Goal: Task Accomplishment & Management: Manage account settings

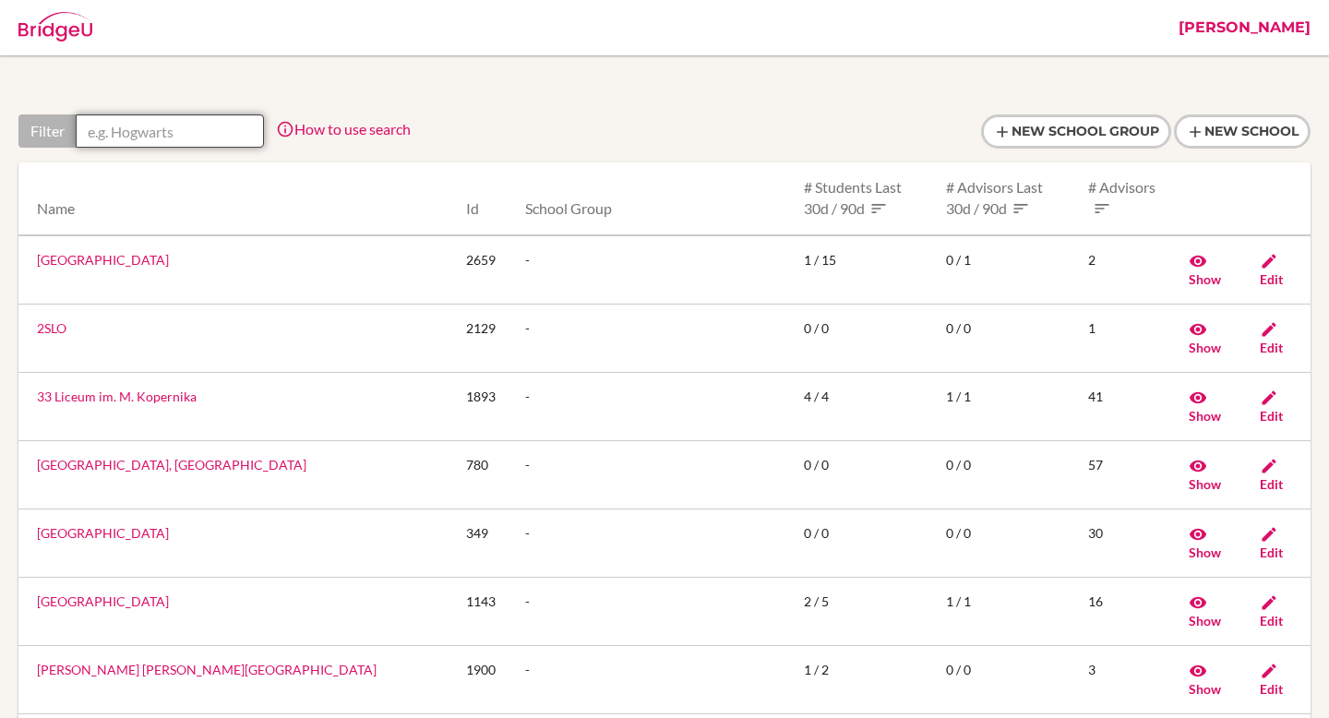
click at [126, 126] on input "text" at bounding box center [170, 130] width 188 height 33
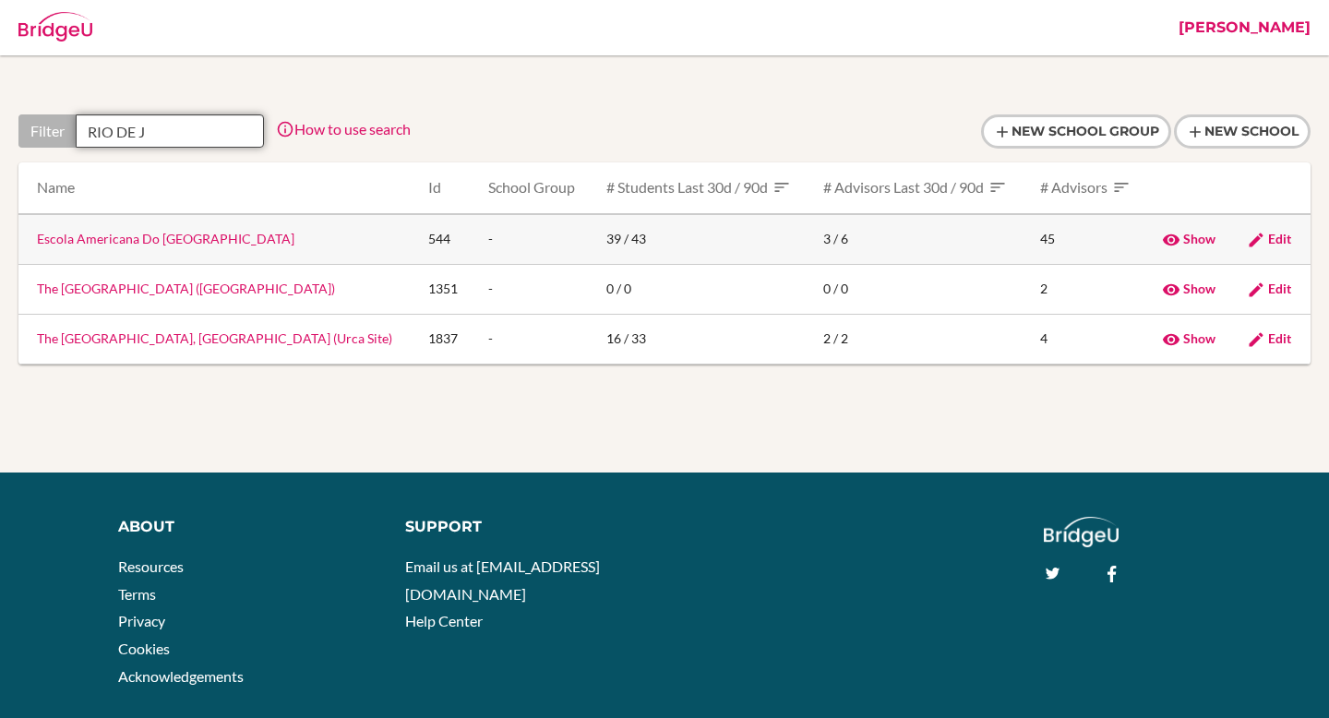
type input "RIO DE J"
click at [158, 242] on link "Escola Americana Do Rio de Janeiro" at bounding box center [166, 239] width 258 height 16
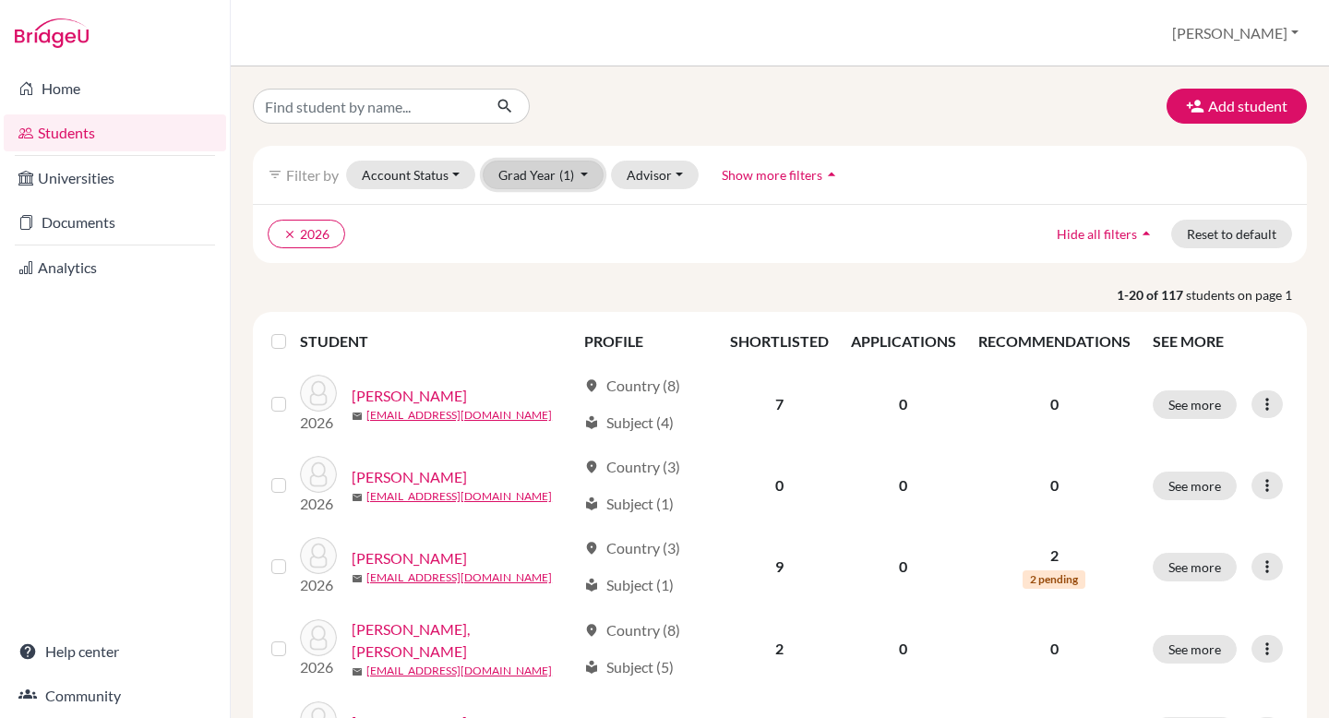
click at [557, 174] on button "Grad Year (1)" at bounding box center [544, 175] width 122 height 29
click at [311, 107] on input "Find student by name..." at bounding box center [367, 106] width 229 height 35
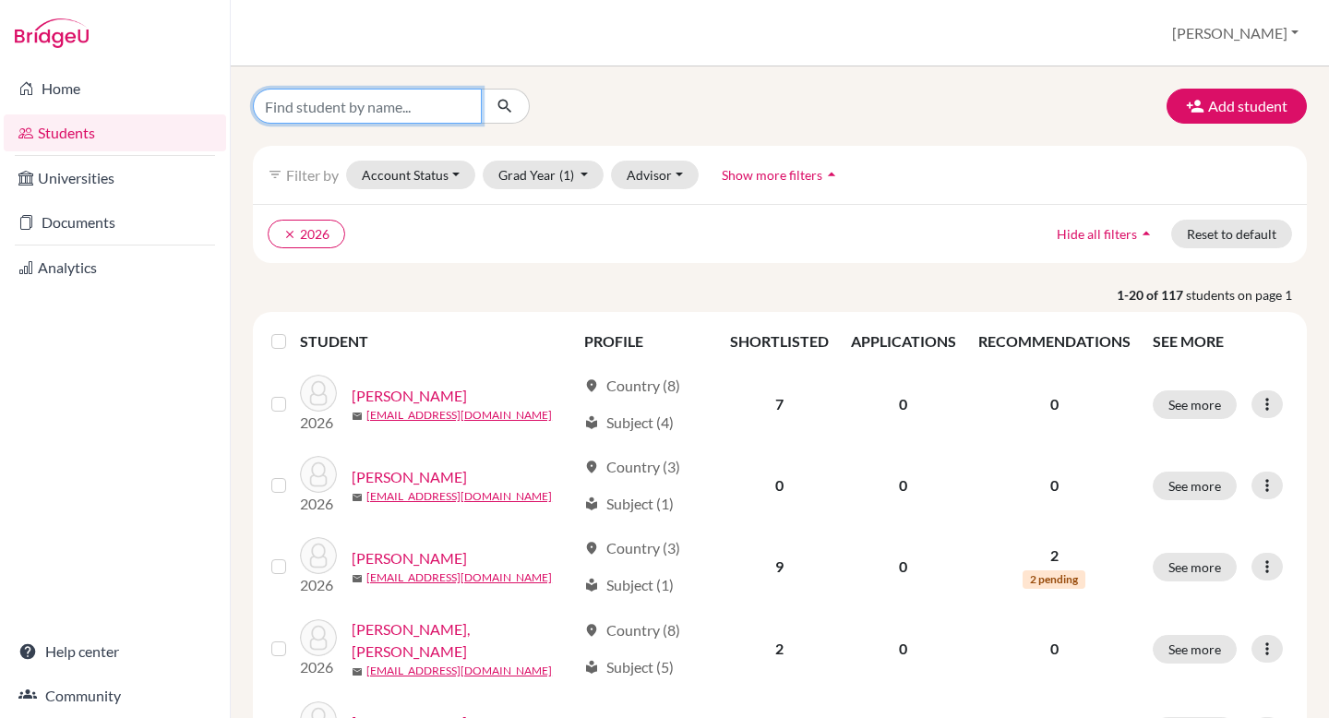
click at [349, 105] on input "Find student by name..." at bounding box center [367, 106] width 229 height 35
paste input "[PERSON_NAME]"
type input "[PERSON_NAME]"
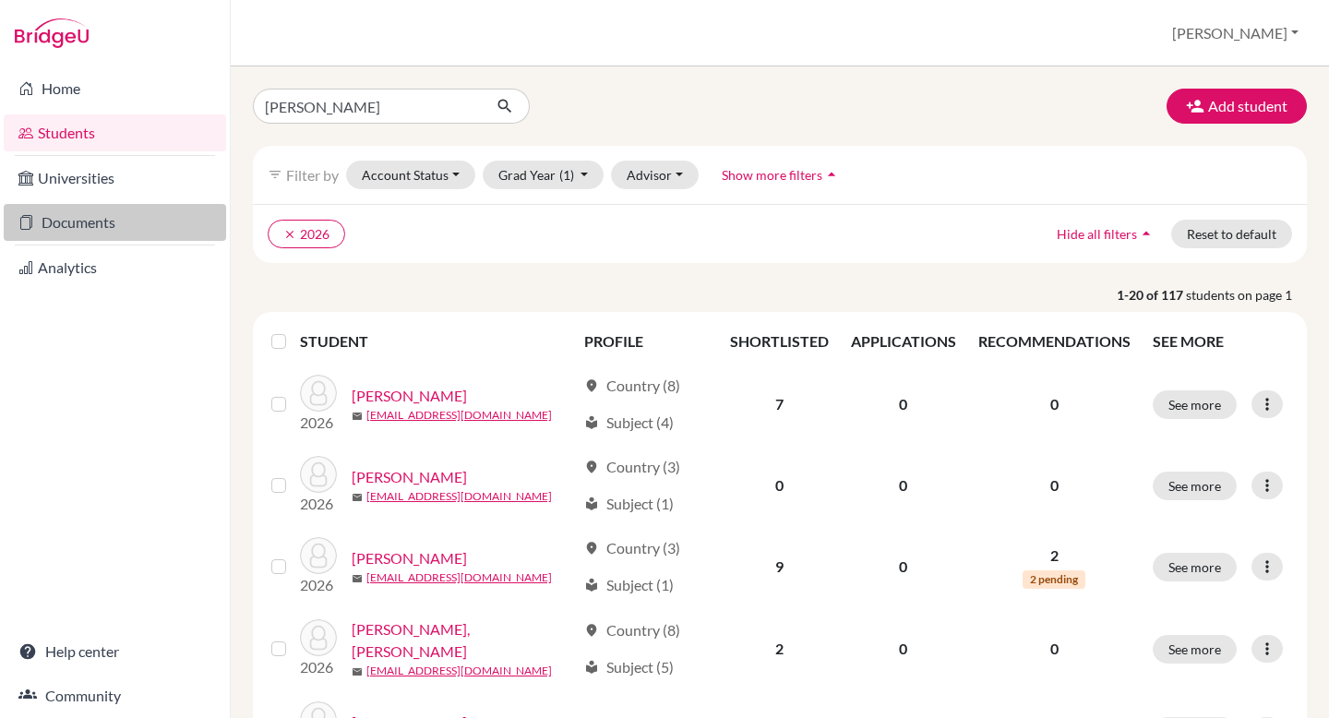
click at [59, 212] on link "Documents" at bounding box center [115, 222] width 222 height 37
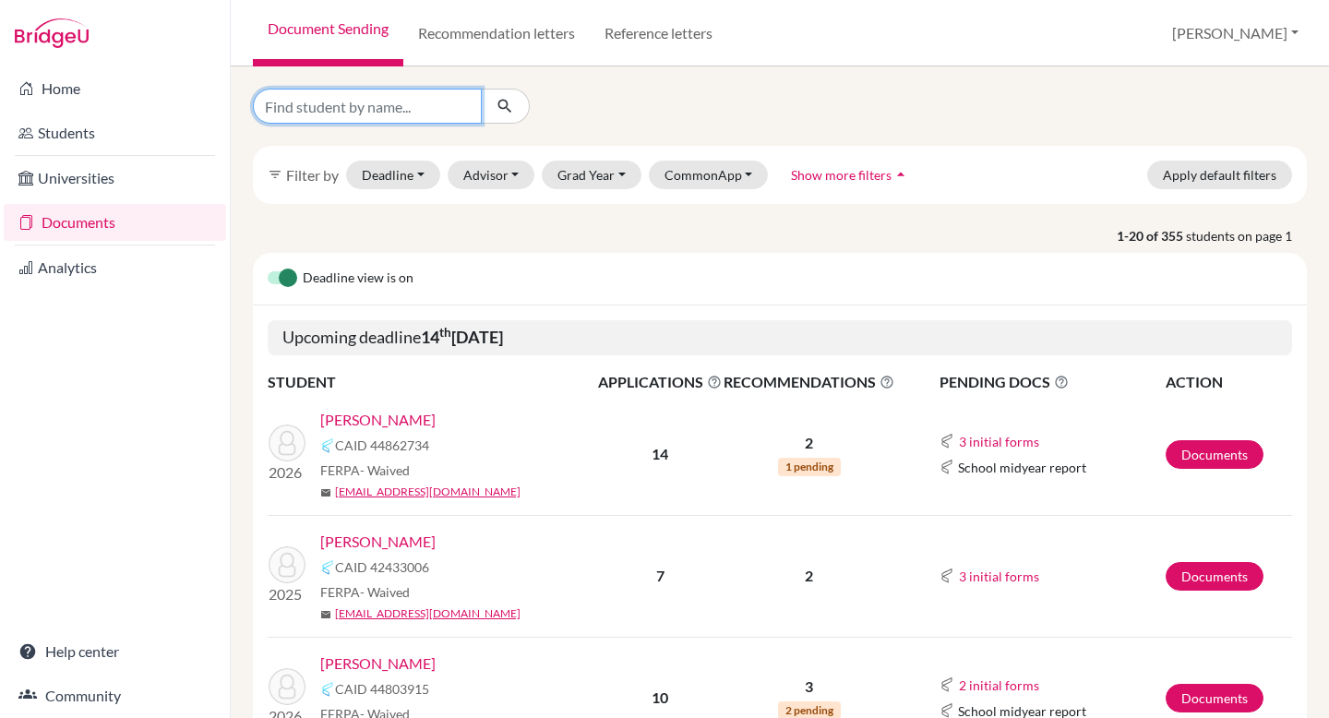
click at [314, 104] on input "Find student by name..." at bounding box center [367, 106] width 229 height 35
paste input "[PERSON_NAME]"
type input "[PERSON_NAME]"
click at [506, 108] on icon "submit" at bounding box center [505, 106] width 18 height 18
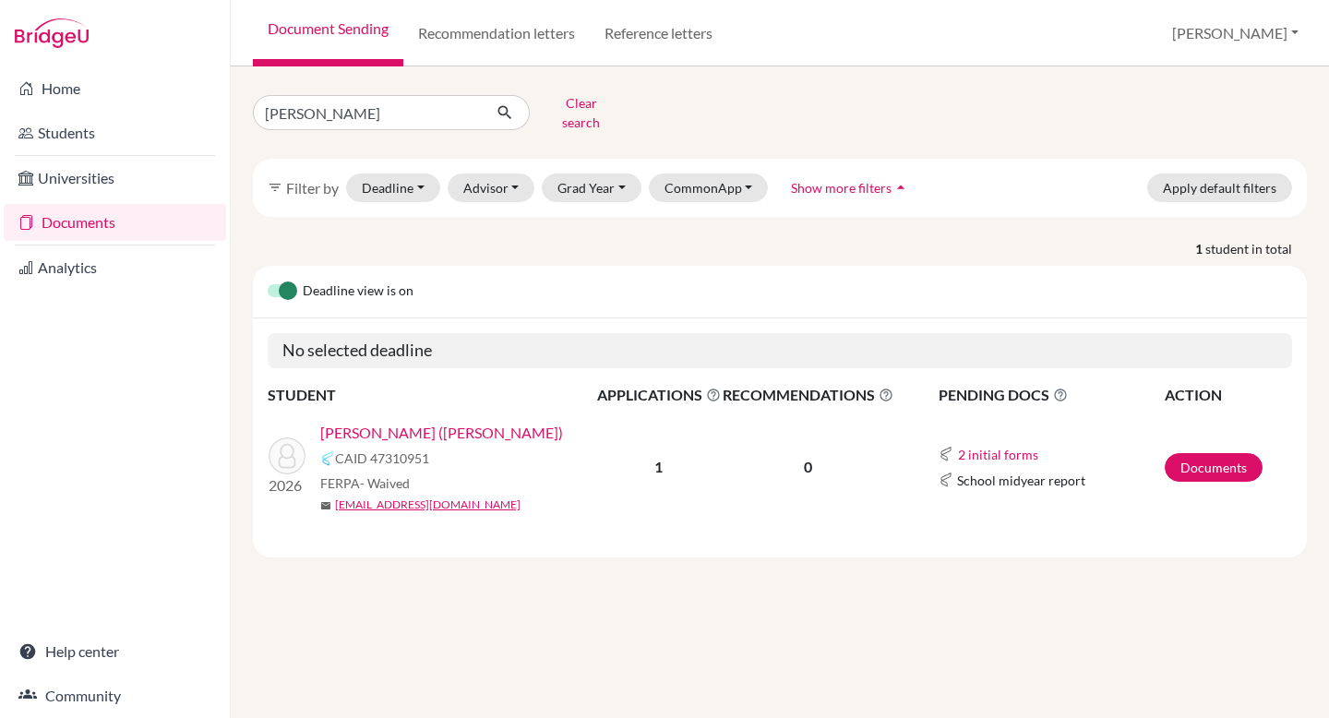
click at [385, 449] on span "CAID 47310951" at bounding box center [382, 458] width 94 height 19
copy span "47310951"
click at [1259, 27] on button "[PERSON_NAME]" at bounding box center [1235, 33] width 143 height 35
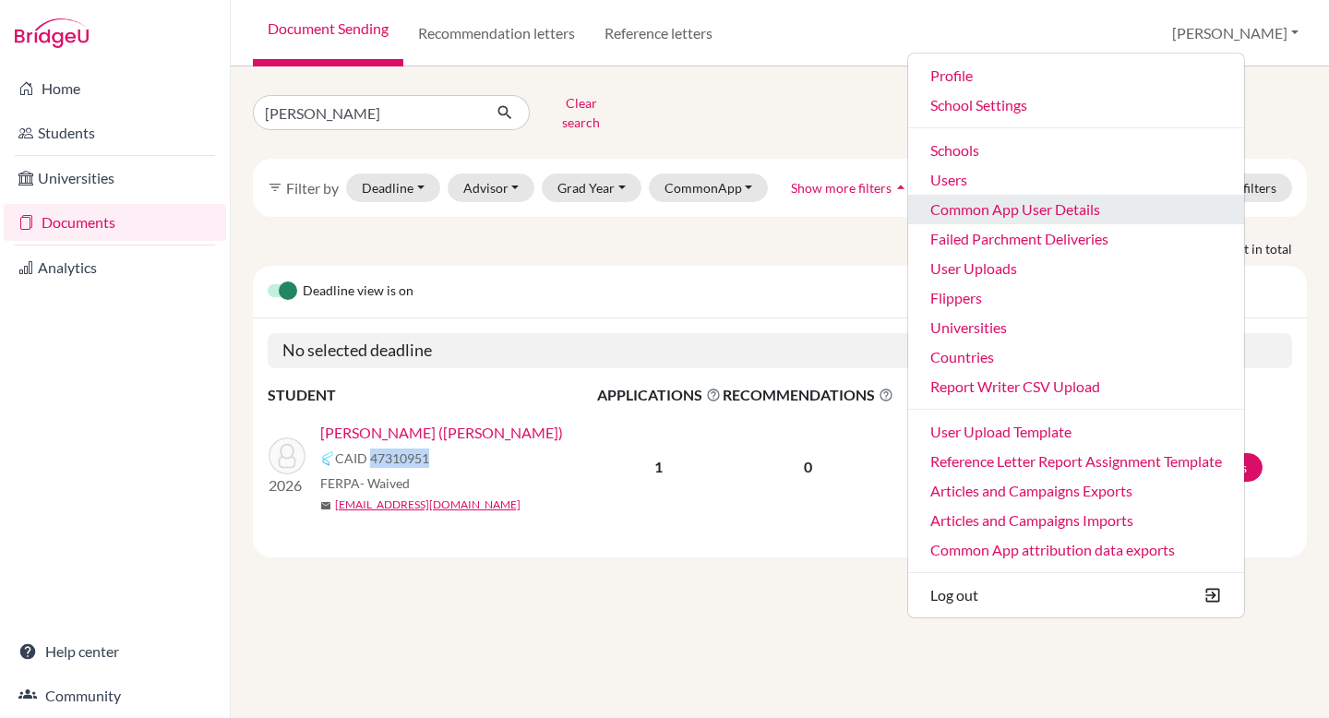
click at [1123, 213] on link "Common App User Details" at bounding box center [1076, 210] width 336 height 30
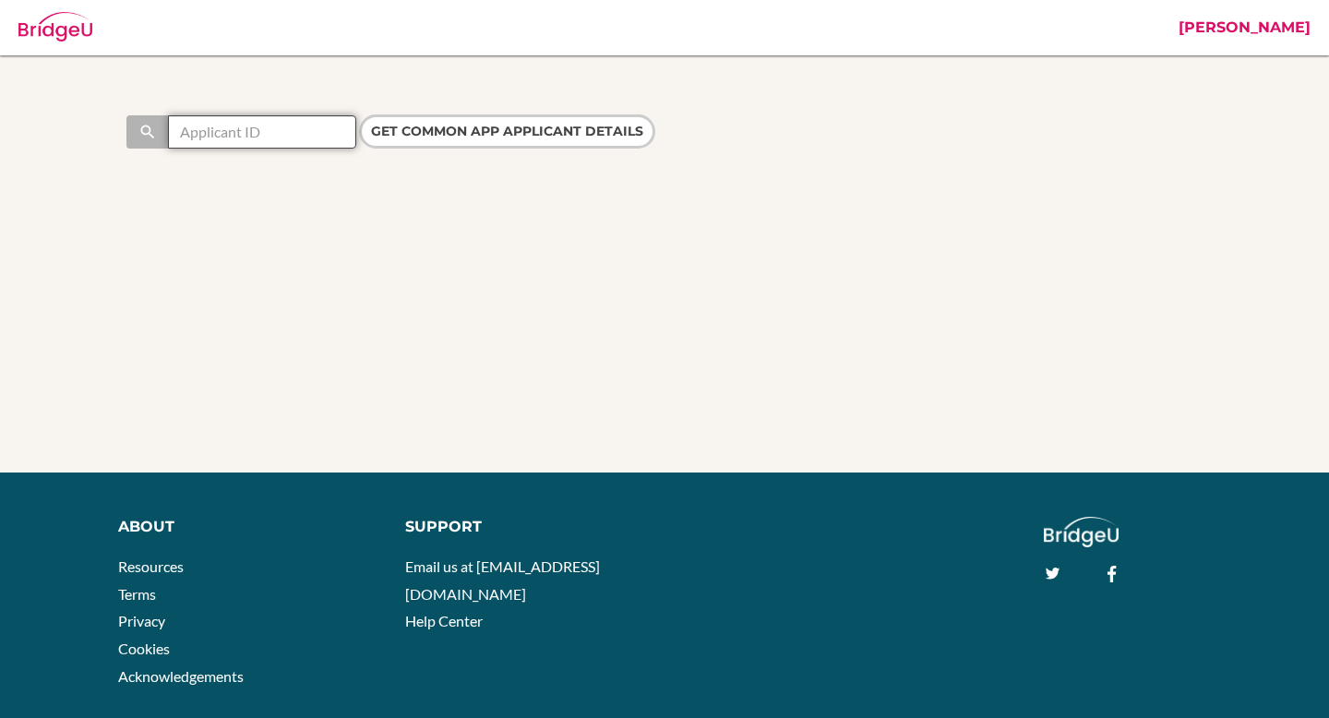
click at [241, 143] on input "text" at bounding box center [262, 131] width 188 height 33
paste input "47310951"
type input "47310951"
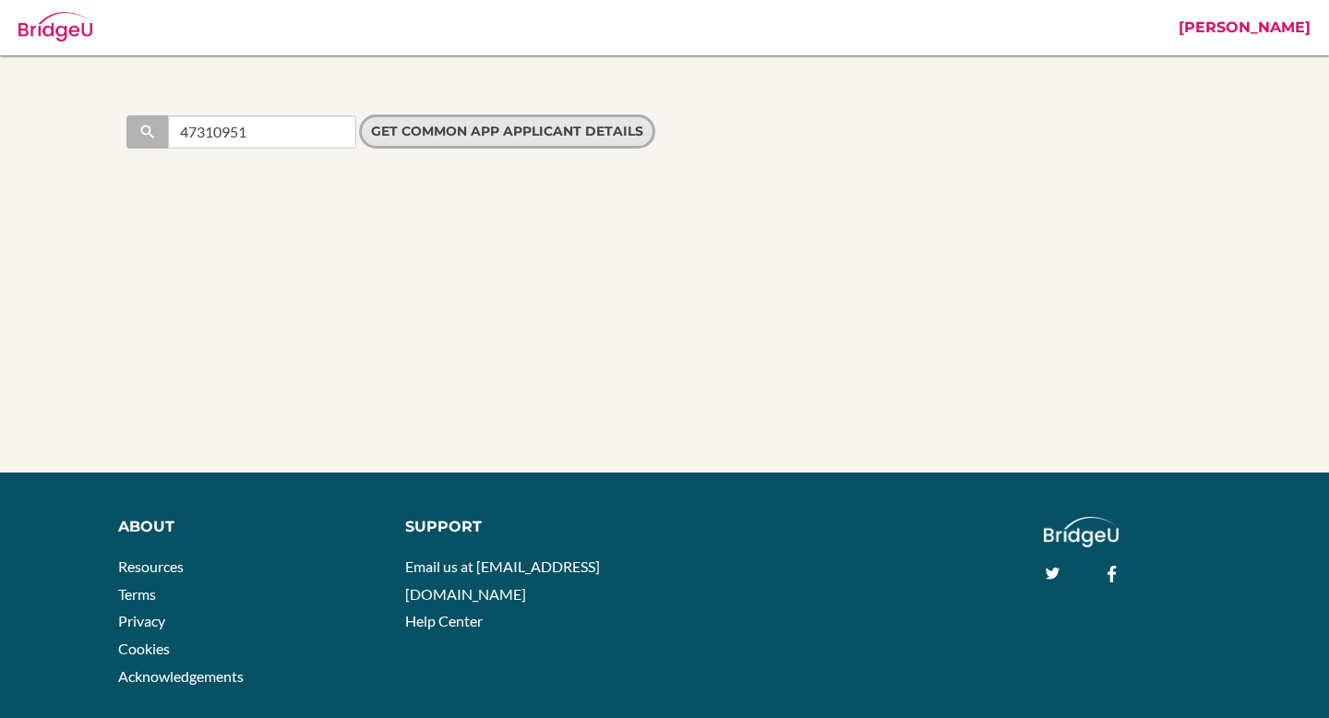
click at [498, 126] on input "Get Common App applicant details" at bounding box center [507, 131] width 296 height 34
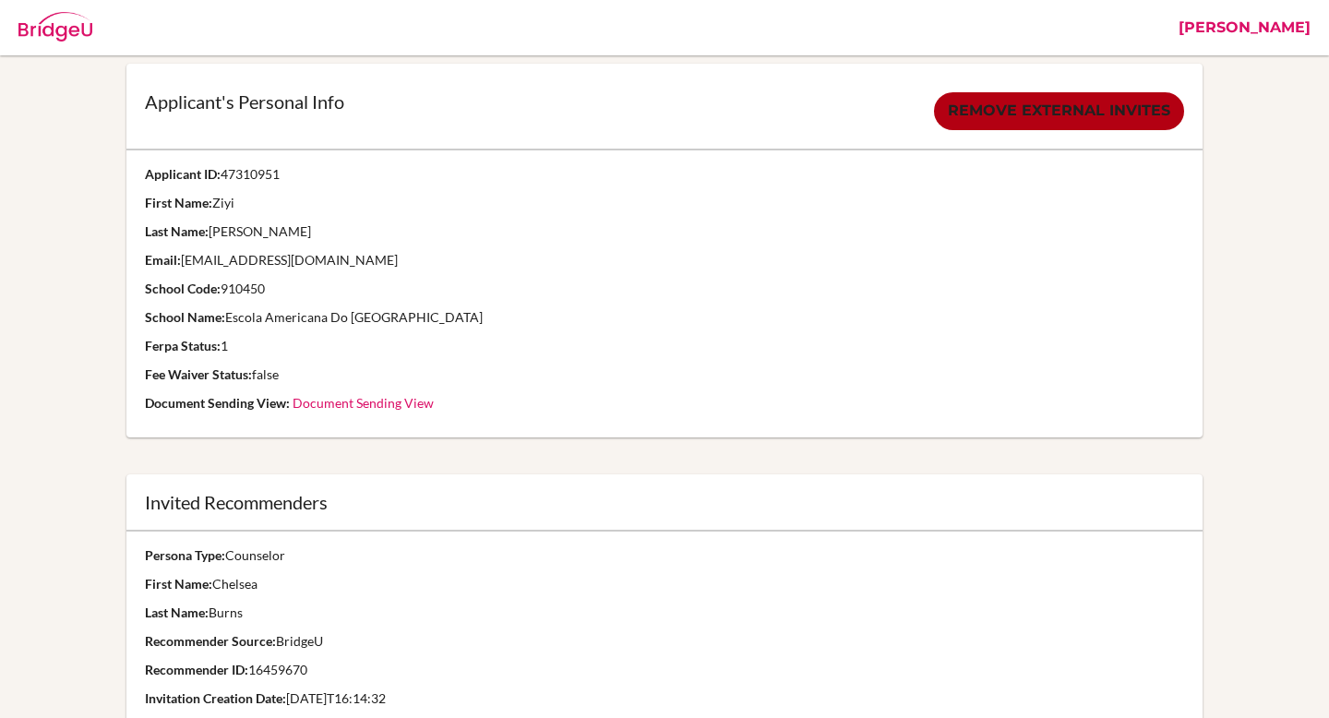
scroll to position [105, 0]
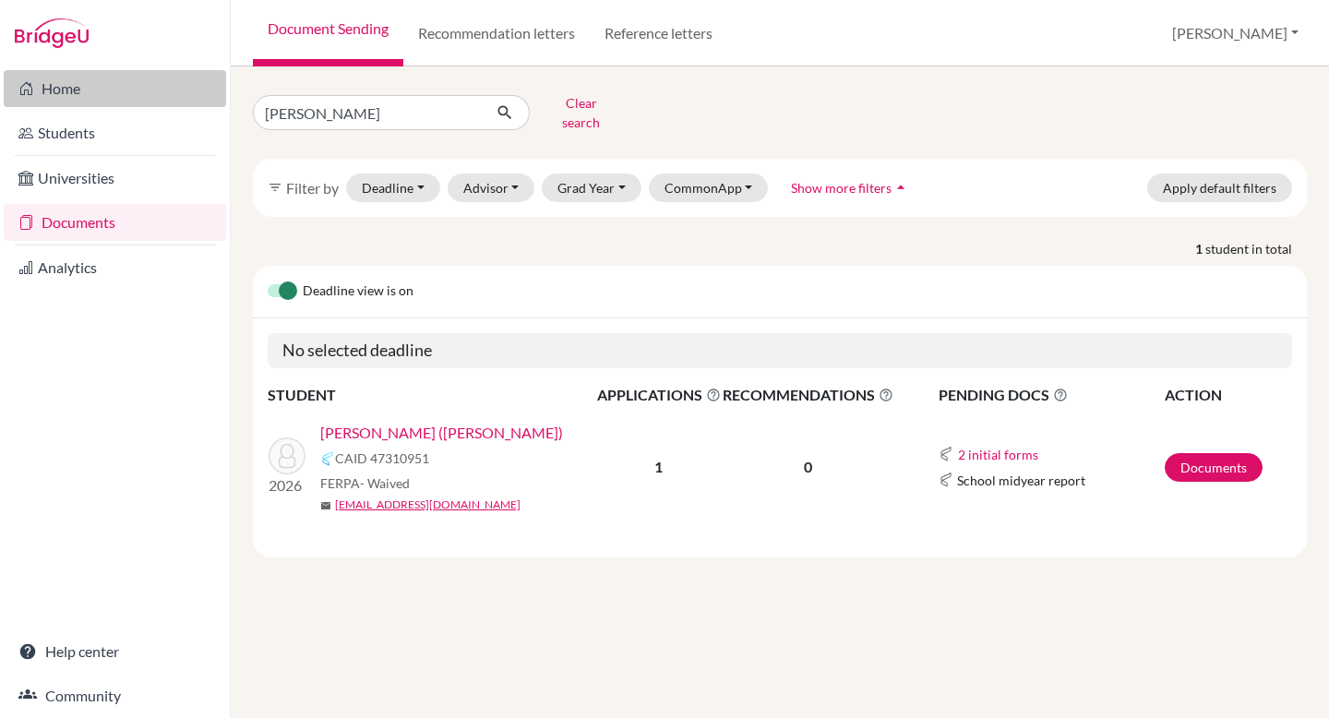
click at [122, 80] on link "Home" at bounding box center [115, 88] width 222 height 37
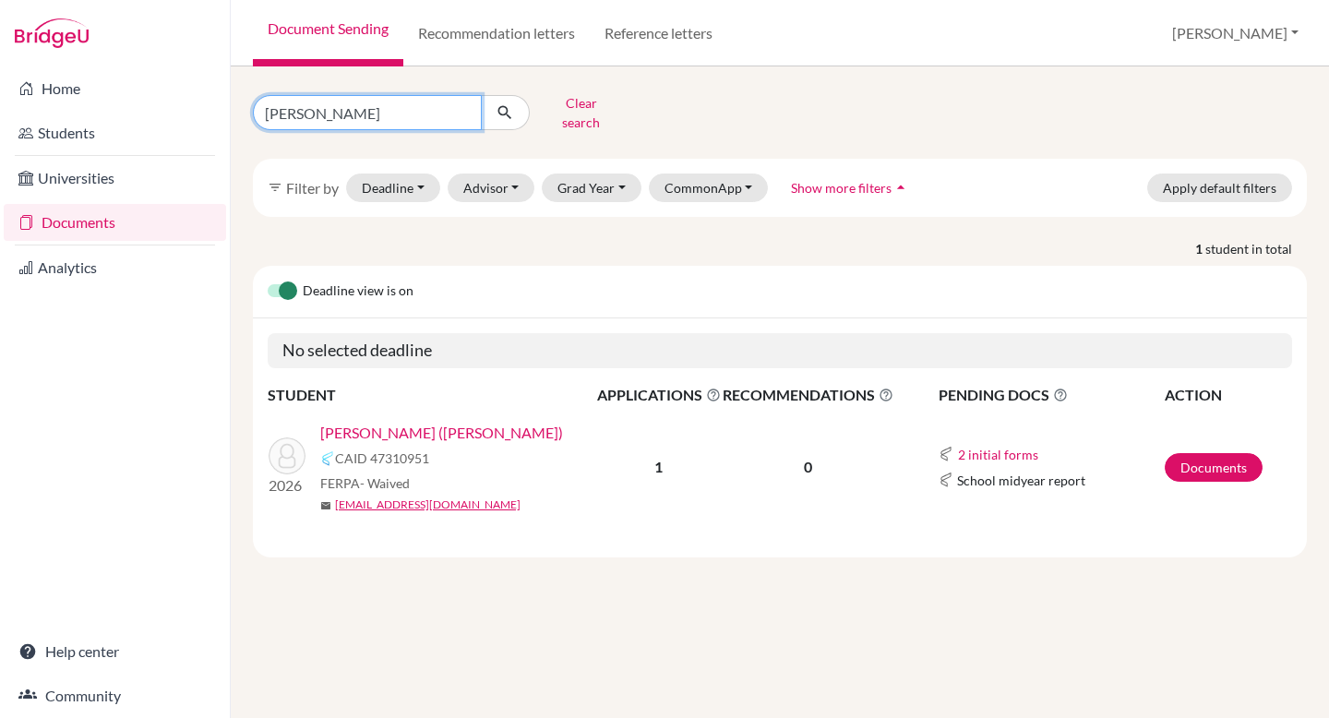
click at [335, 106] on input "[PERSON_NAME]" at bounding box center [367, 112] width 229 height 35
click at [498, 110] on icon "submit" at bounding box center [505, 112] width 18 height 18
click at [402, 422] on link "[PERSON_NAME] ([PERSON_NAME])" at bounding box center [441, 433] width 243 height 22
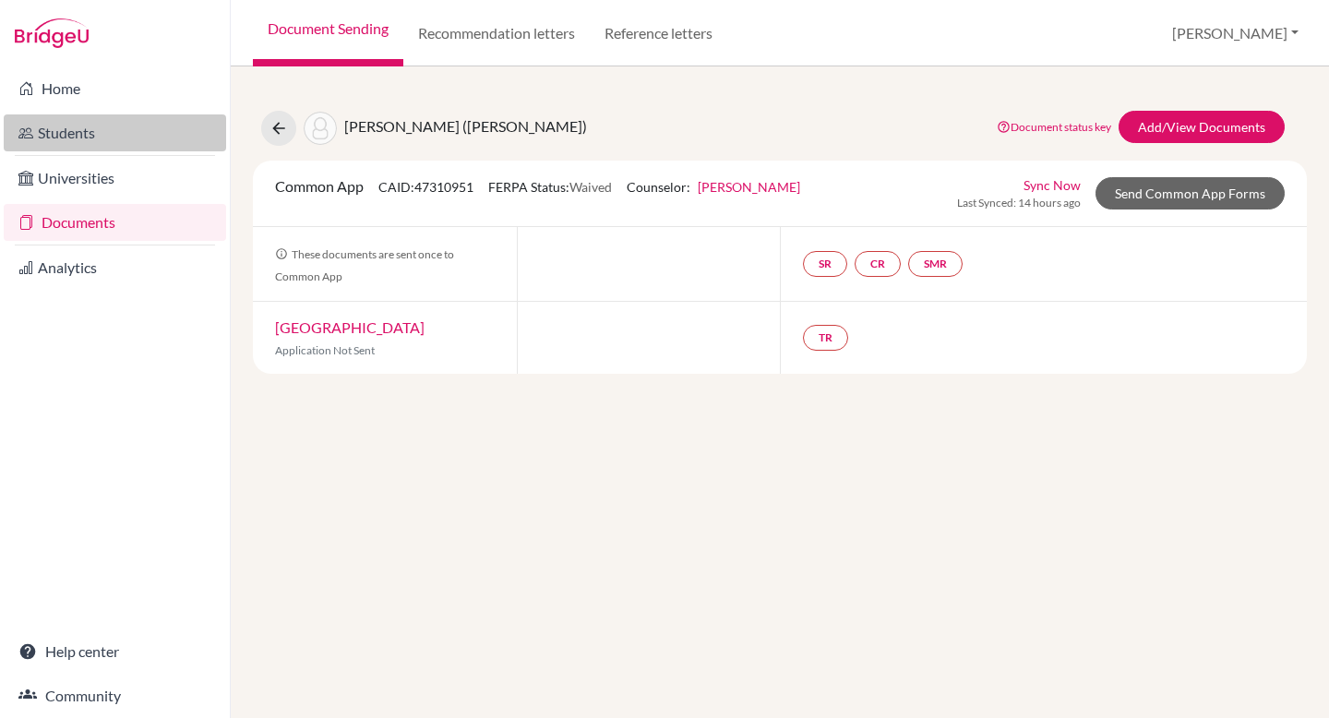
click at [147, 126] on link "Students" at bounding box center [115, 132] width 222 height 37
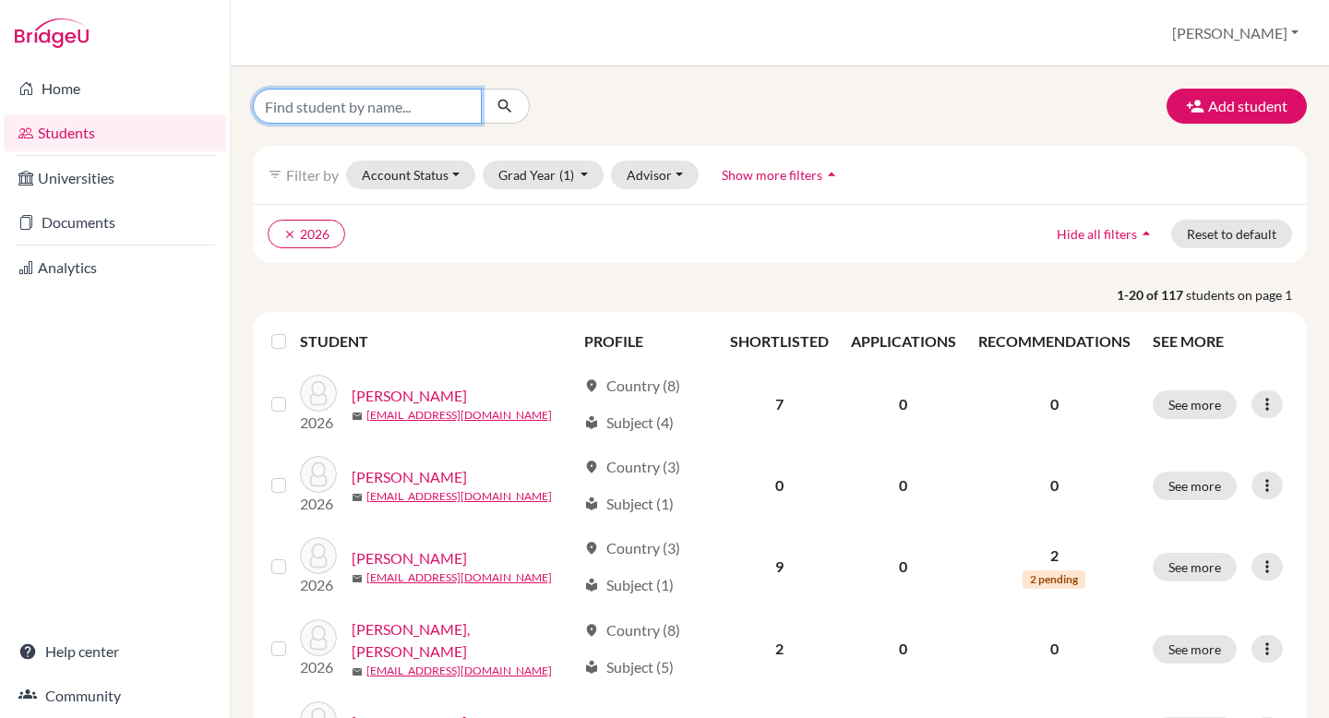
click at [375, 113] on input "Find student by name..." at bounding box center [367, 106] width 229 height 35
paste input "47310951"
type input "47310951"
click at [464, 106] on input "47310951" at bounding box center [367, 106] width 229 height 35
paste input "[PERSON_NAME]"
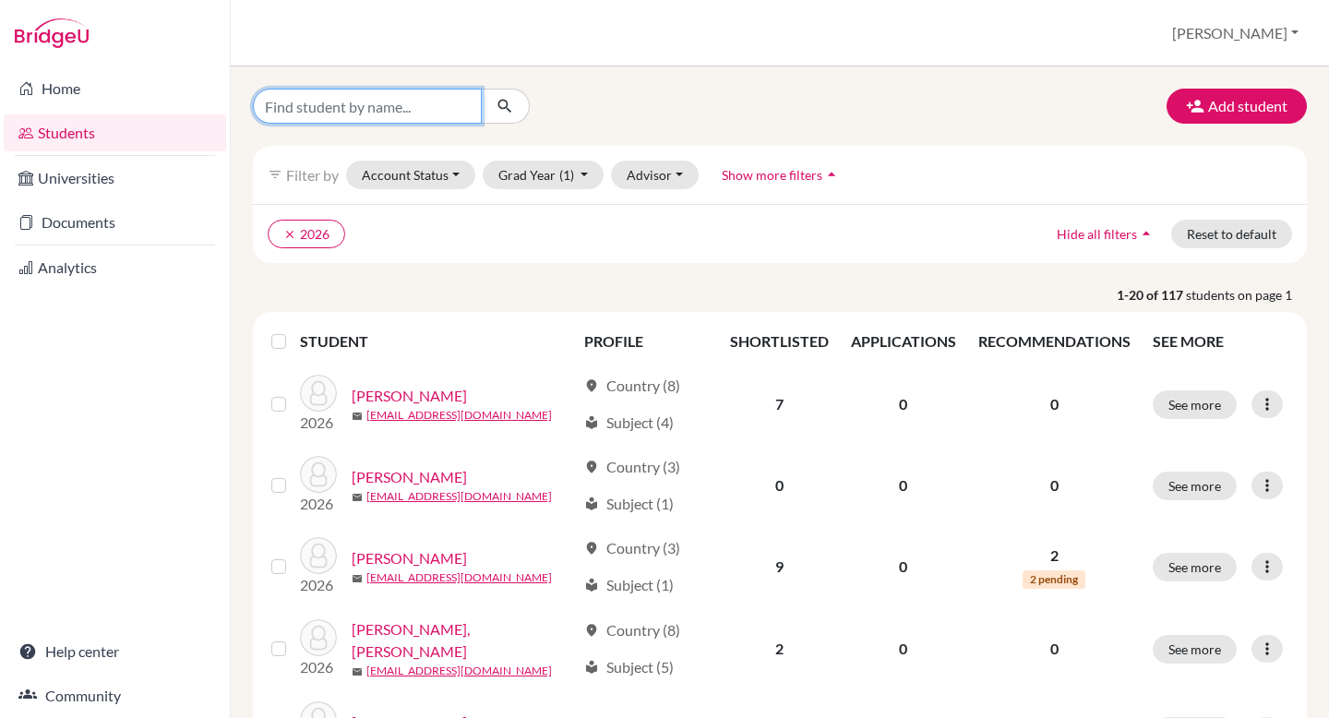
type input "[PERSON_NAME]"
click at [507, 111] on icon "submit" at bounding box center [505, 106] width 18 height 18
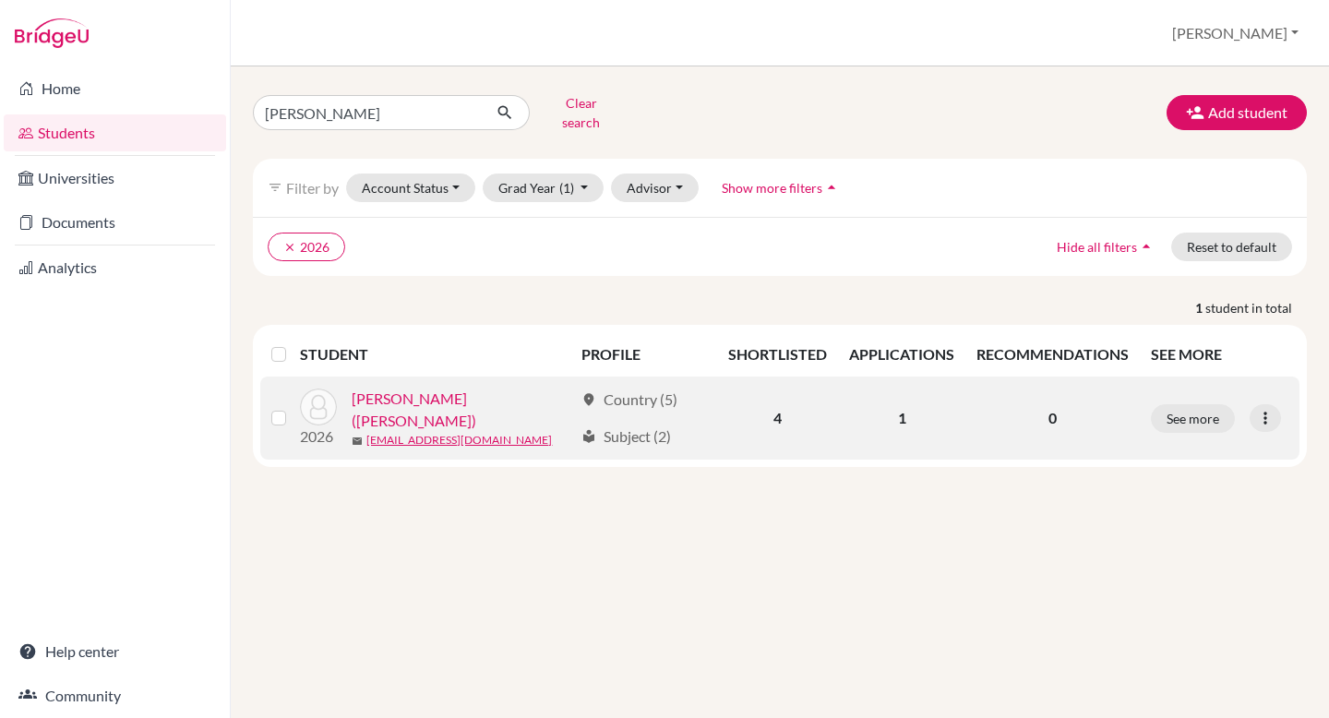
click at [379, 393] on link "Liang, Ziyi (Ana)" at bounding box center [463, 410] width 222 height 44
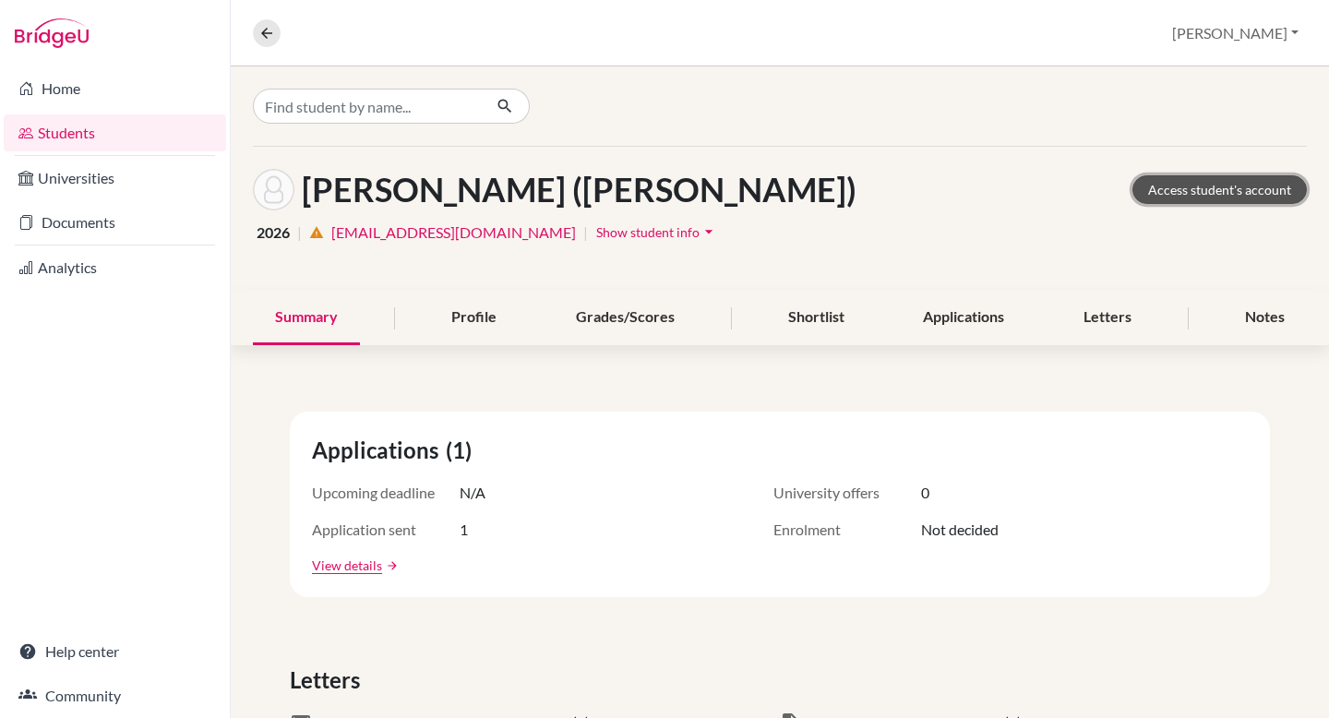
click at [1195, 186] on link "Access student's account" at bounding box center [1220, 189] width 174 height 29
click at [94, 135] on link "Students" at bounding box center [115, 132] width 222 height 37
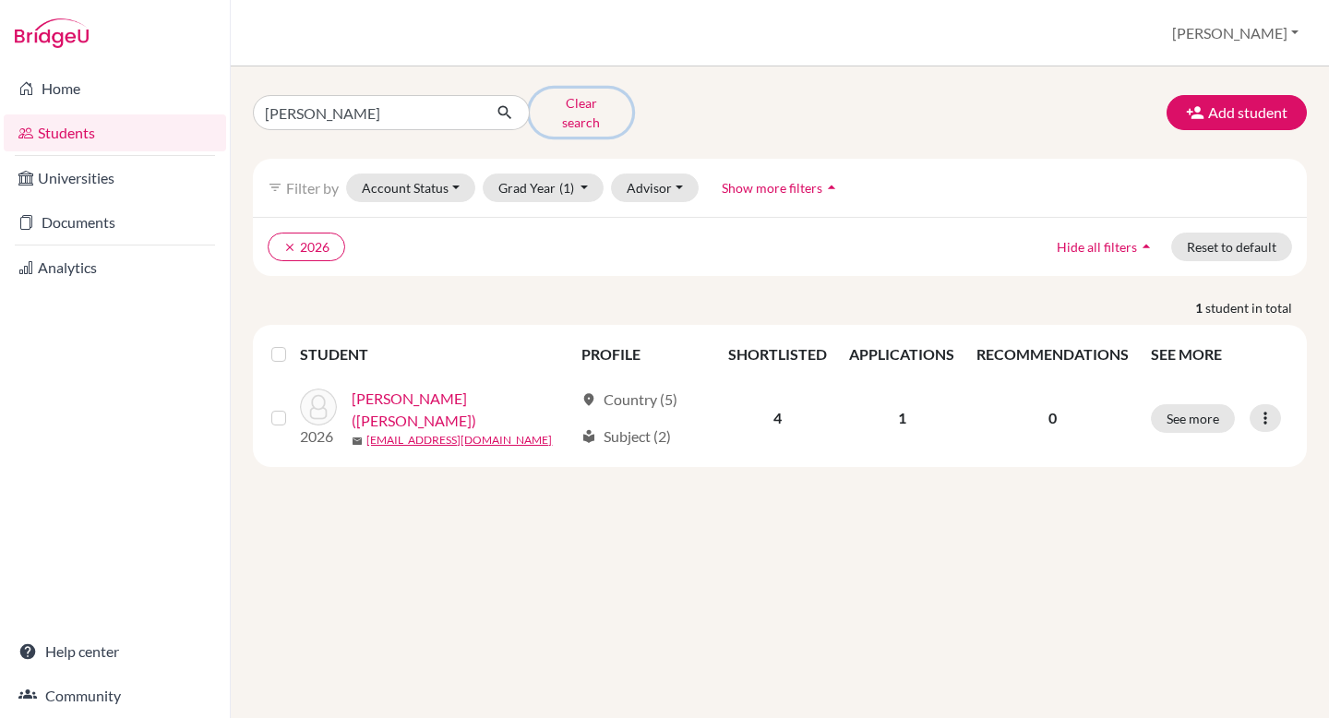
click at [553, 103] on button "Clear search" at bounding box center [581, 113] width 102 height 48
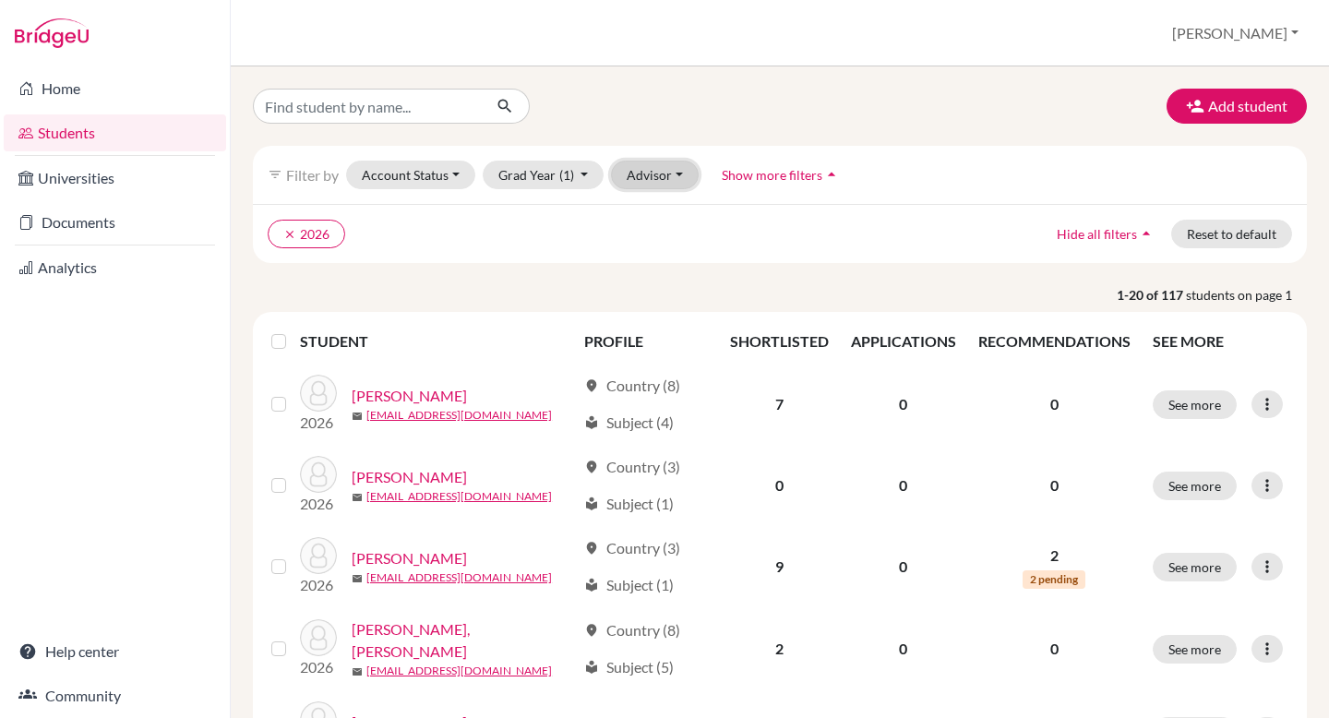
click at [650, 166] on button "Advisor" at bounding box center [655, 175] width 88 height 29
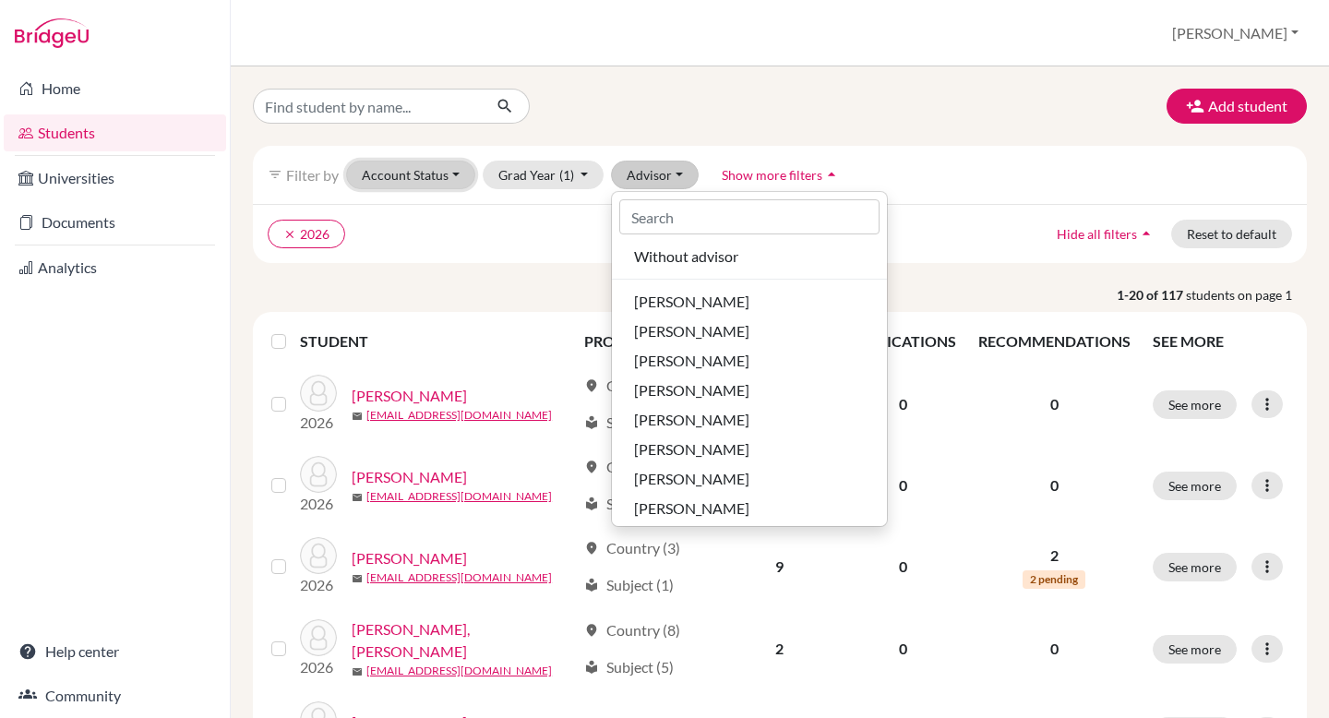
click at [414, 175] on button "Account Status" at bounding box center [410, 175] width 129 height 29
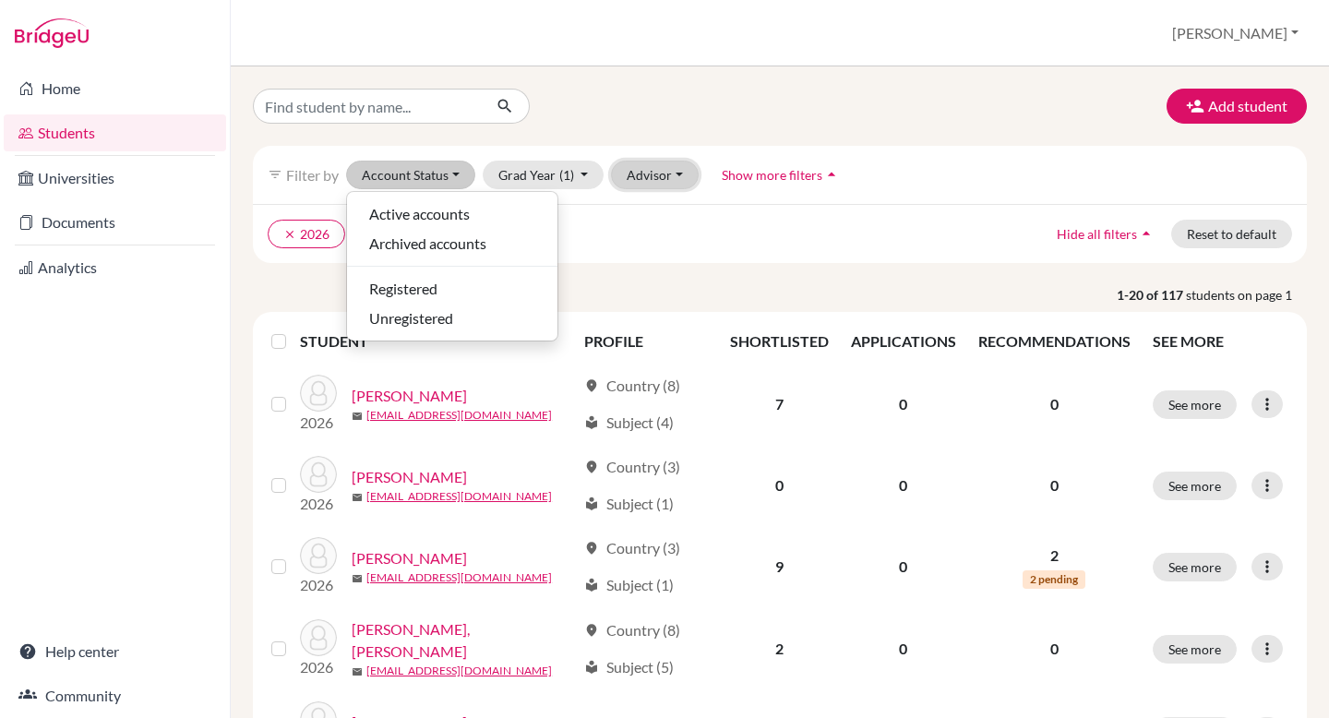
click at [667, 164] on button "Advisor" at bounding box center [655, 175] width 88 height 29
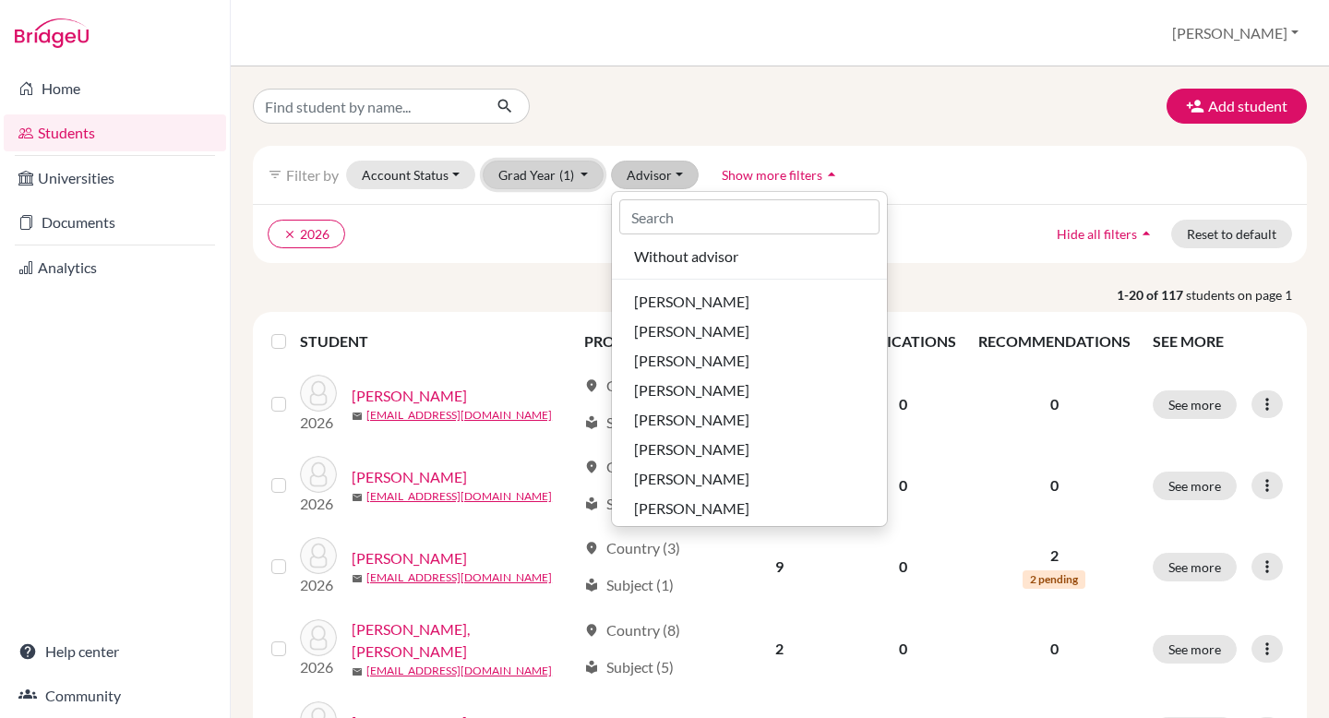
click at [581, 177] on button "Grad Year (1)" at bounding box center [544, 175] width 122 height 29
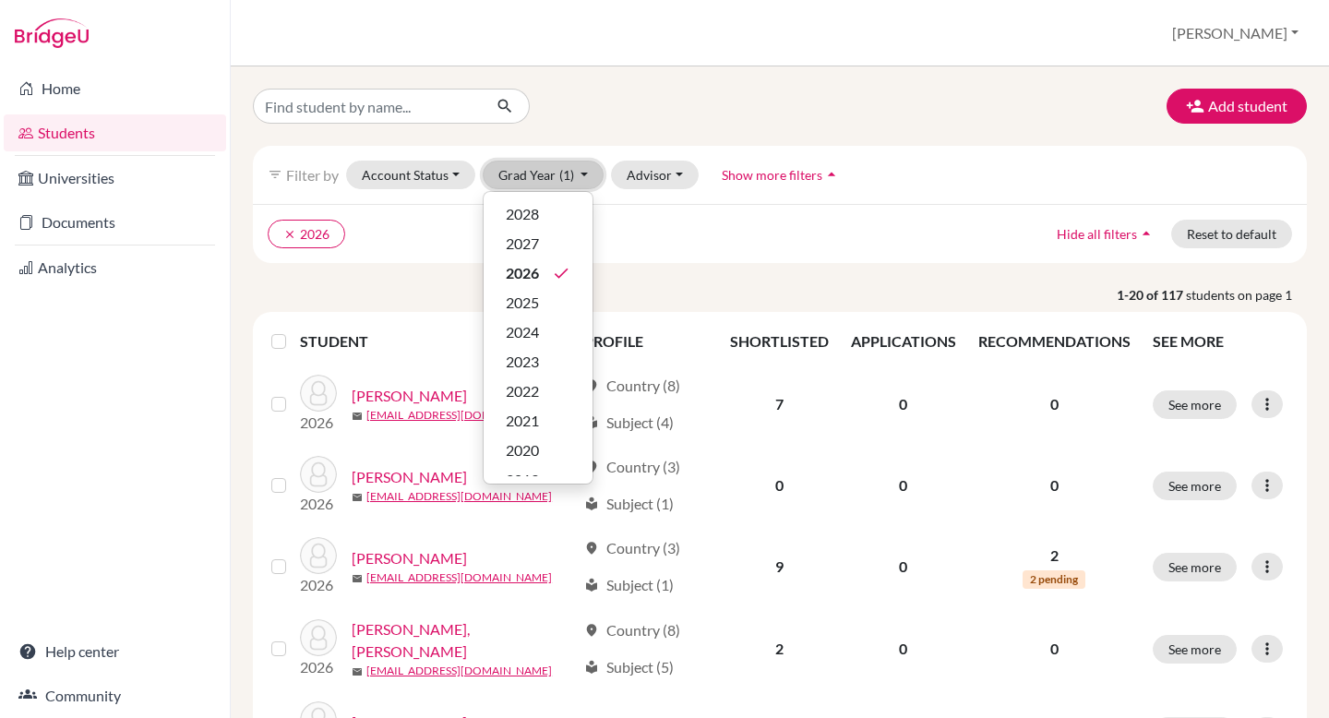
click at [581, 177] on button "Grad Year (1)" at bounding box center [544, 175] width 122 height 29
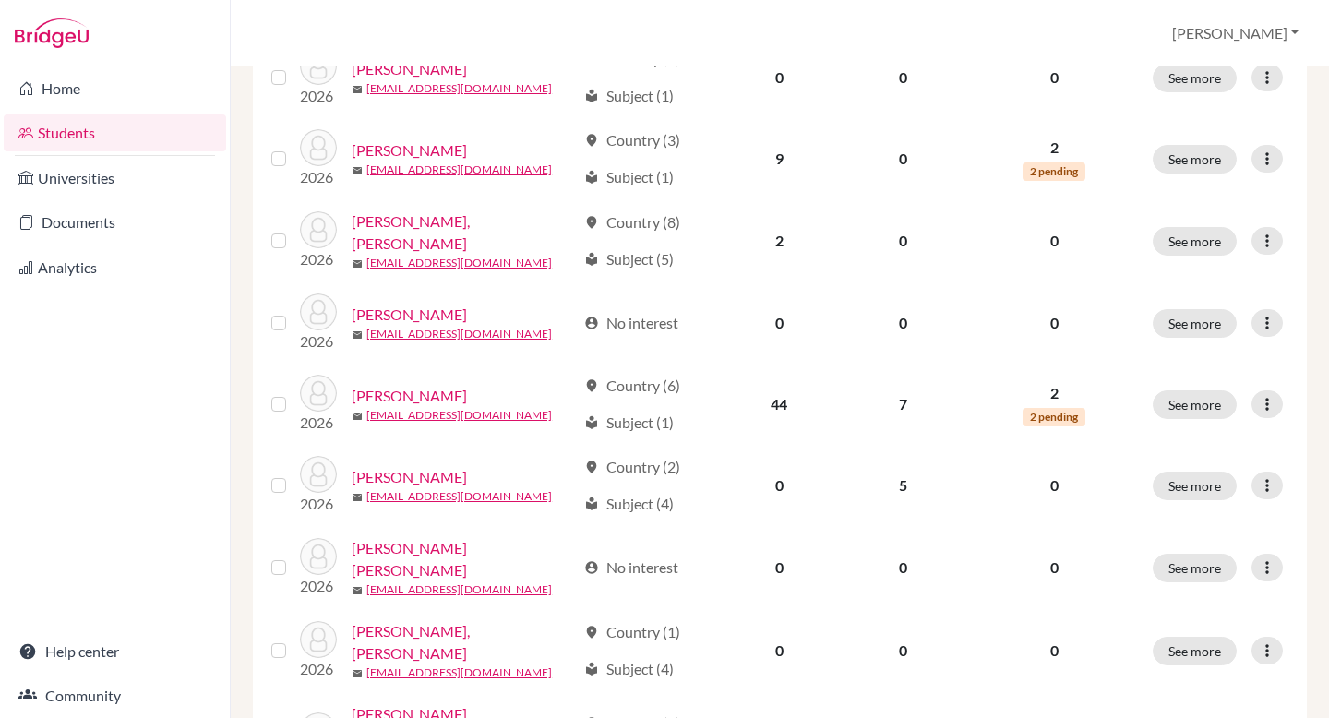
scroll to position [523, 0]
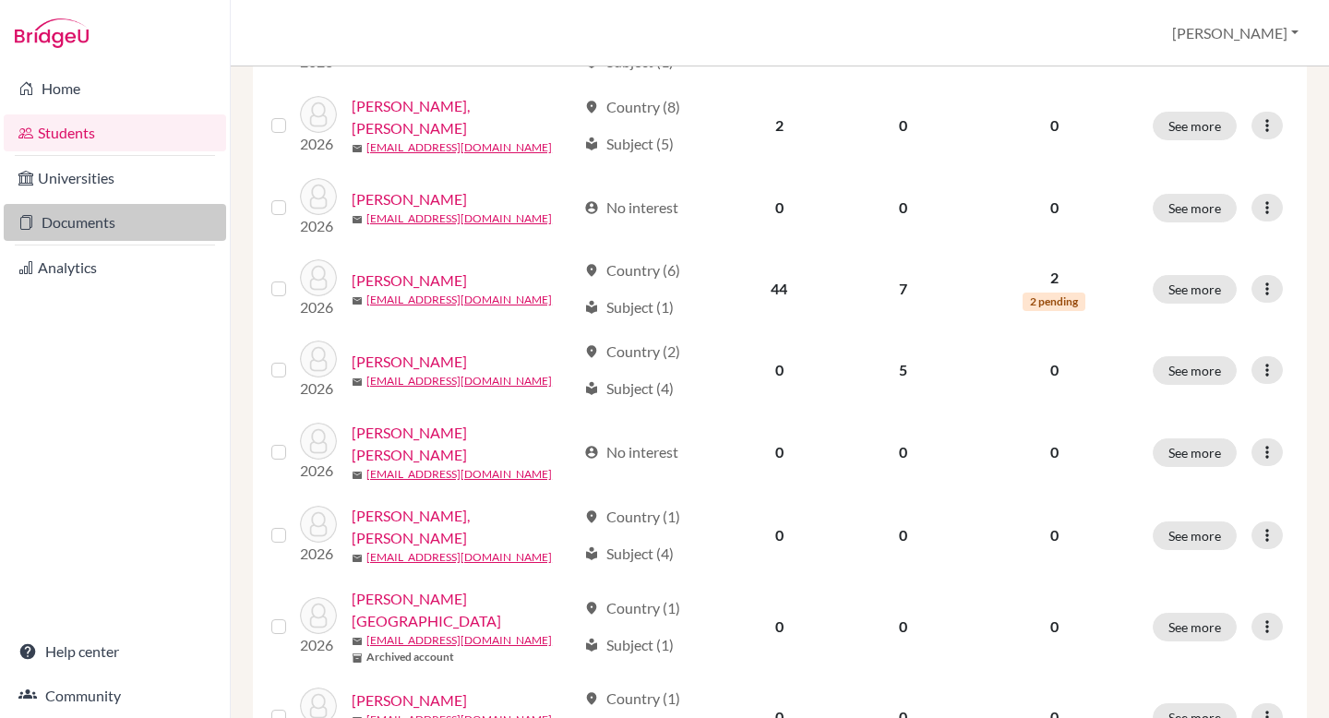
click at [89, 222] on link "Documents" at bounding box center [115, 222] width 222 height 37
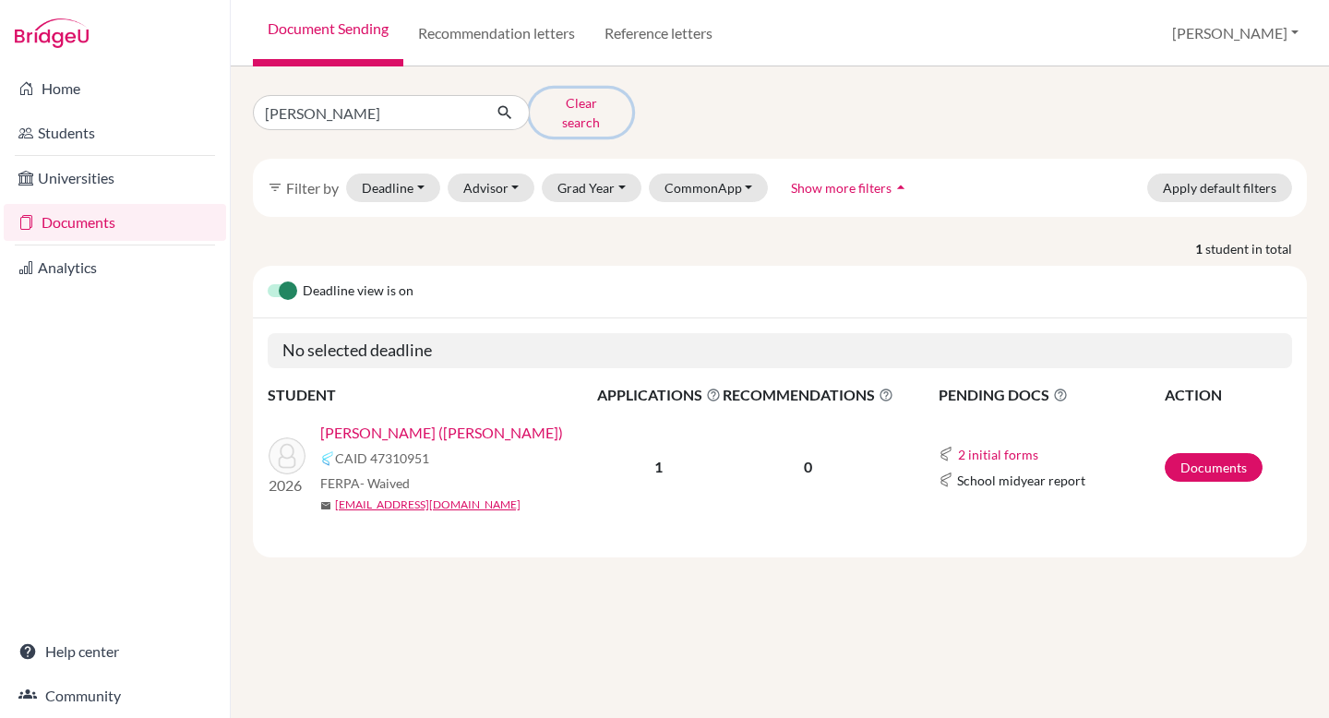
click at [581, 102] on button "Clear search" at bounding box center [581, 113] width 102 height 48
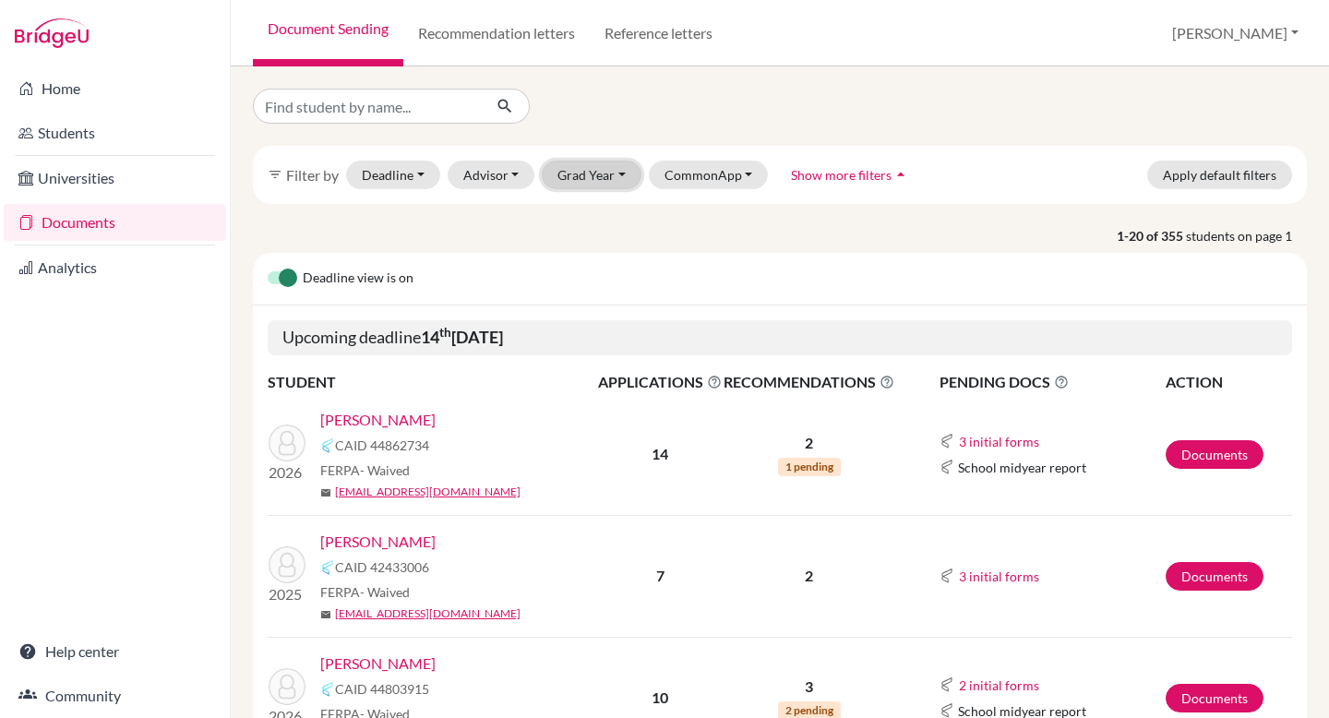
click at [604, 170] on button "Grad Year" at bounding box center [592, 175] width 100 height 29
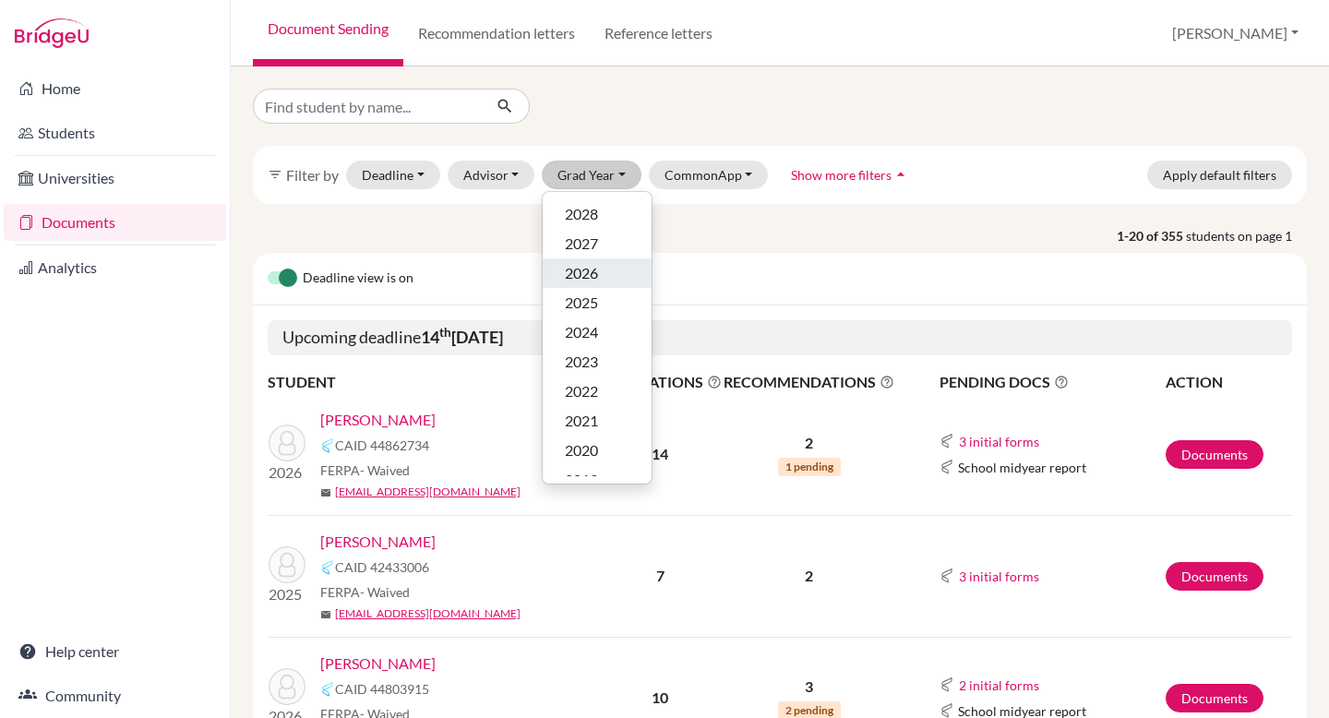
click at [580, 282] on span "2026" at bounding box center [581, 273] width 33 height 22
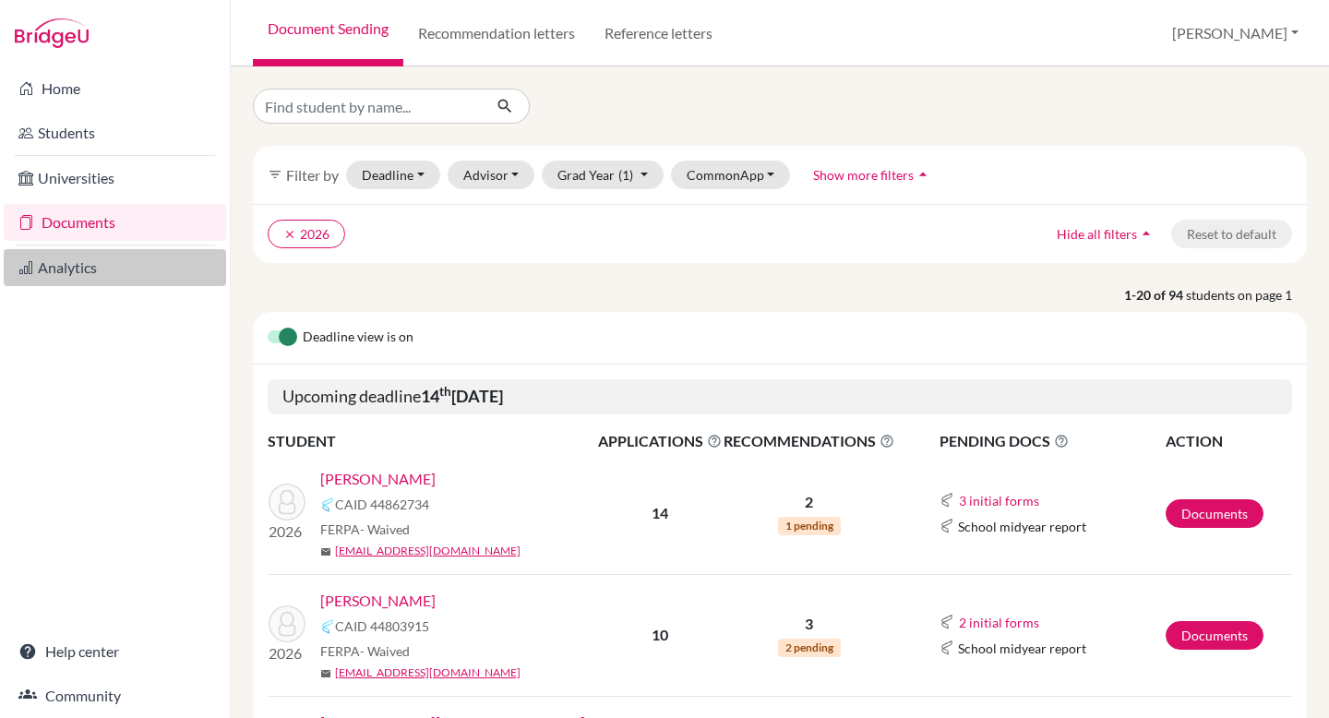
click at [85, 271] on link "Analytics" at bounding box center [115, 267] width 222 height 37
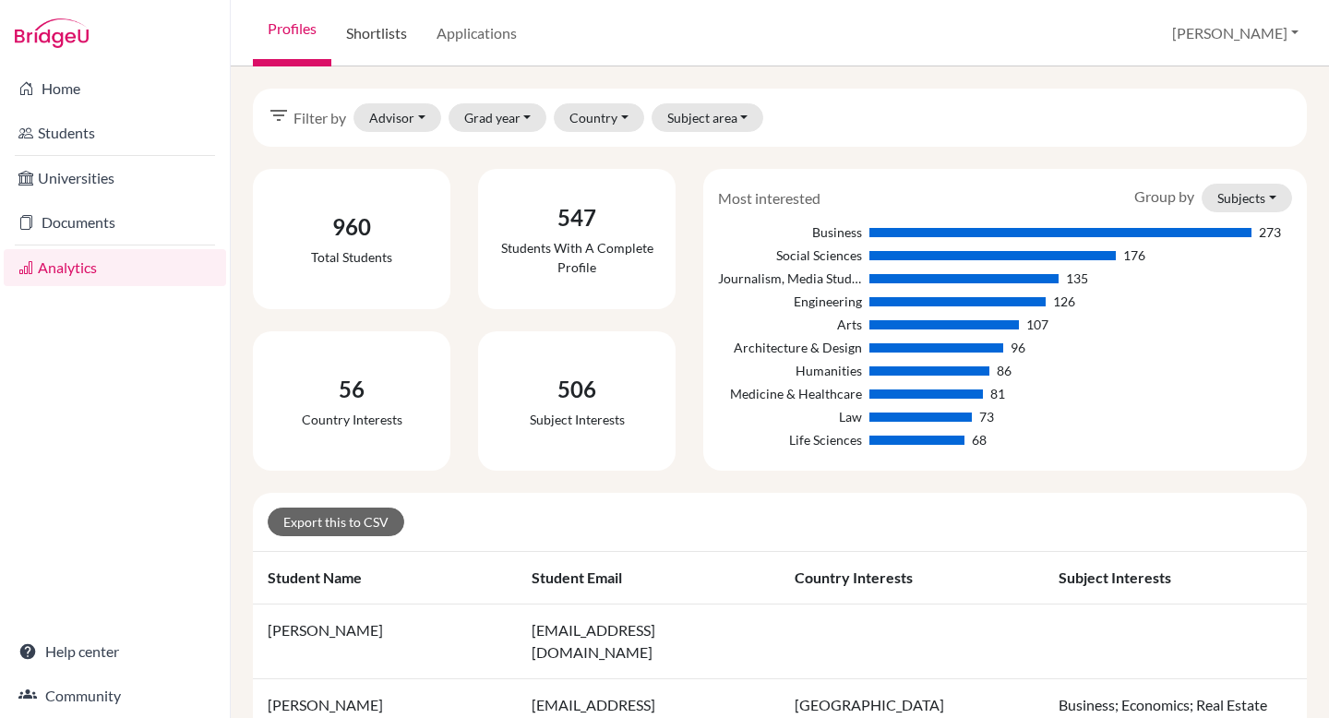
click at [391, 26] on link "Shortlists" at bounding box center [376, 33] width 90 height 66
click at [483, 27] on link "Applications" at bounding box center [477, 33] width 110 height 66
click at [472, 28] on link "Applications" at bounding box center [477, 33] width 110 height 66
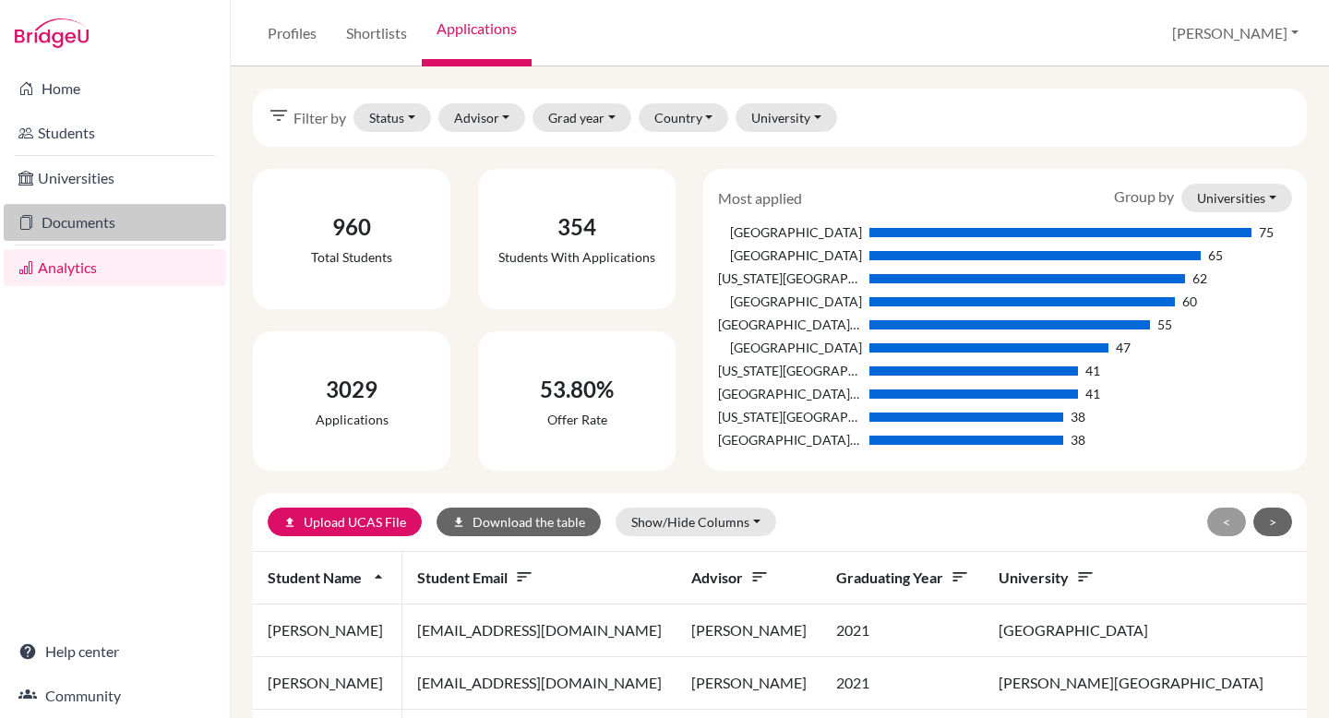
click at [91, 213] on link "Documents" at bounding box center [115, 222] width 222 height 37
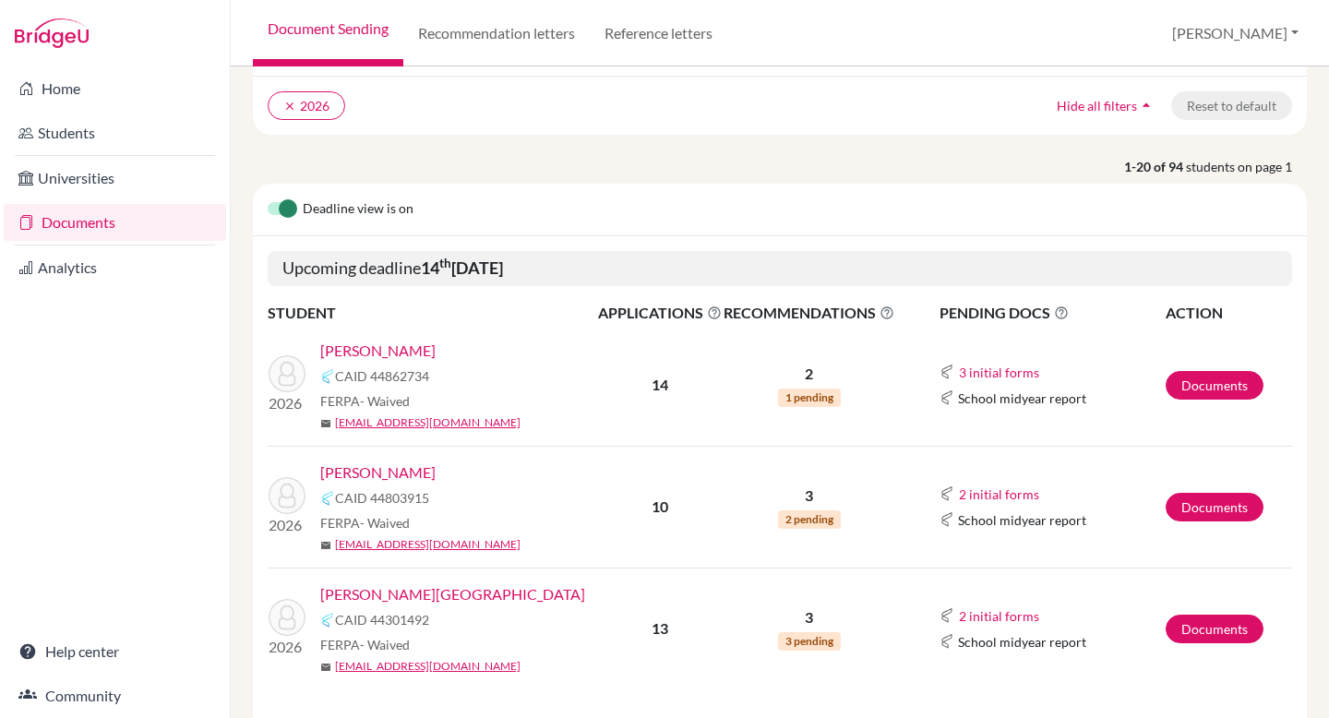
scroll to position [151, 0]
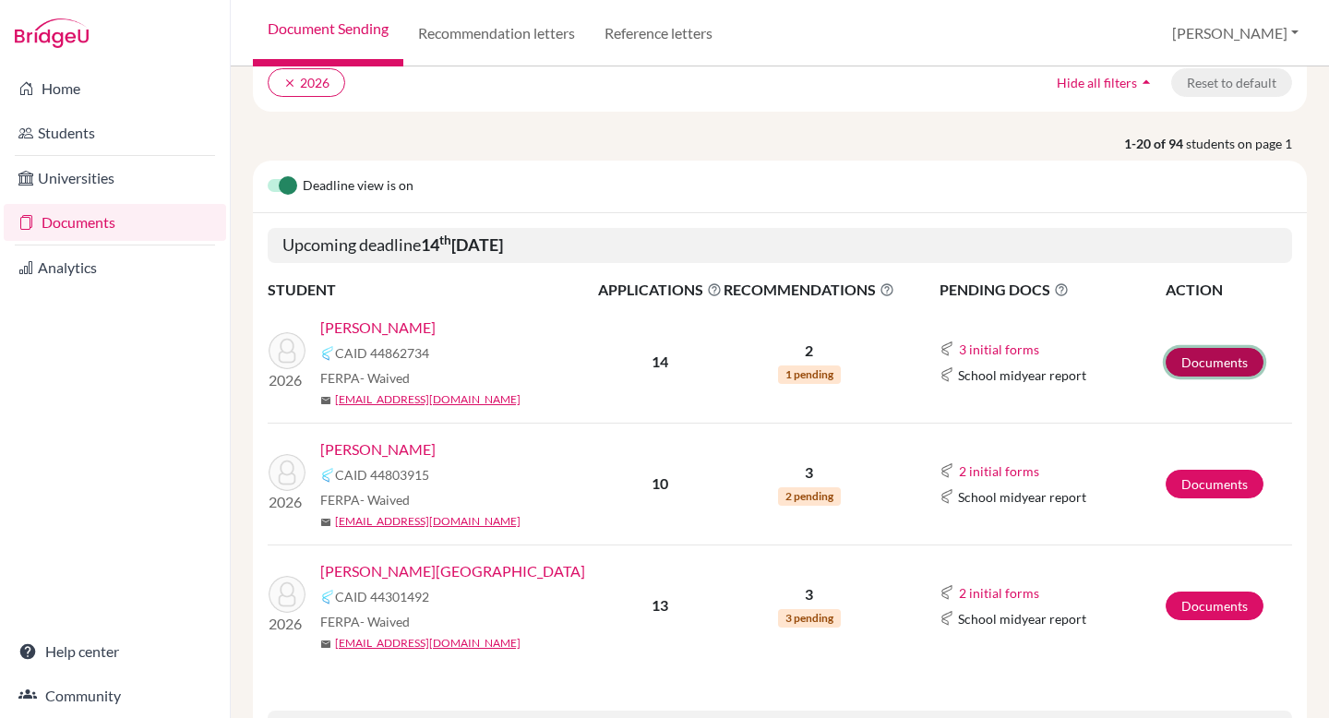
click at [1214, 369] on link "Documents" at bounding box center [1215, 362] width 98 height 29
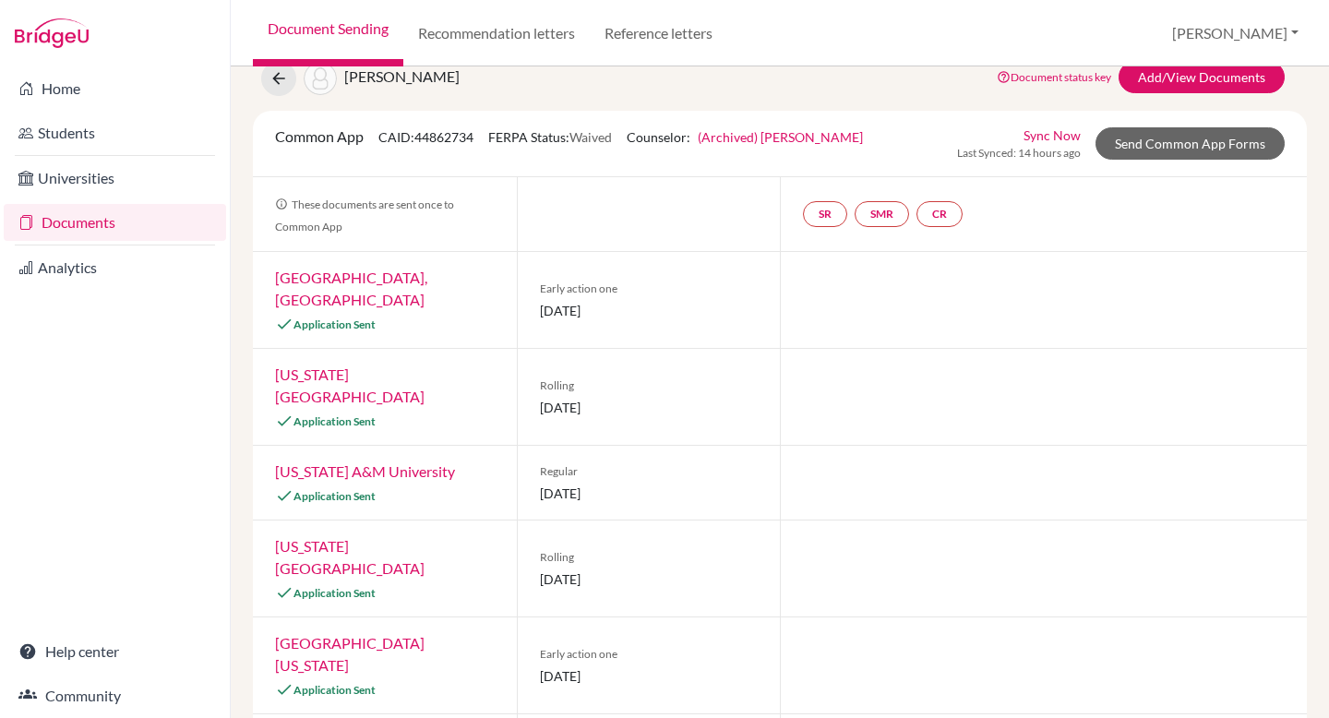
scroll to position [78, 0]
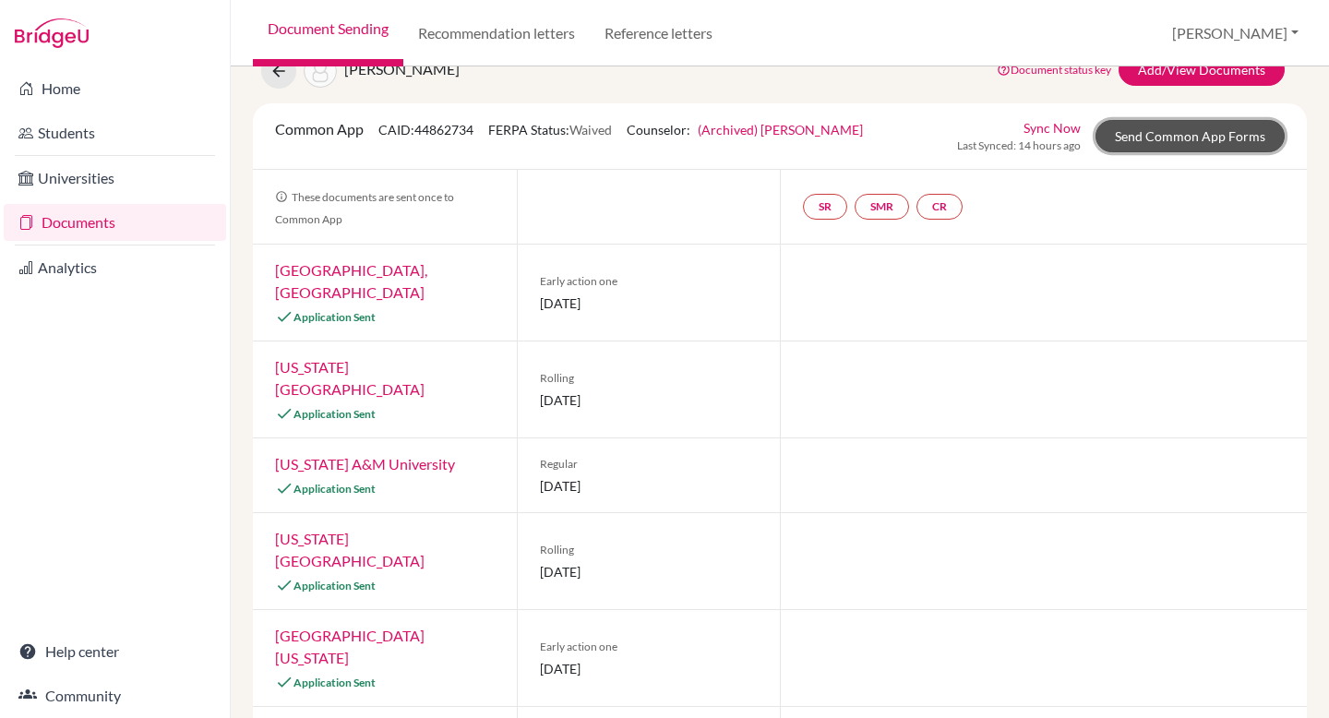
click at [1207, 143] on link "Send Common App Forms" at bounding box center [1190, 136] width 189 height 32
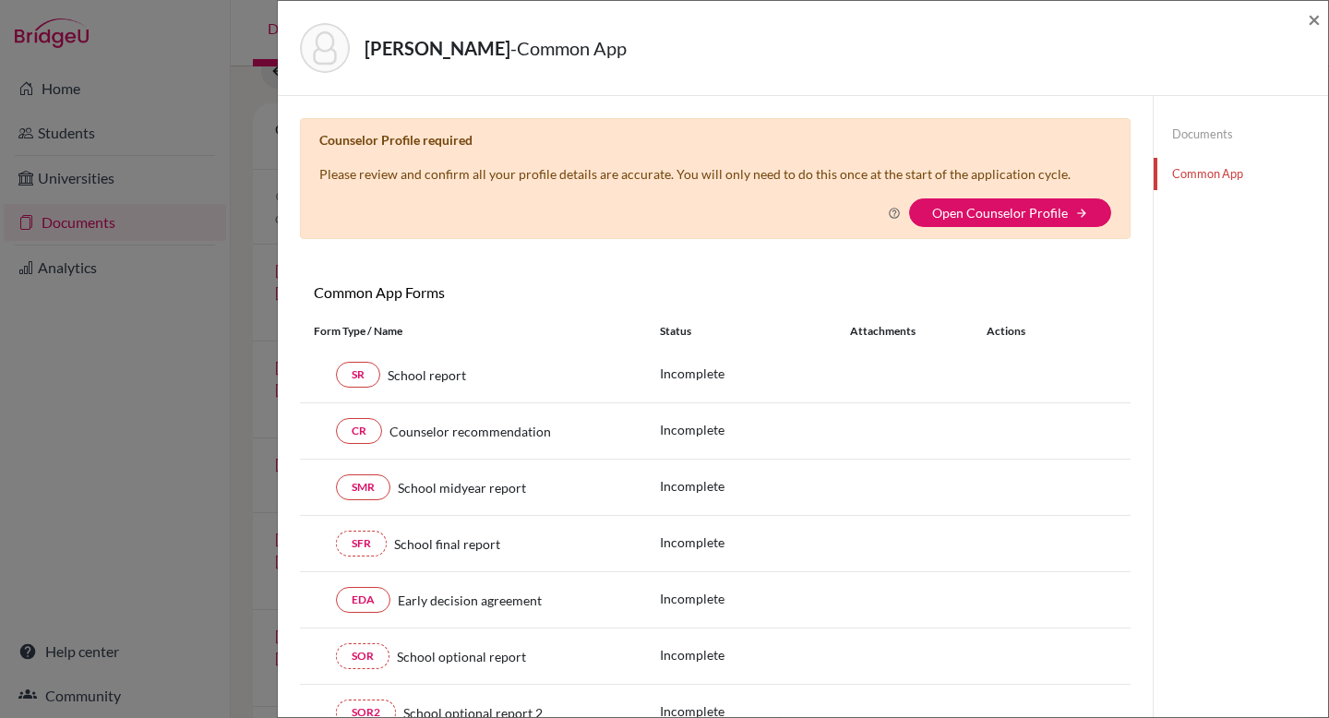
click at [1213, 139] on link "Documents" at bounding box center [1241, 134] width 174 height 32
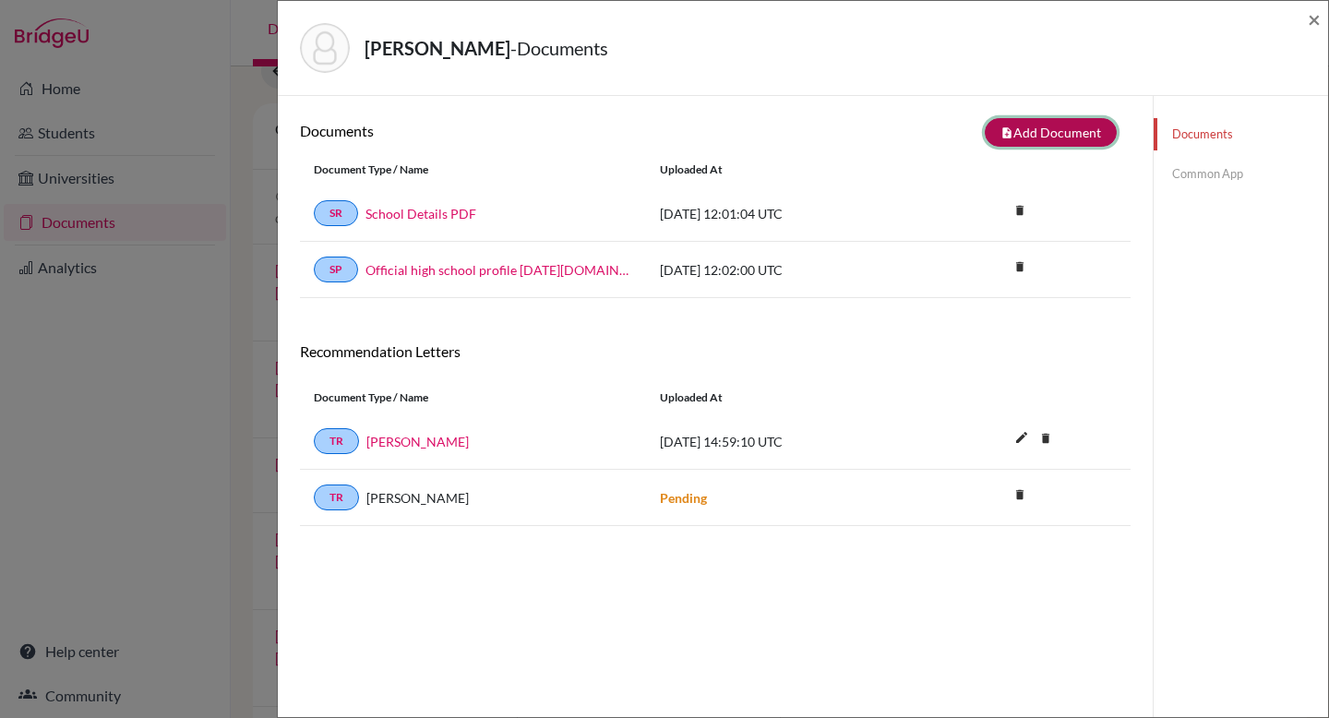
click at [1081, 133] on button "note_add Add Document" at bounding box center [1051, 132] width 132 height 29
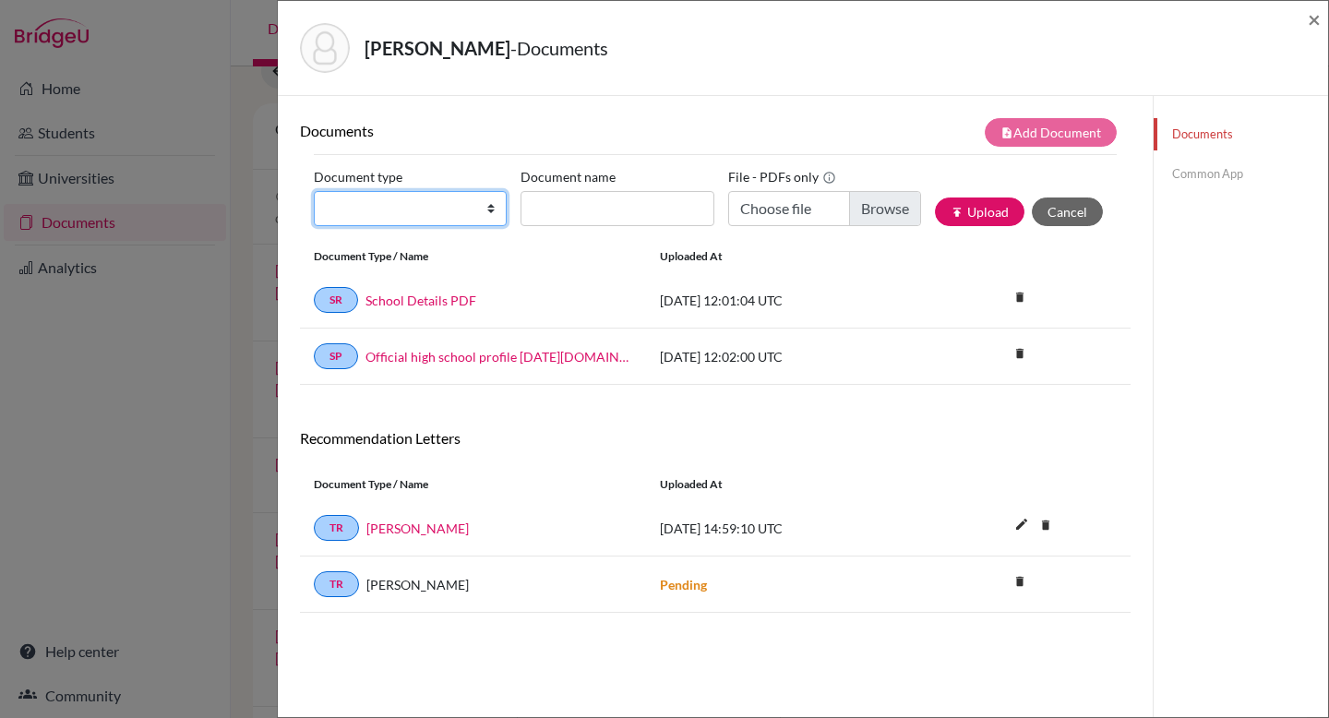
click at [461, 212] on select "Change explanation for Common App reports Counselor recommendation Internationa…" at bounding box center [410, 208] width 193 height 35
select select "5"
click at [314, 191] on select "Change explanation for Common App reports Counselor recommendation Internationa…" at bounding box center [410, 208] width 193 height 35
click at [1314, 22] on span "×" at bounding box center [1314, 19] width 13 height 27
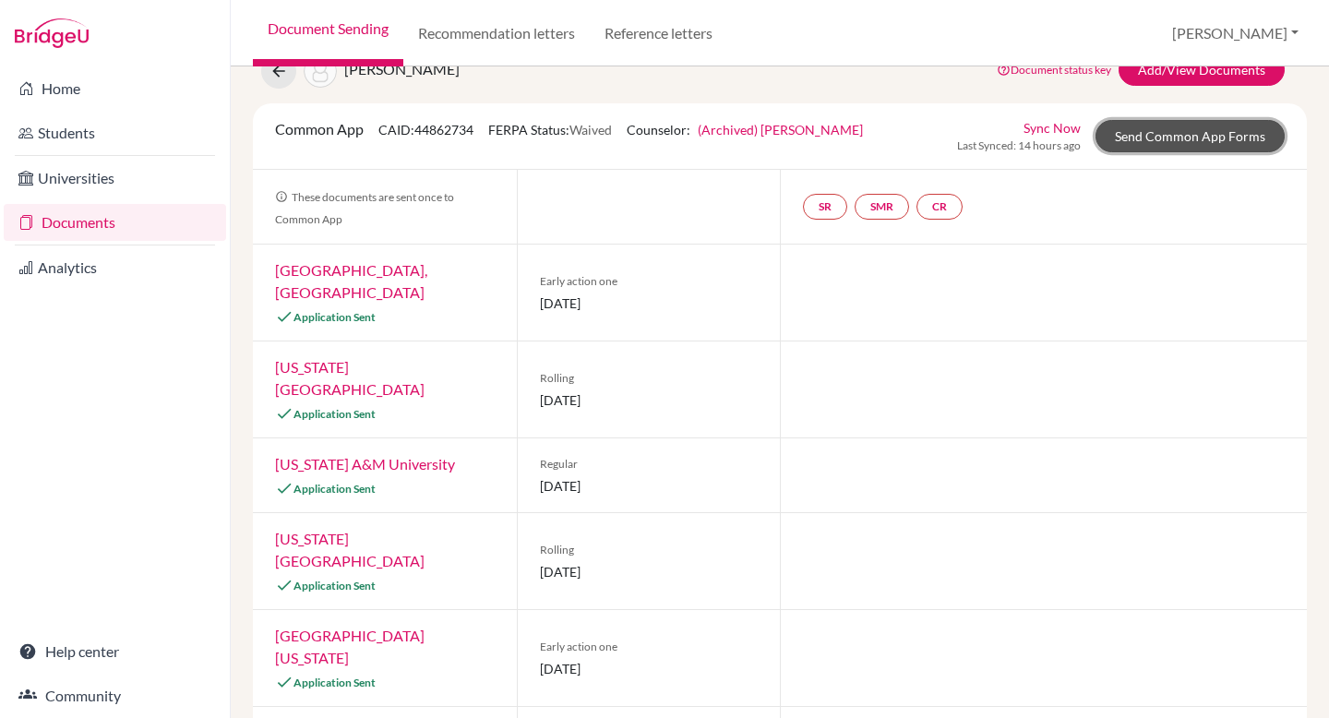
click at [1175, 135] on link "Send Common App Forms" at bounding box center [1190, 136] width 189 height 32
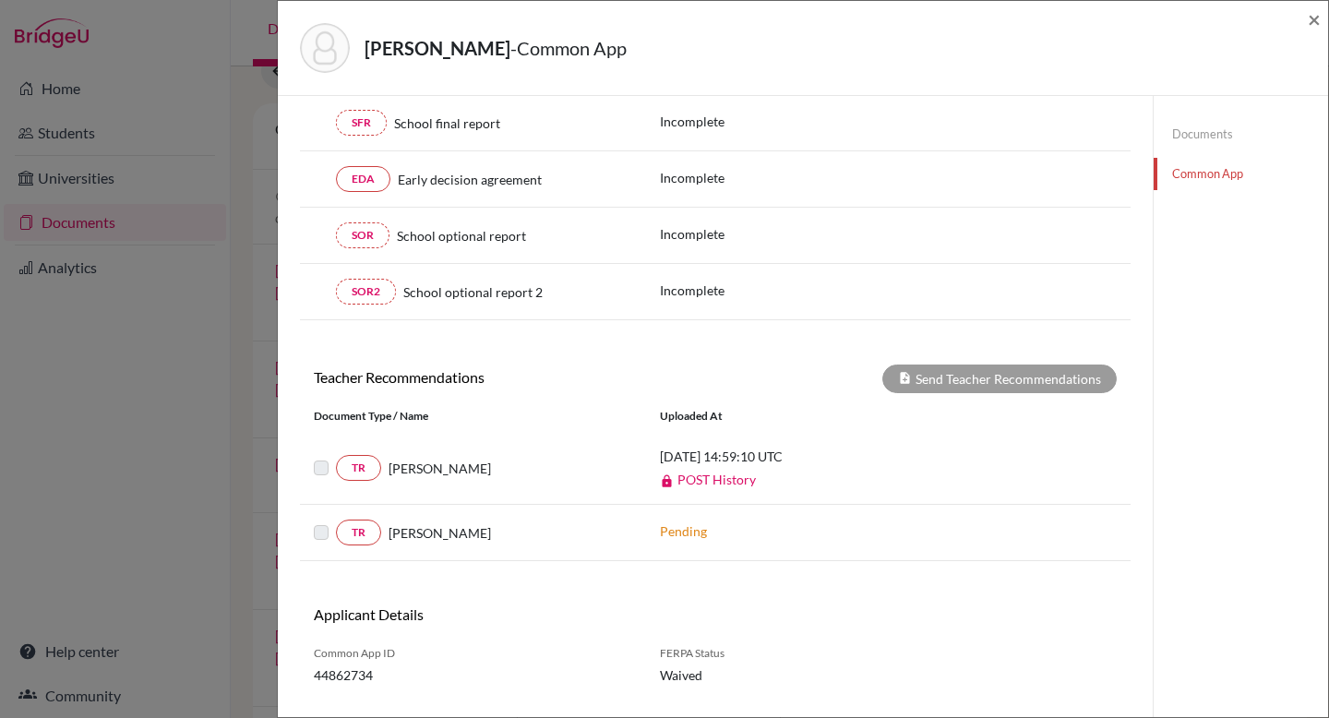
scroll to position [462, 0]
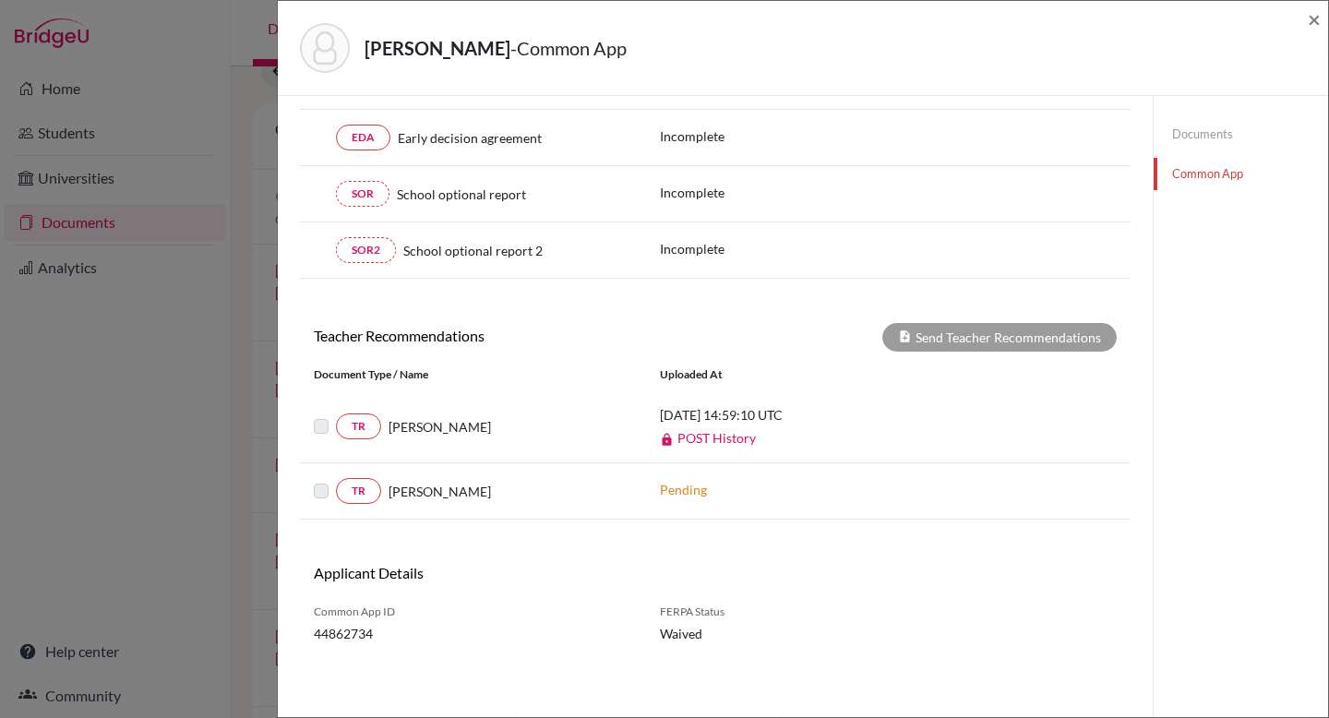
click at [121, 475] on div "Kim, Kevin - Common App × × Counselor Profile required Please review and confir…" at bounding box center [664, 359] width 1329 height 718
click at [1322, 23] on div "Kim, Kevin - Common App ×" at bounding box center [803, 48] width 1050 height 95
click at [1317, 19] on span "×" at bounding box center [1314, 19] width 13 height 27
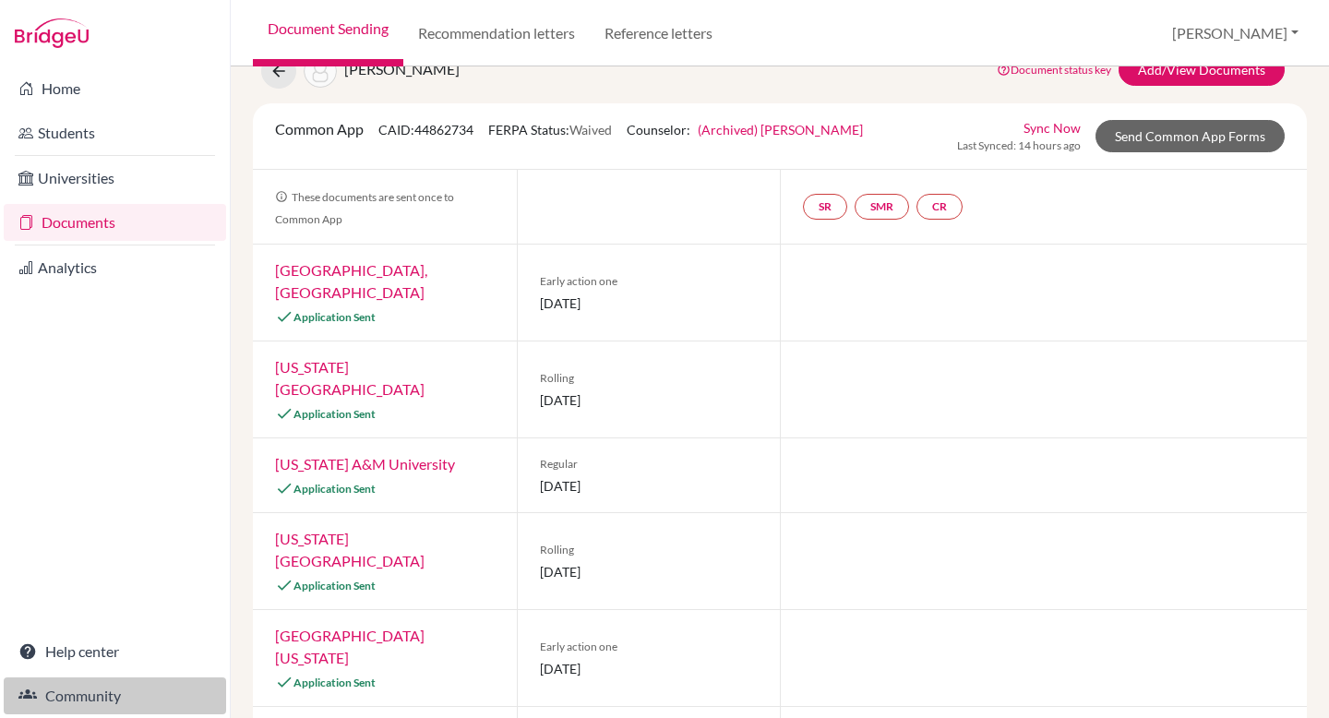
click at [90, 702] on link "Community" at bounding box center [115, 696] width 222 height 37
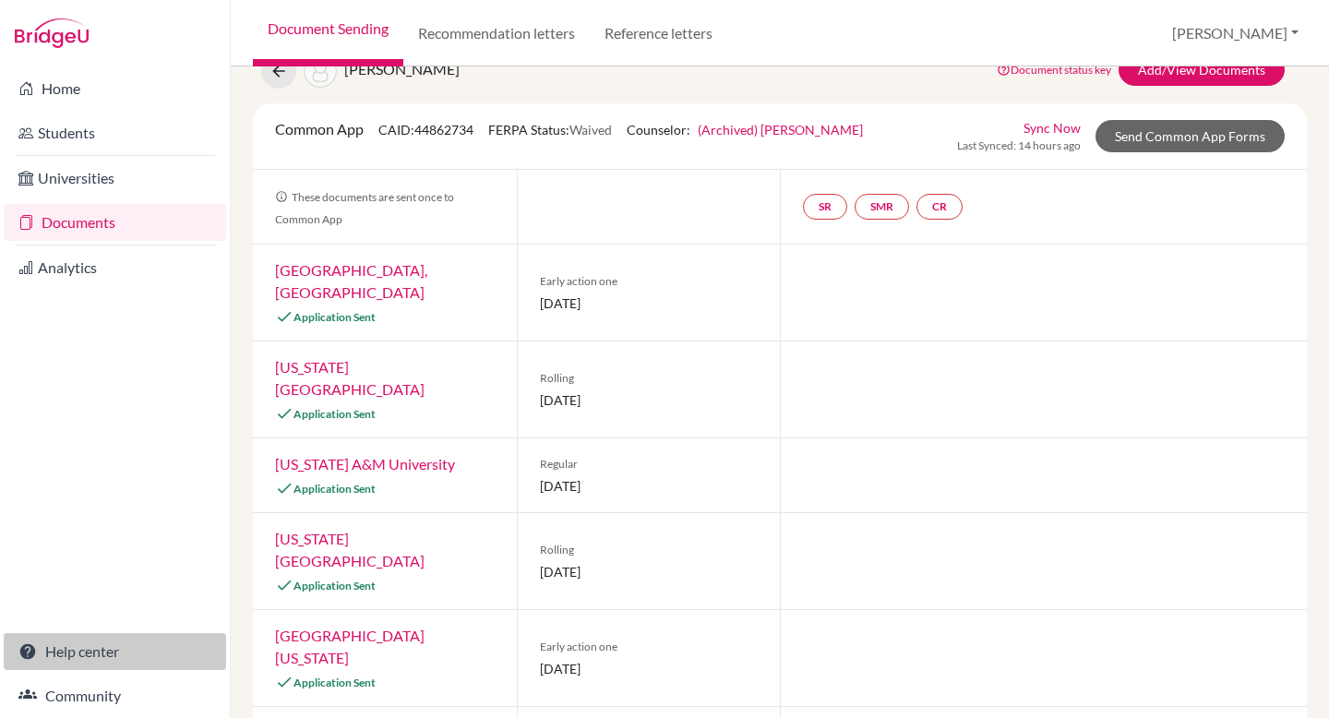
click at [69, 657] on link "Help center" at bounding box center [115, 651] width 222 height 37
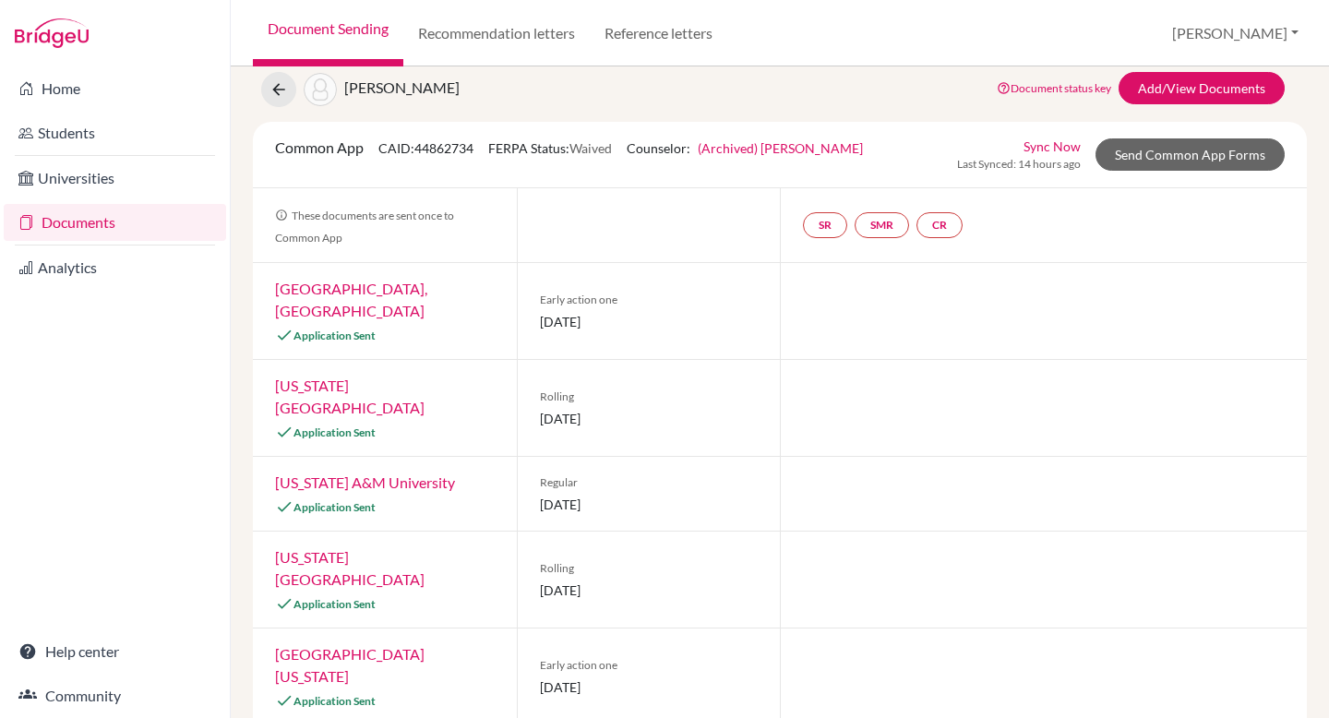
scroll to position [57, 0]
click at [752, 148] on link "(Archived) Franko Cifizzari" at bounding box center [780, 150] width 165 height 16
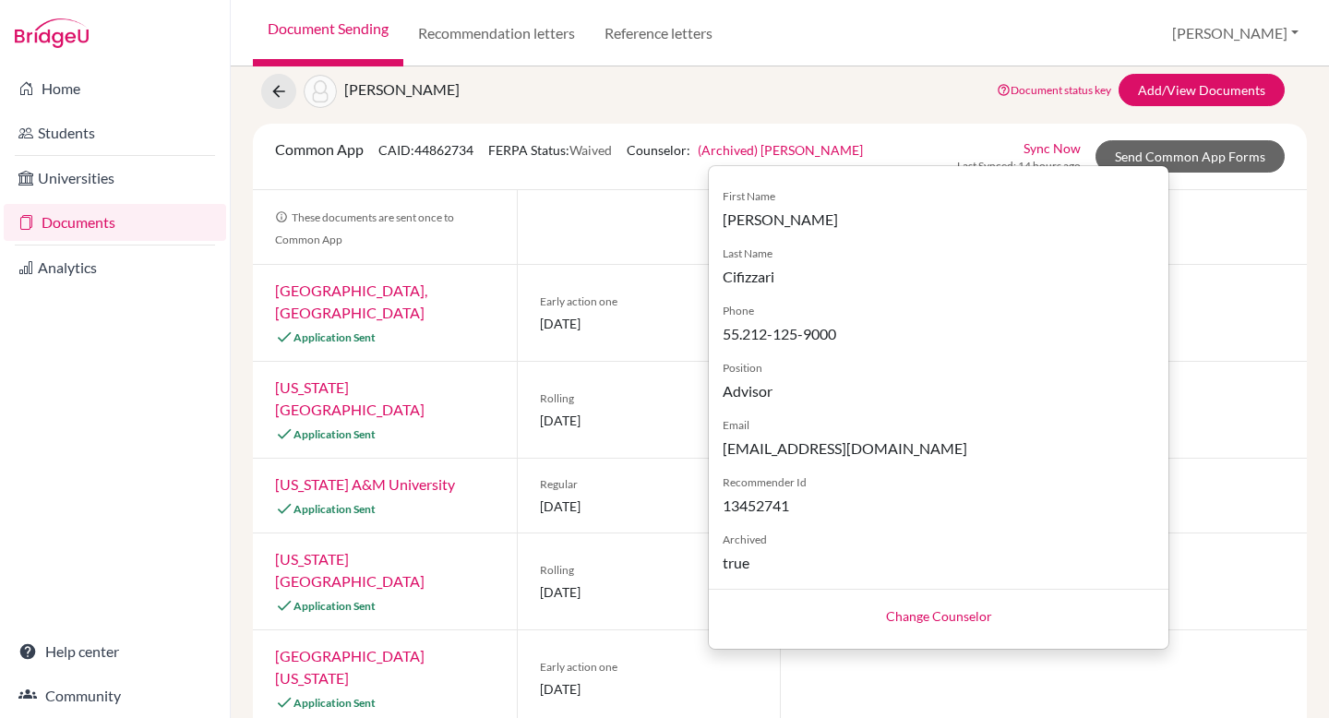
click at [752, 148] on link "(Archived) Franko Cifizzari" at bounding box center [780, 150] width 165 height 16
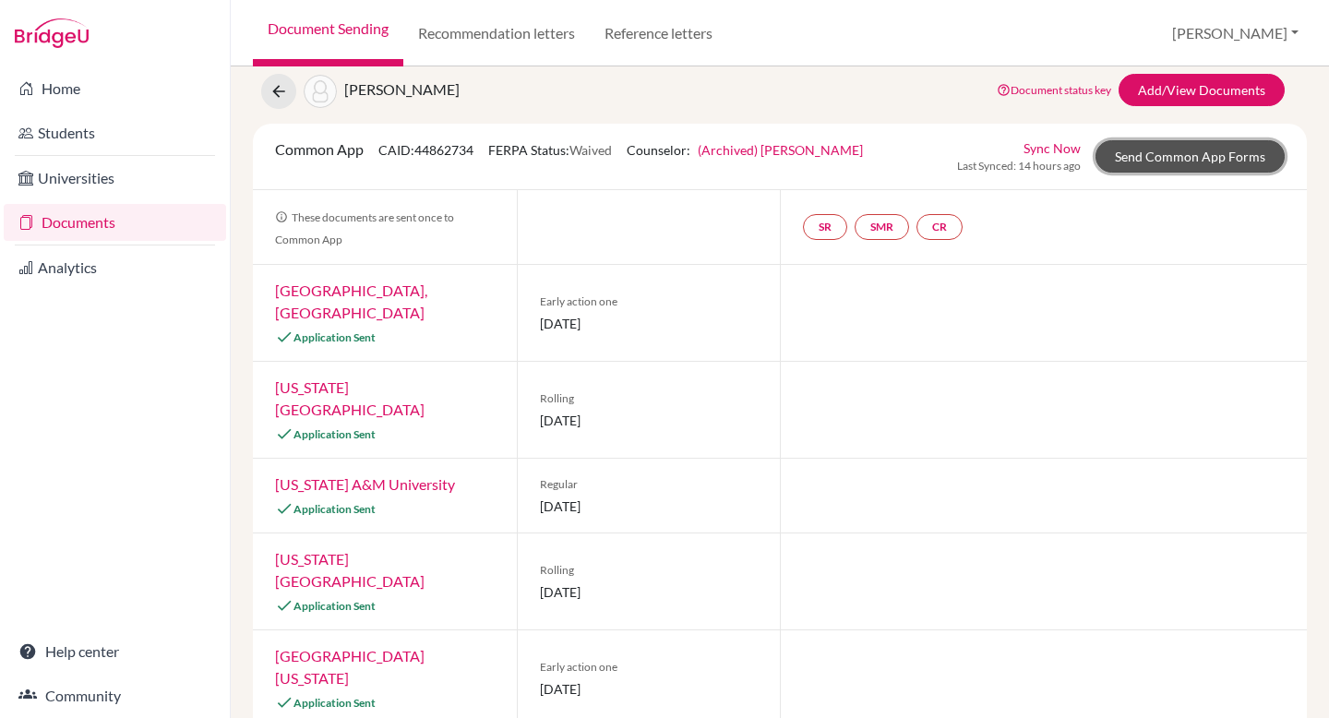
click at [1151, 150] on link "Send Common App Forms" at bounding box center [1190, 156] width 189 height 32
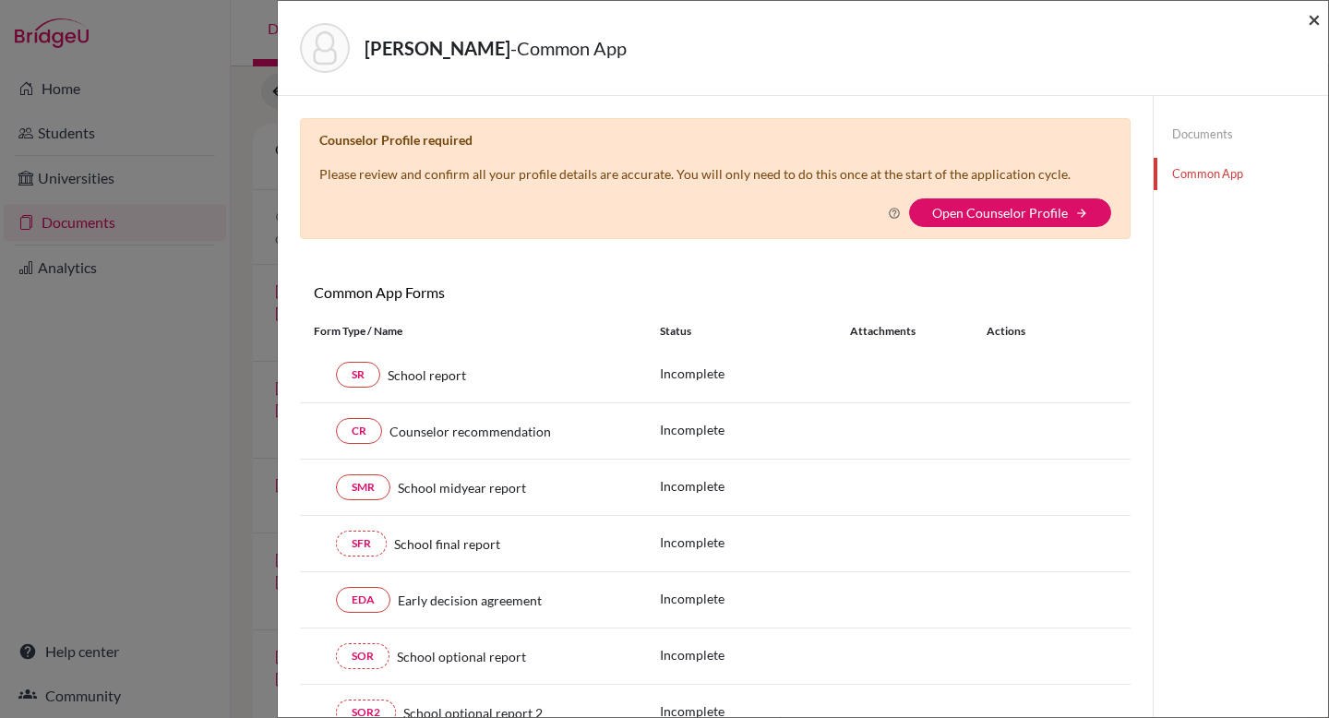
click at [1309, 15] on span "×" at bounding box center [1314, 19] width 13 height 27
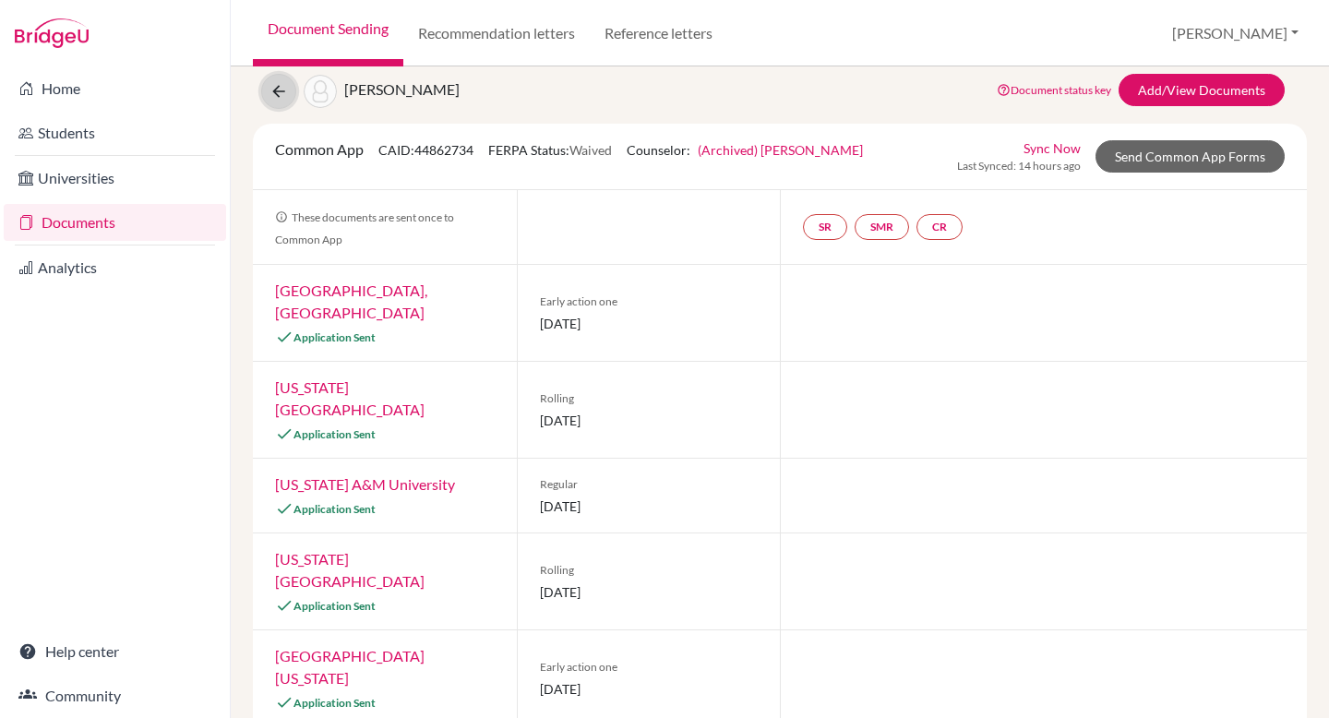
click at [283, 93] on icon at bounding box center [279, 91] width 18 height 18
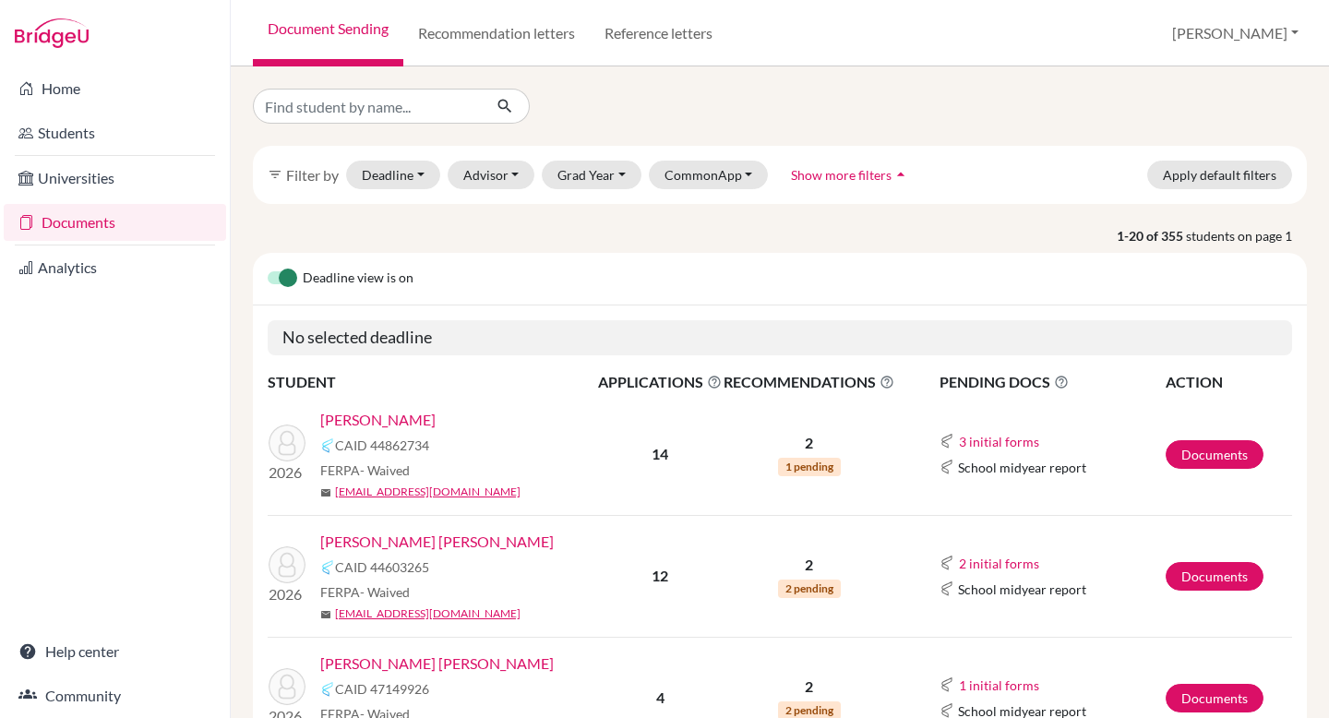
click at [356, 418] on link "[PERSON_NAME]" at bounding box center [377, 420] width 115 height 22
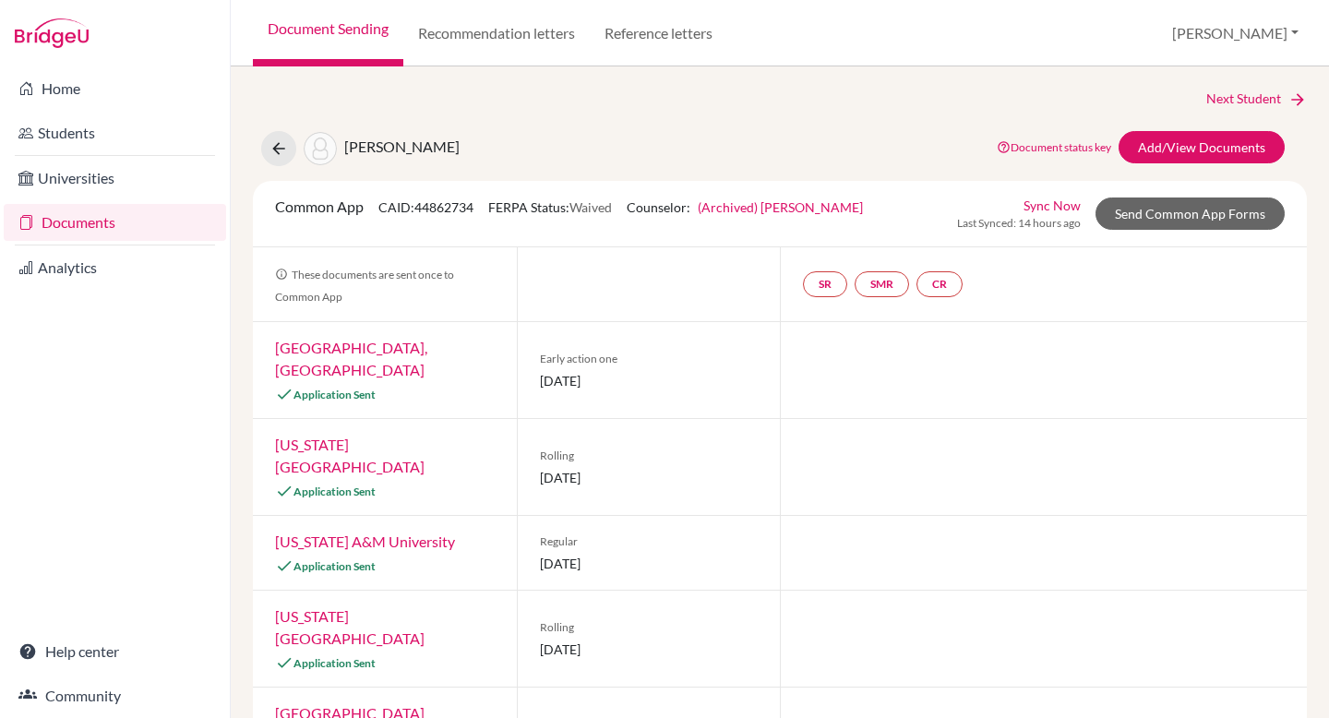
click at [784, 207] on link "(Archived) [PERSON_NAME]" at bounding box center [780, 207] width 165 height 16
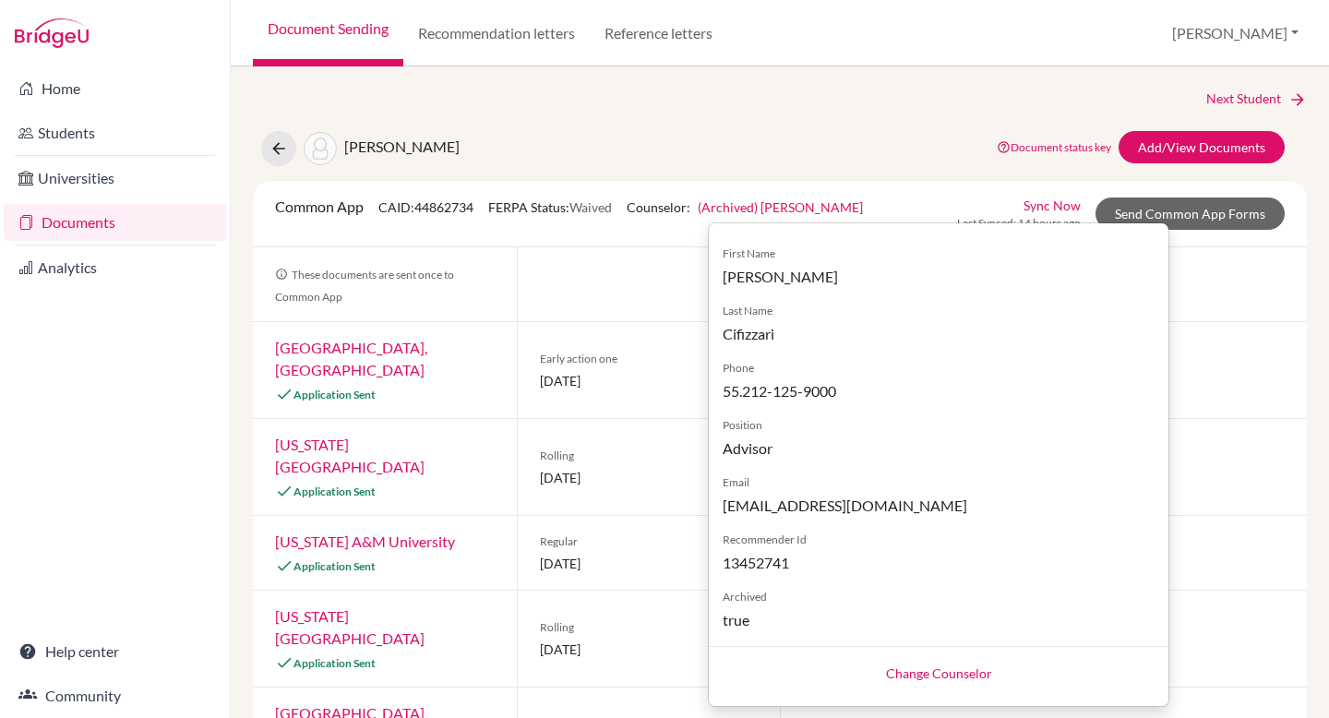
click at [912, 677] on link "Change Counselor" at bounding box center [939, 674] width 106 height 16
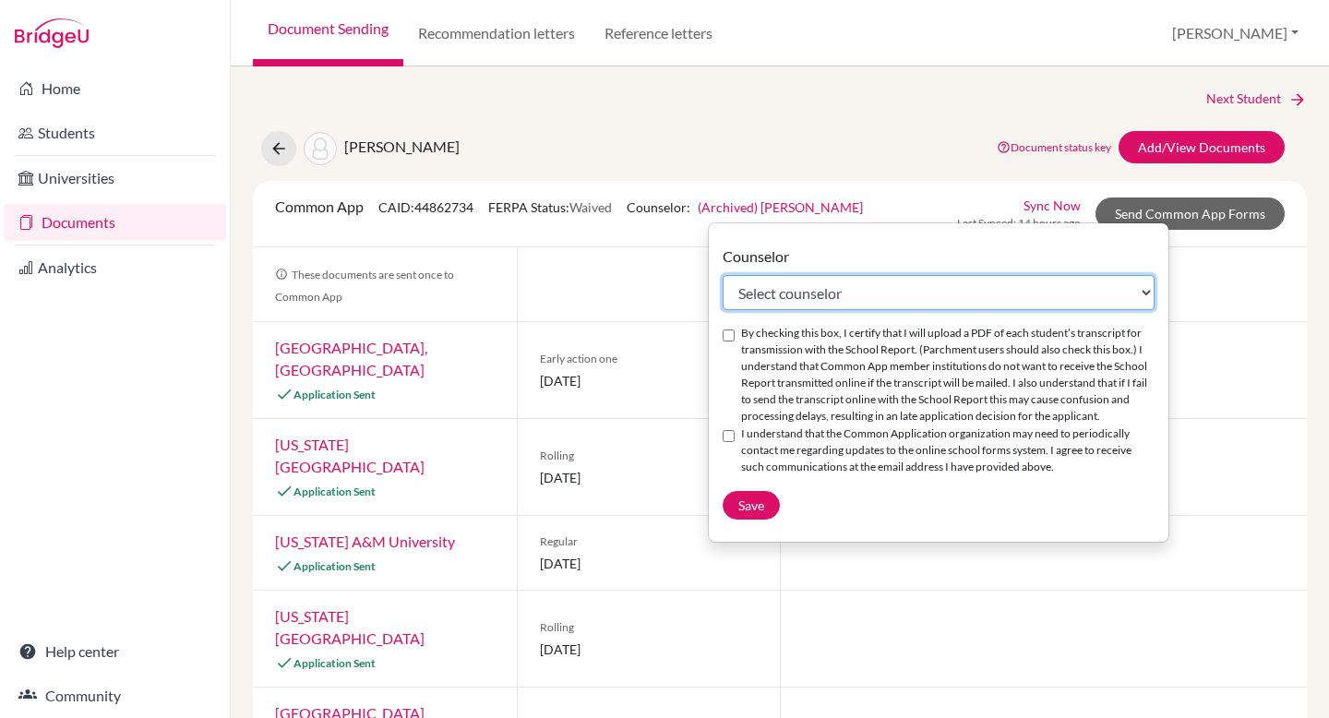
click at [861, 279] on select "Select counselor [PERSON_NAME] [PERSON_NAME] [PERSON_NAME] [PERSON_NAME] [PERSO…" at bounding box center [939, 292] width 432 height 35
select select "459986"
click at [723, 275] on select "Select counselor Jasmine Anderson Chelsea Burns Lucy Hogg Su Katz Scott Little …" at bounding box center [939, 292] width 432 height 35
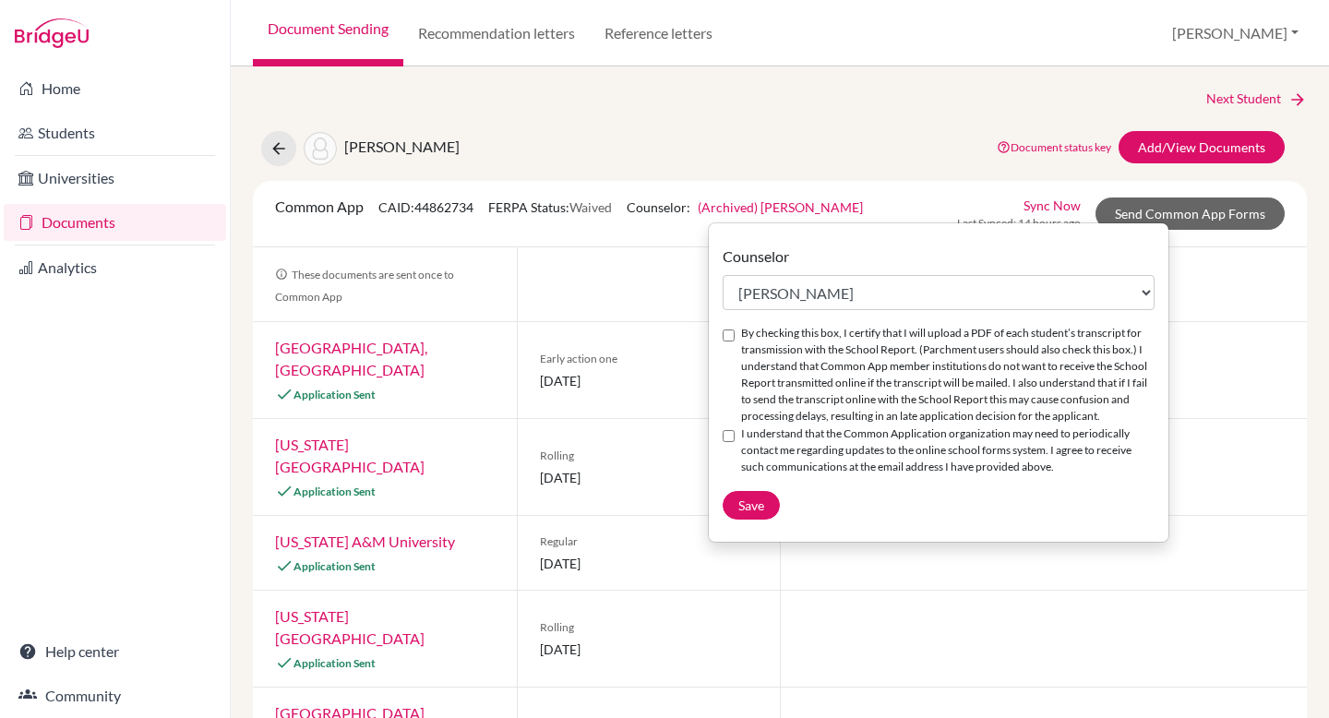
click at [729, 338] on input "By checking this box, I certify that I will upload a PDF of each student’s tran…" at bounding box center [729, 336] width 12 height 12
checkbox input "true"
click at [728, 439] on input "I understand that the Common Application organization may need to periodically …" at bounding box center [729, 436] width 12 height 12
checkbox input "true"
click at [749, 496] on button "Save" at bounding box center [751, 505] width 57 height 29
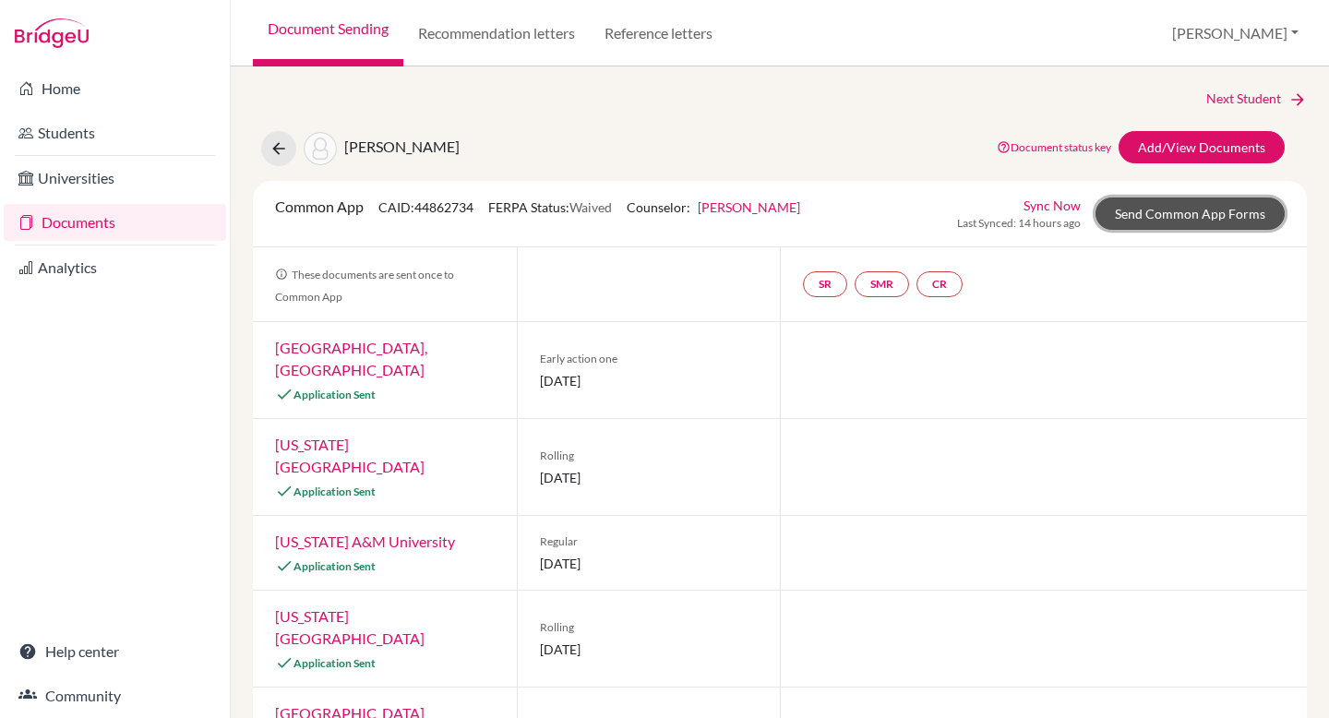
click at [1175, 220] on link "Send Common App Forms" at bounding box center [1190, 214] width 189 height 32
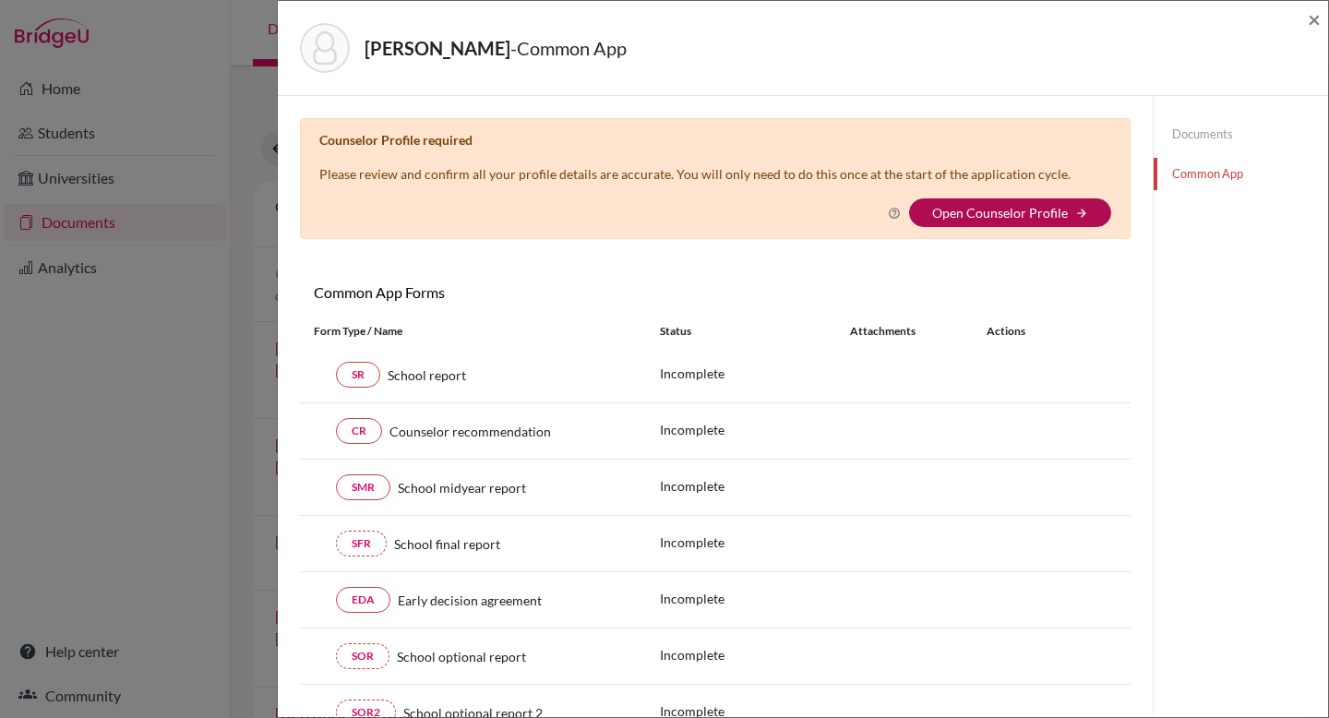
click at [1012, 210] on link "Open Counselor Profile" at bounding box center [1000, 213] width 136 height 16
click at [208, 116] on div "Kim, Kevin - Common App × × Counselor Profile required Please review and confir…" at bounding box center [664, 359] width 1329 height 718
click at [1315, 19] on span "×" at bounding box center [1314, 19] width 13 height 27
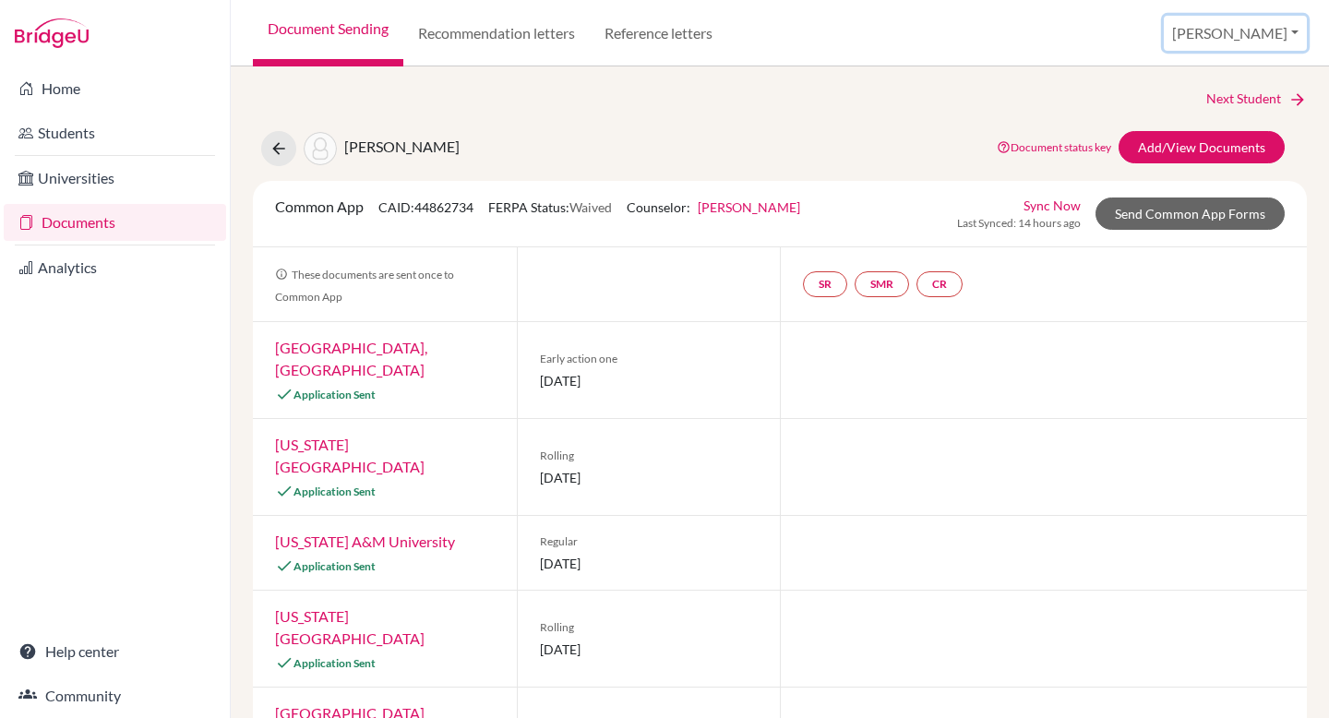
click at [1285, 29] on button "[PERSON_NAME]" at bounding box center [1235, 33] width 143 height 35
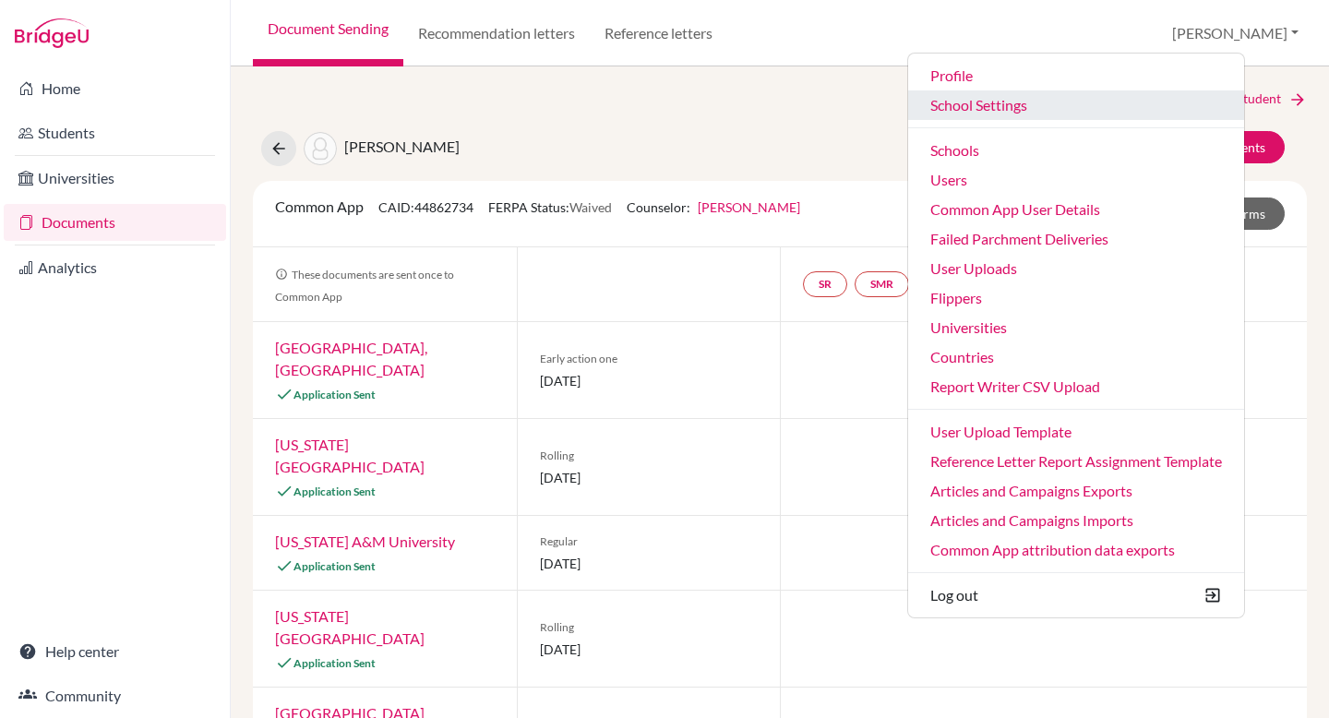
click at [1141, 104] on link "School Settings" at bounding box center [1076, 105] width 336 height 30
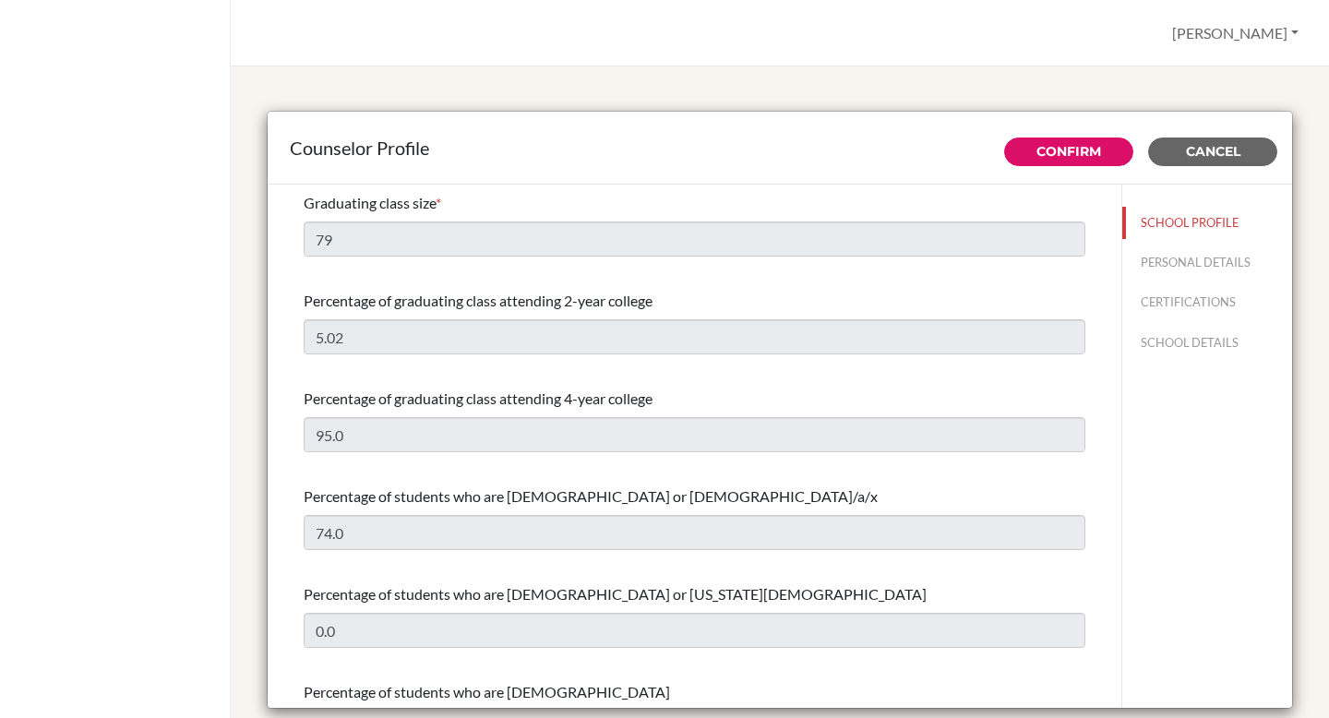
select select "0"
select select "307331"
click at [1219, 263] on button "PERSONAL DETAILS" at bounding box center [1207, 262] width 170 height 32
type input "[PERSON_NAME]"
type input "Neto"
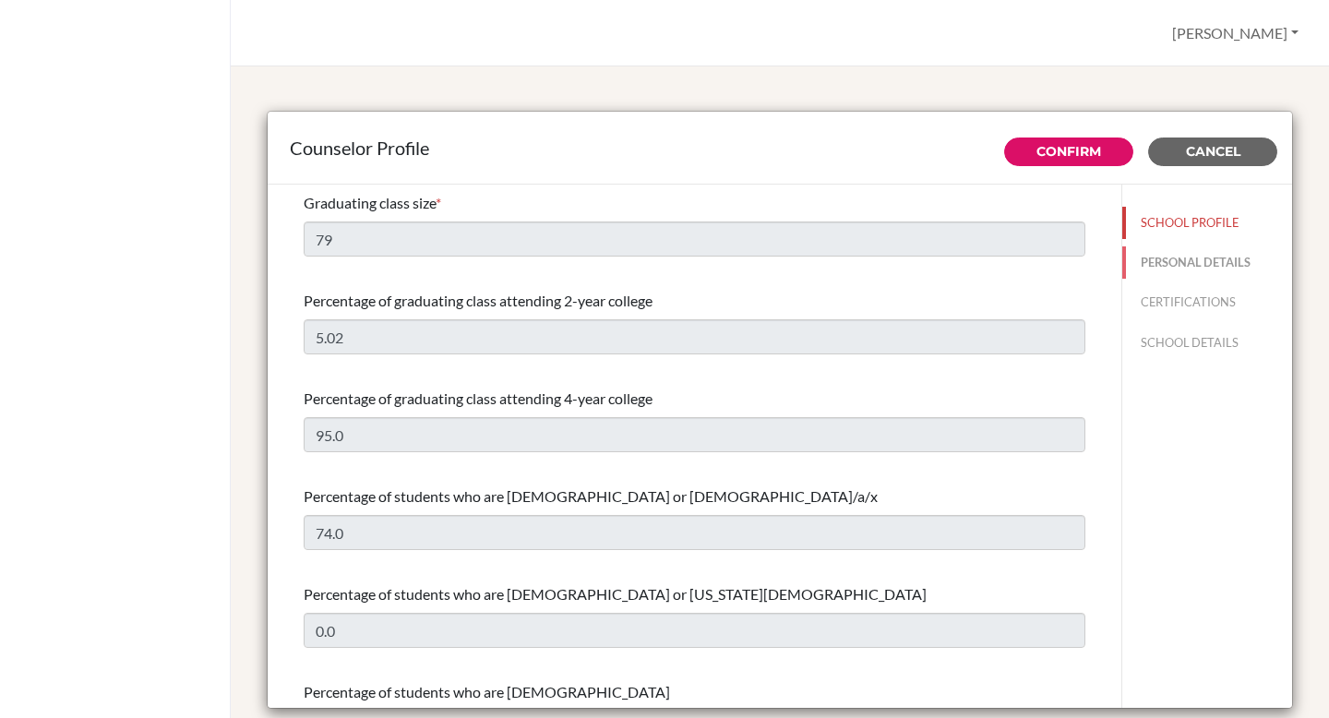
type input "Advisor"
type input "55.212-125-9000"
type input "afneto@earj.com.br"
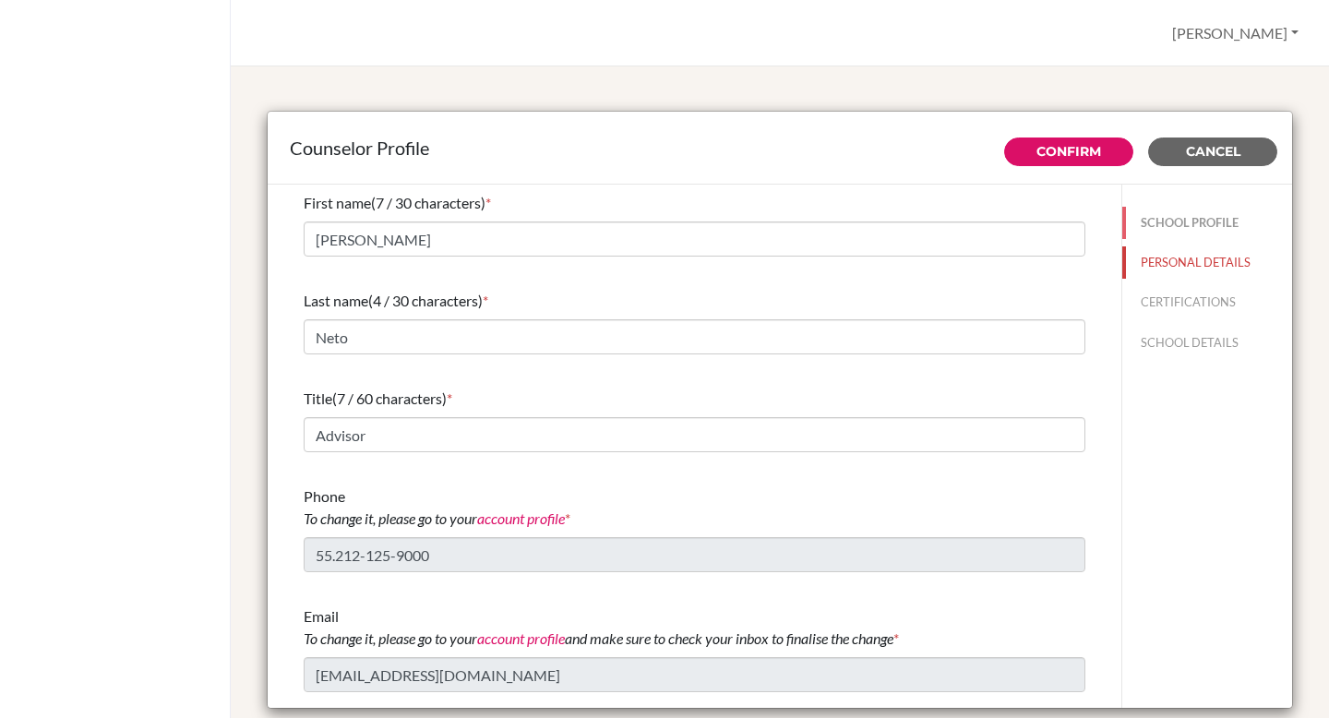
click at [1206, 222] on button "SCHOOL PROFILE" at bounding box center [1207, 223] width 170 height 32
type input "79"
type input "5.02"
type input "95.0"
type input "74.0"
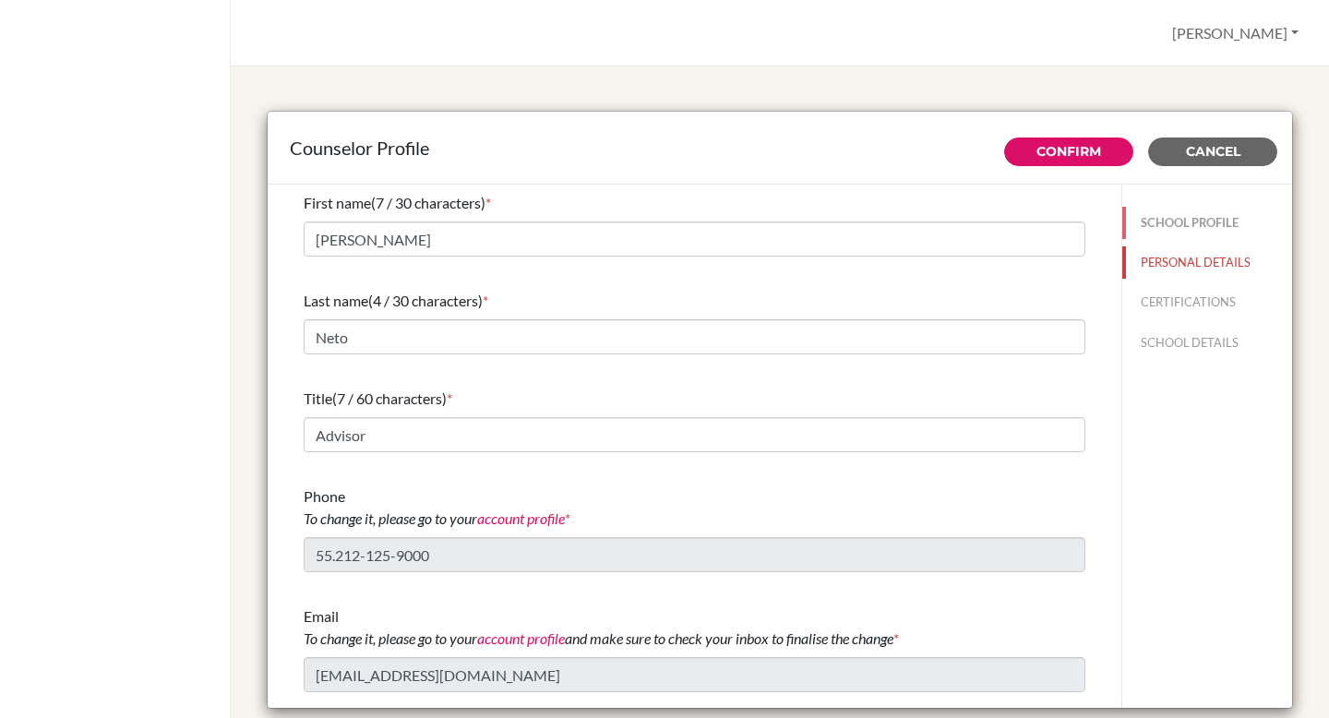
type input "0.0"
select select "0"
select select "307331"
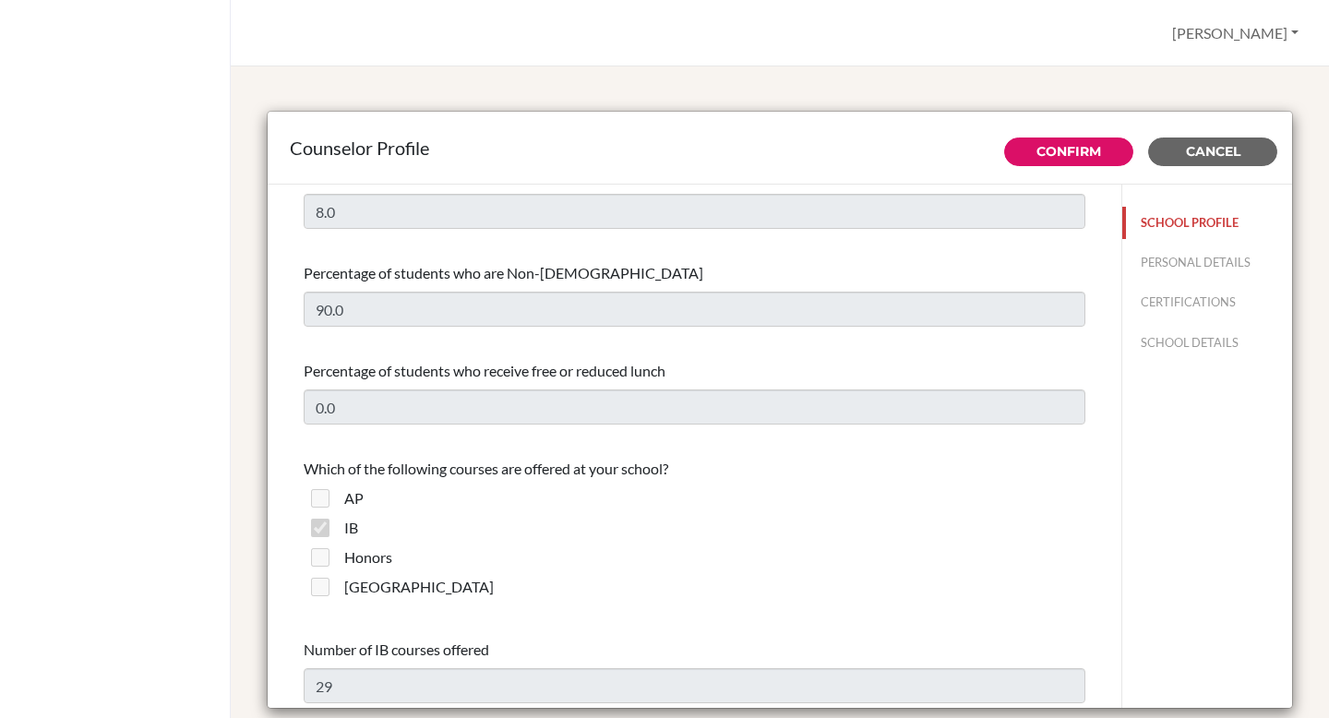
scroll to position [1017, 0]
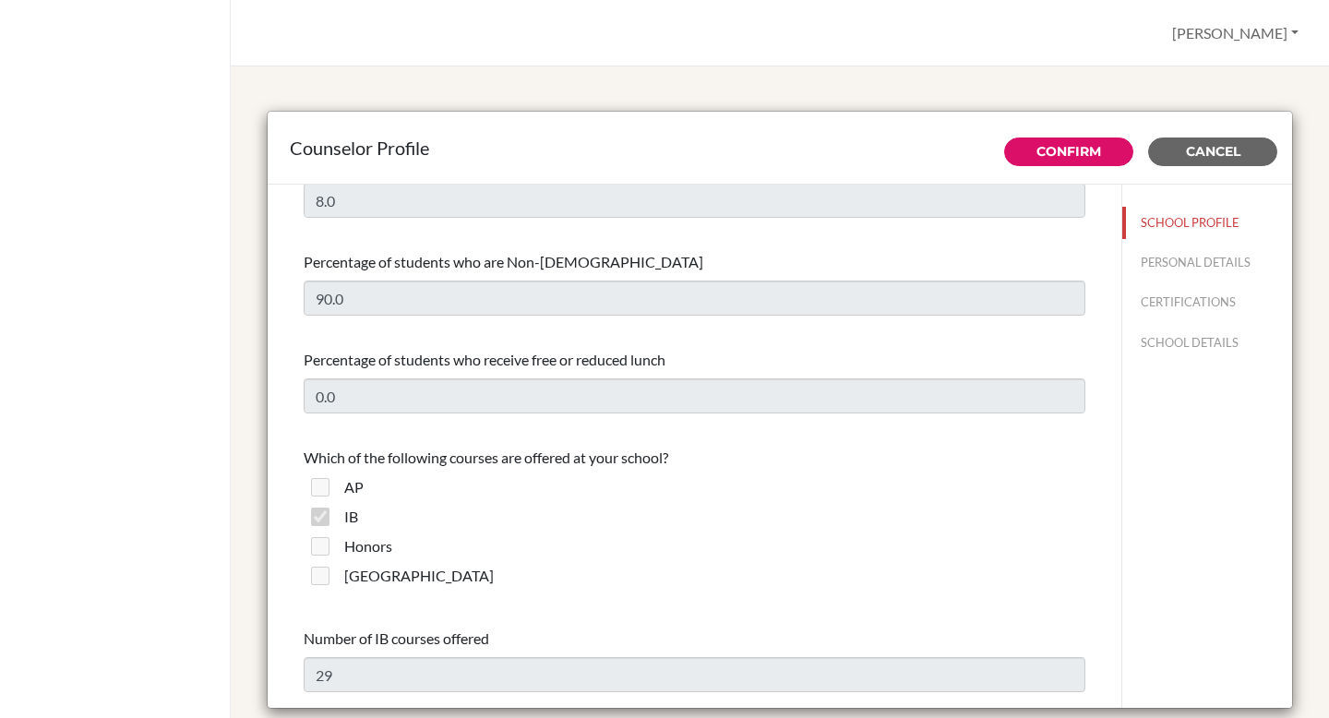
click at [497, 374] on div "Percentage of students who receive free or reduced lunch 0.0" at bounding box center [695, 381] width 782 height 79
click at [459, 179] on div "Counselor Profile" at bounding box center [780, 148] width 1025 height 73
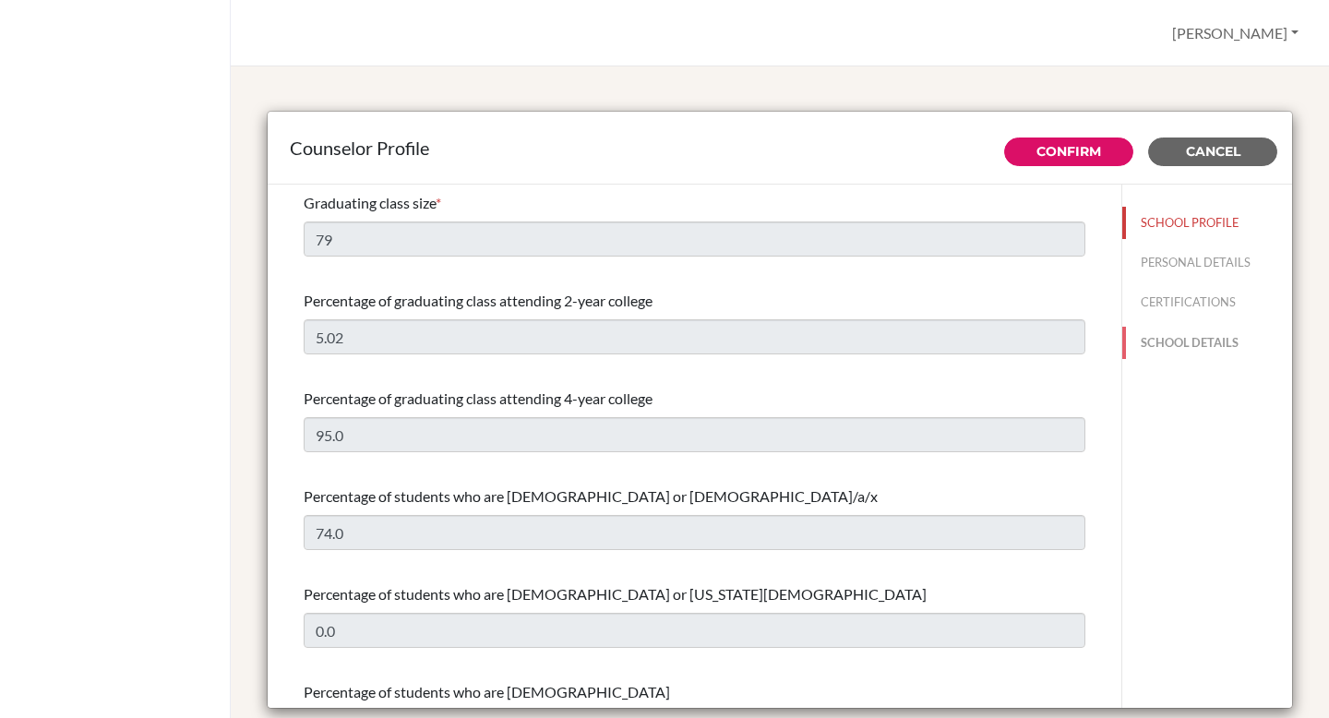
click at [1190, 331] on button "SCHOOL DETAILS" at bounding box center [1207, 343] width 170 height 32
type input "910450"
type input "www.earj.com.br"
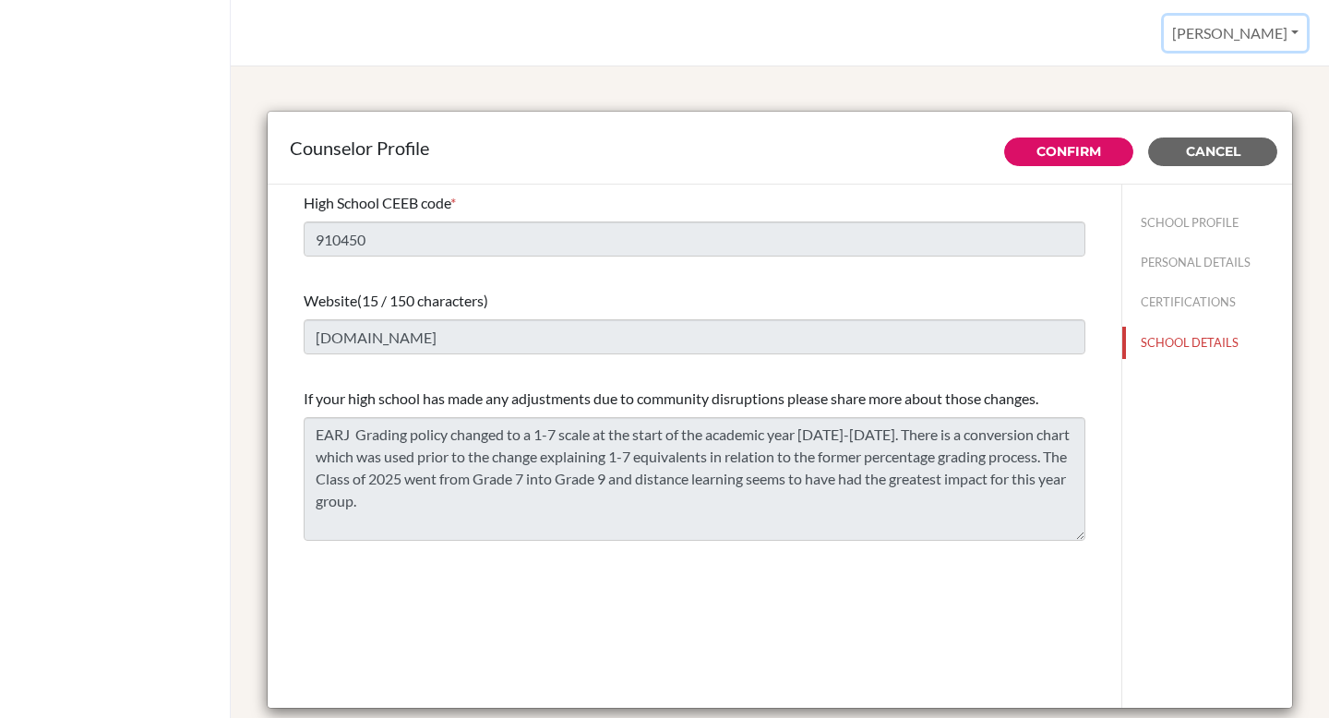
click at [1270, 30] on button "[PERSON_NAME]" at bounding box center [1235, 33] width 143 height 35
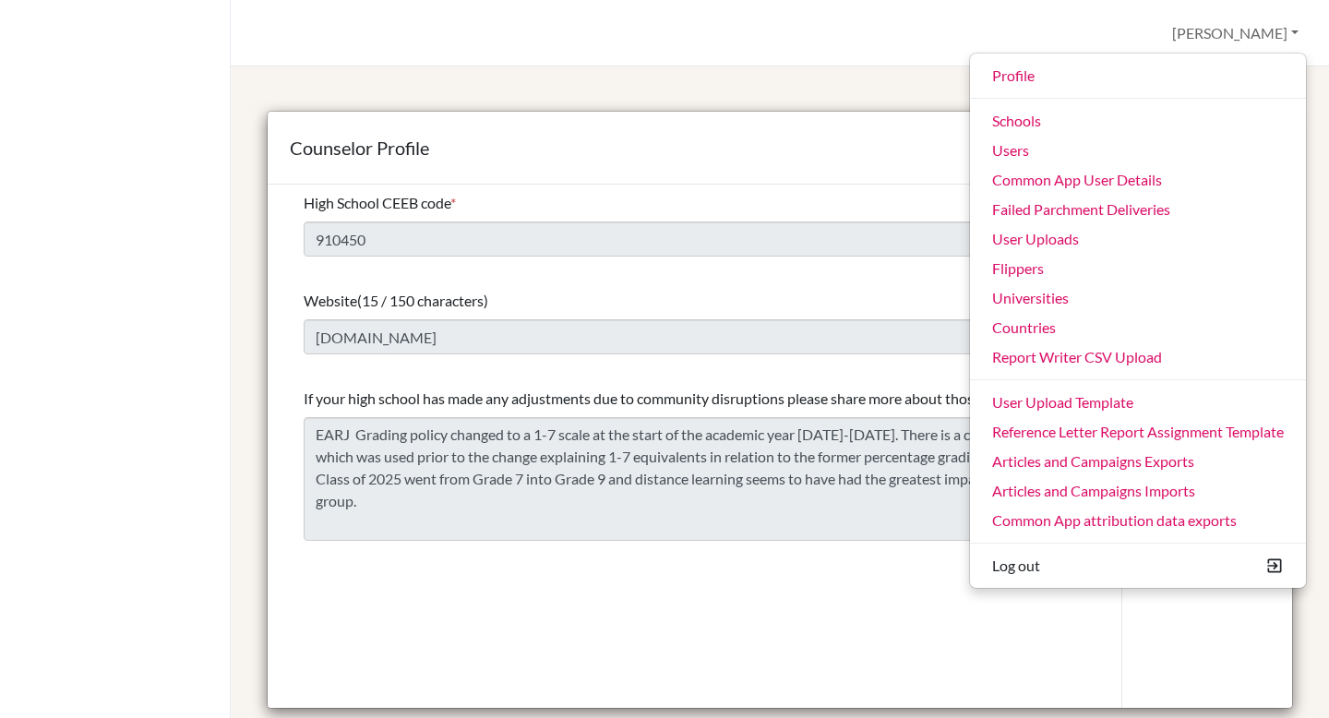
click at [841, 57] on div "Federico Profile Admin Schools Users Common App User Details Failed Parchment D…" at bounding box center [780, 33] width 1098 height 66
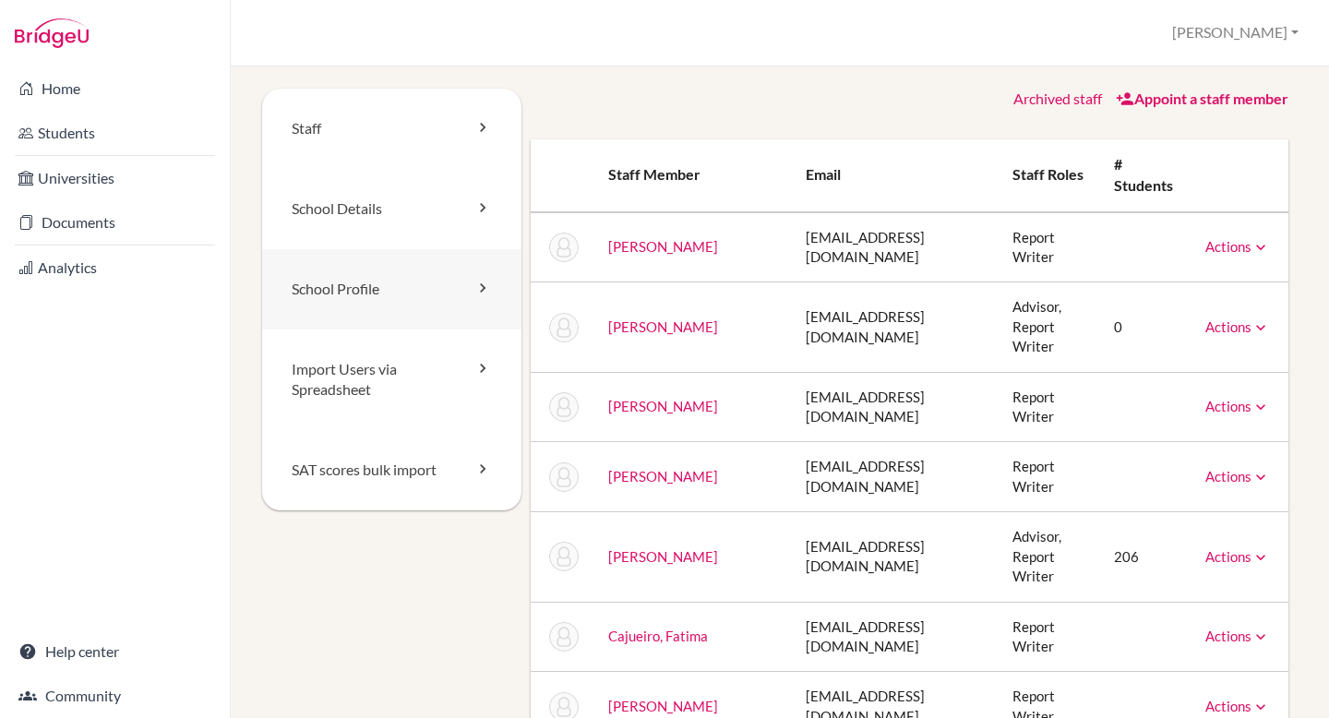
click at [383, 291] on link "School Profile" at bounding box center [391, 289] width 259 height 80
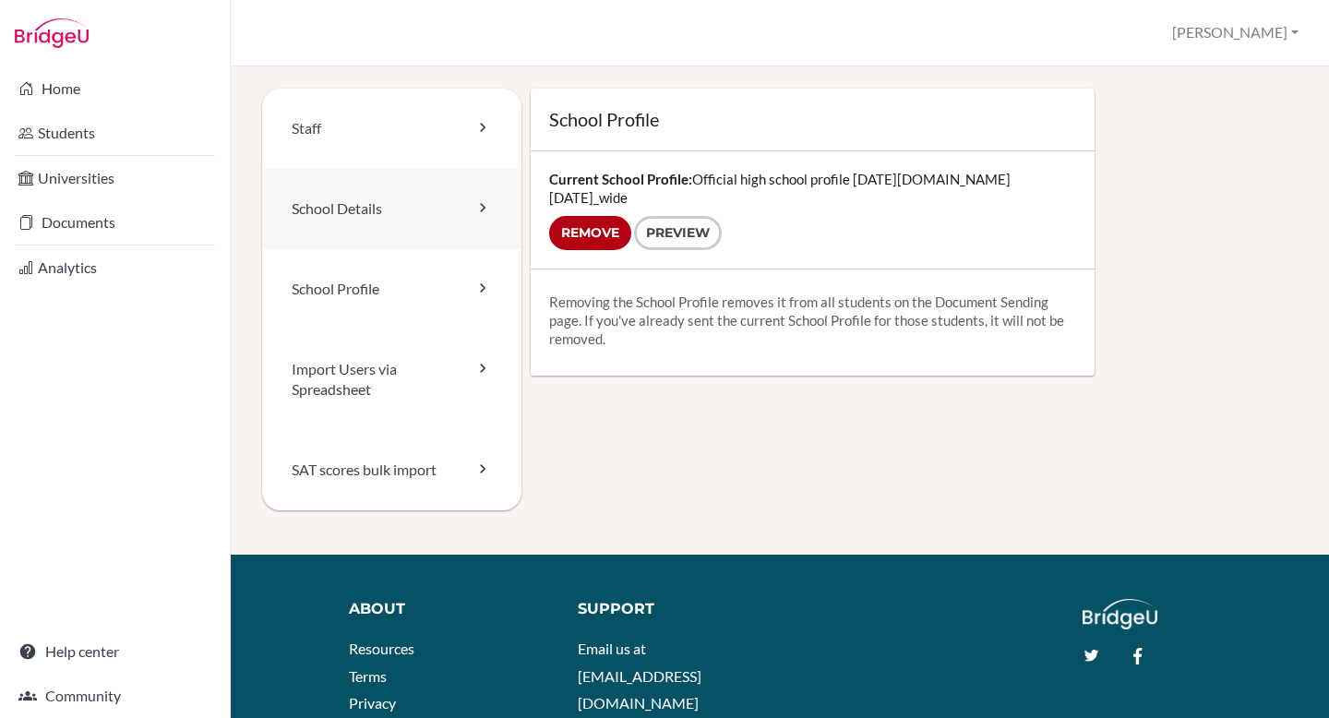
click at [400, 218] on link "School Details" at bounding box center [391, 209] width 259 height 80
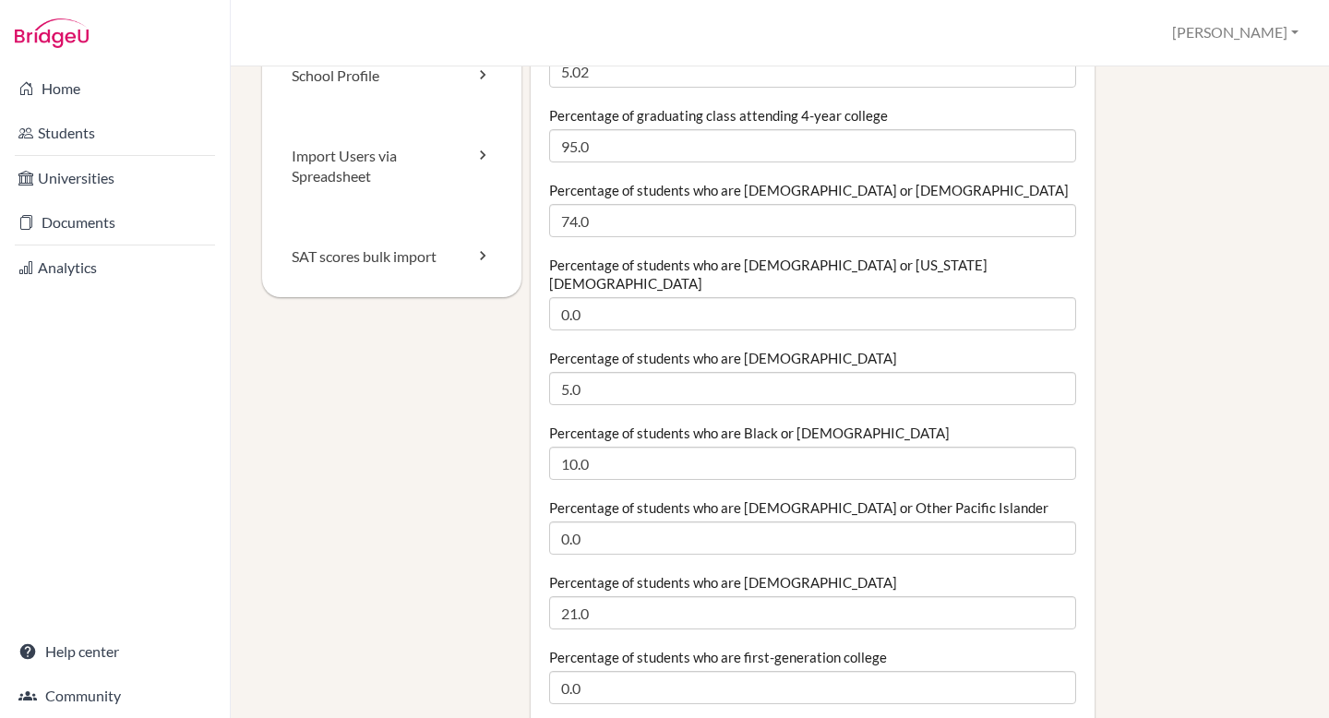
scroll to position [248, 0]
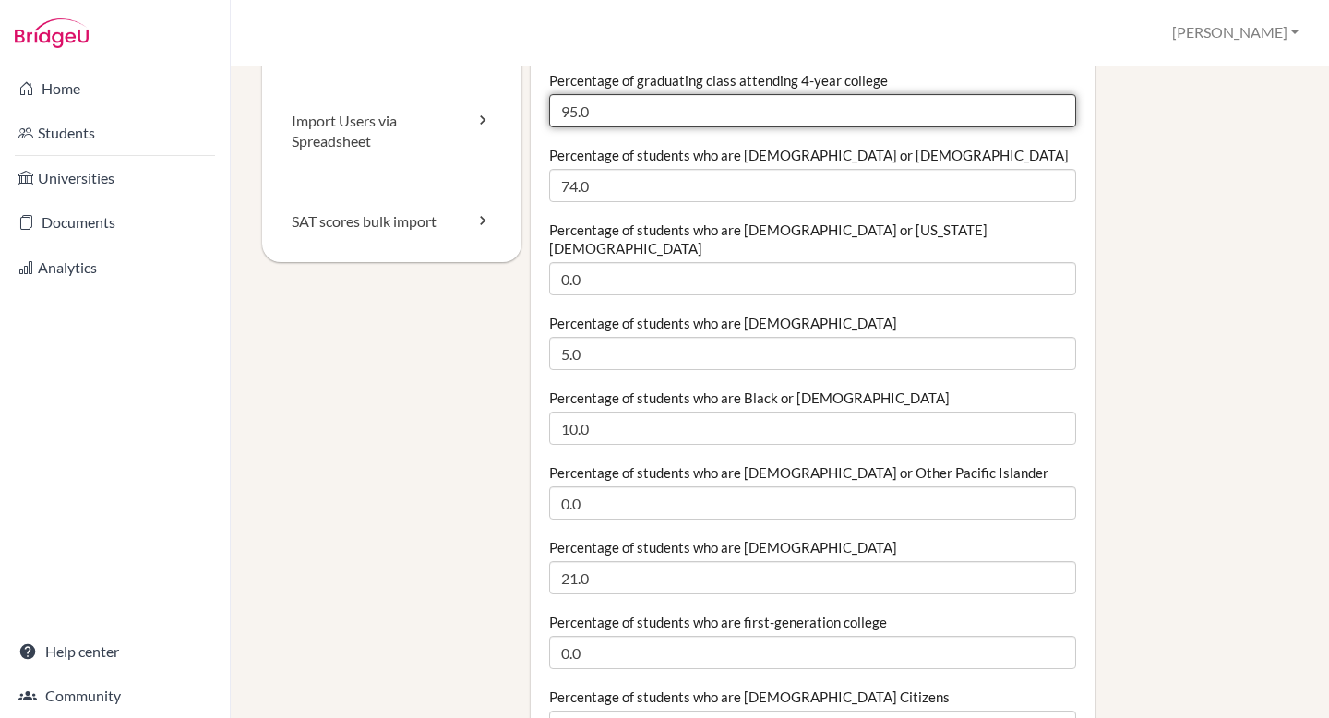
click at [605, 108] on input "95.0" at bounding box center [812, 110] width 527 height 33
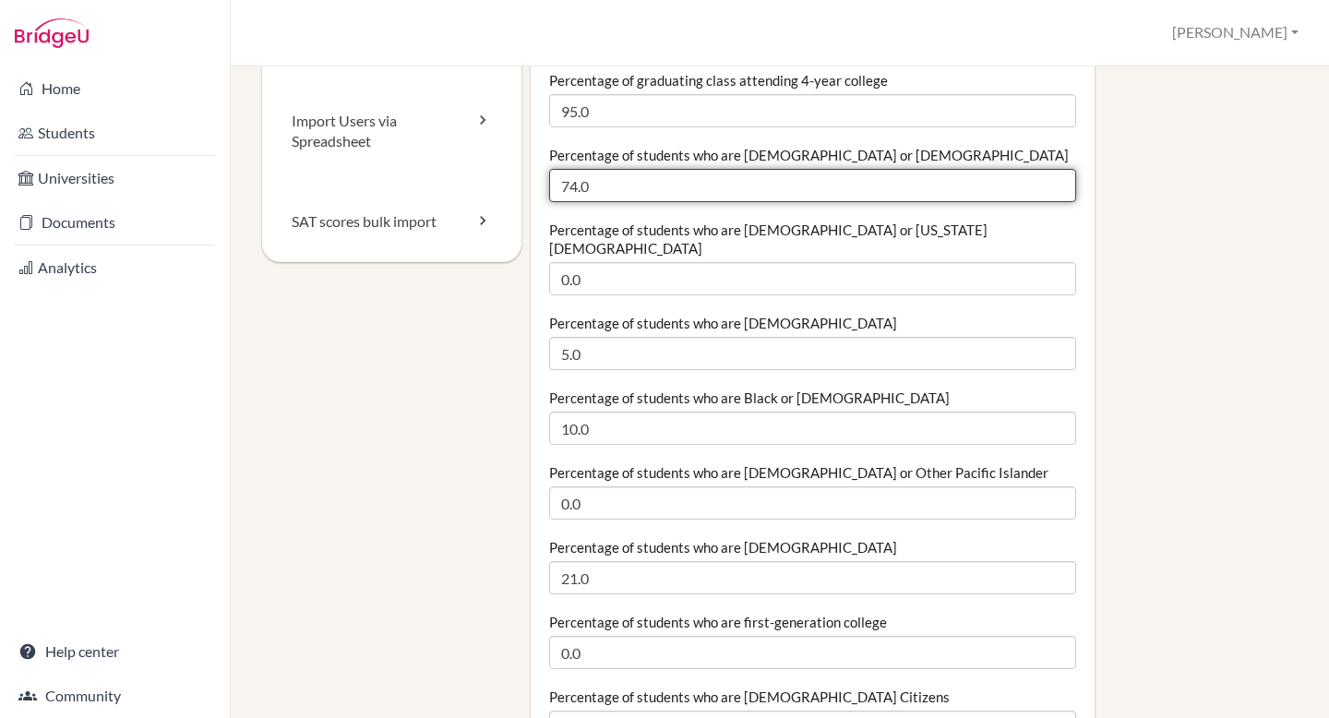
click at [613, 194] on input "74.0" at bounding box center [812, 185] width 527 height 33
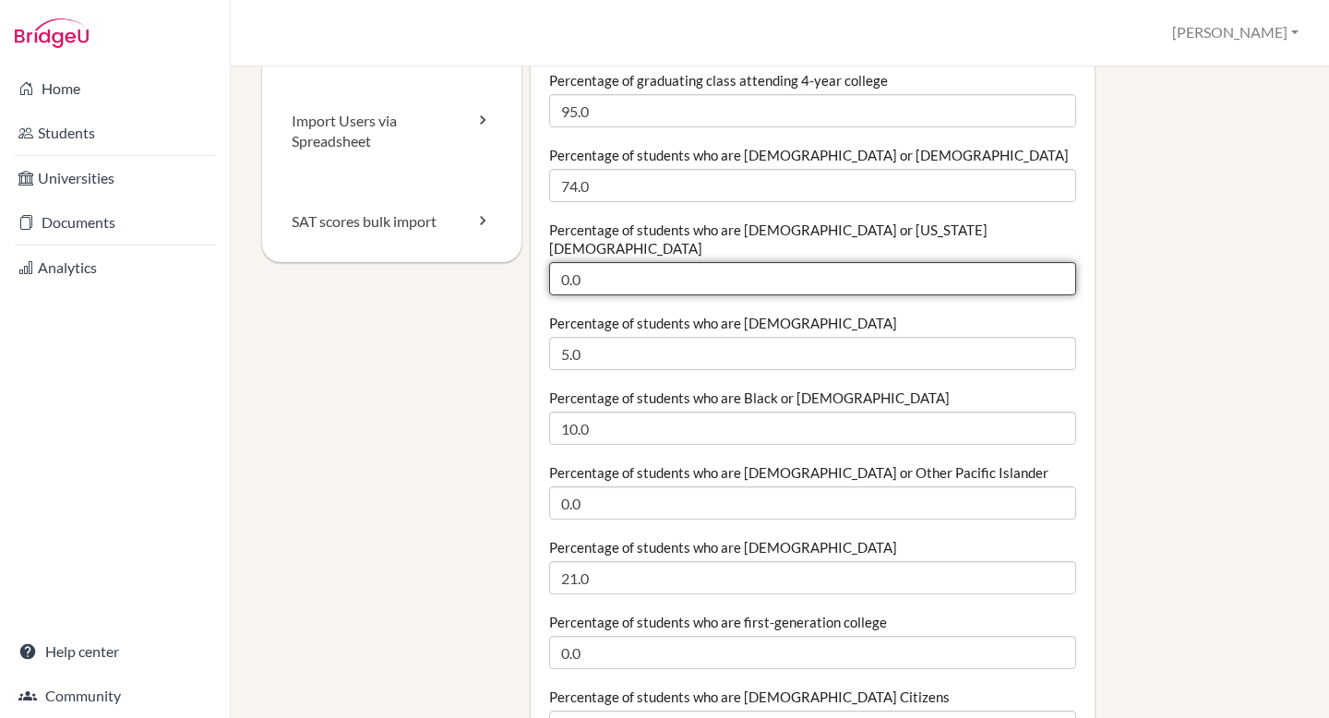
click at [613, 262] on input "0.0" at bounding box center [812, 278] width 527 height 33
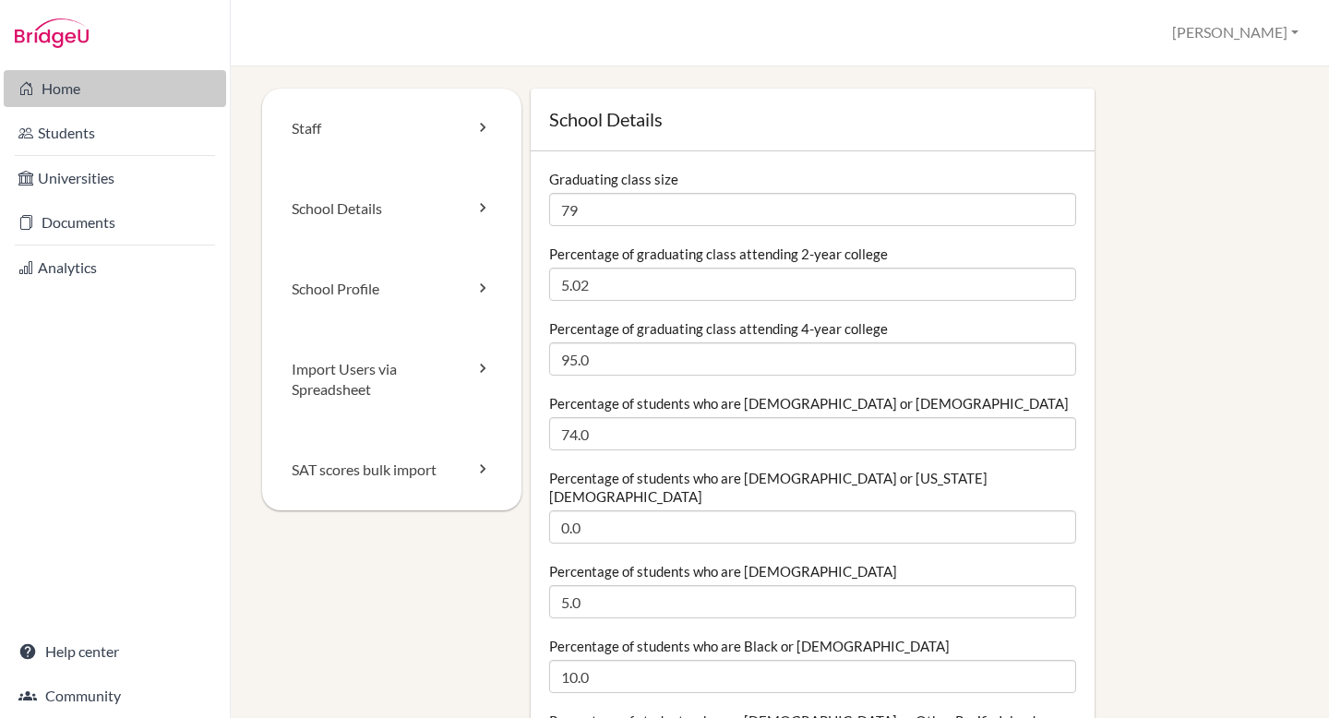
click at [109, 88] on link "Home" at bounding box center [115, 88] width 222 height 37
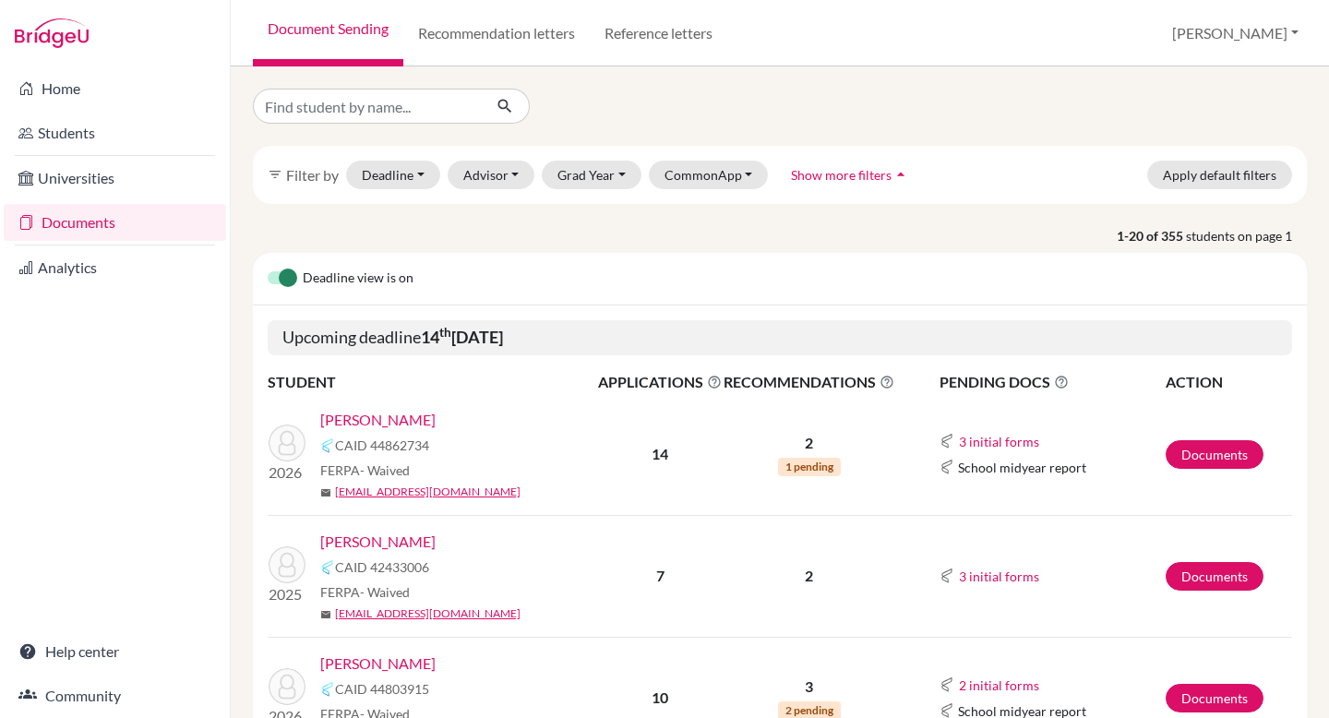
click at [350, 416] on link "[PERSON_NAME]" at bounding box center [377, 420] width 115 height 22
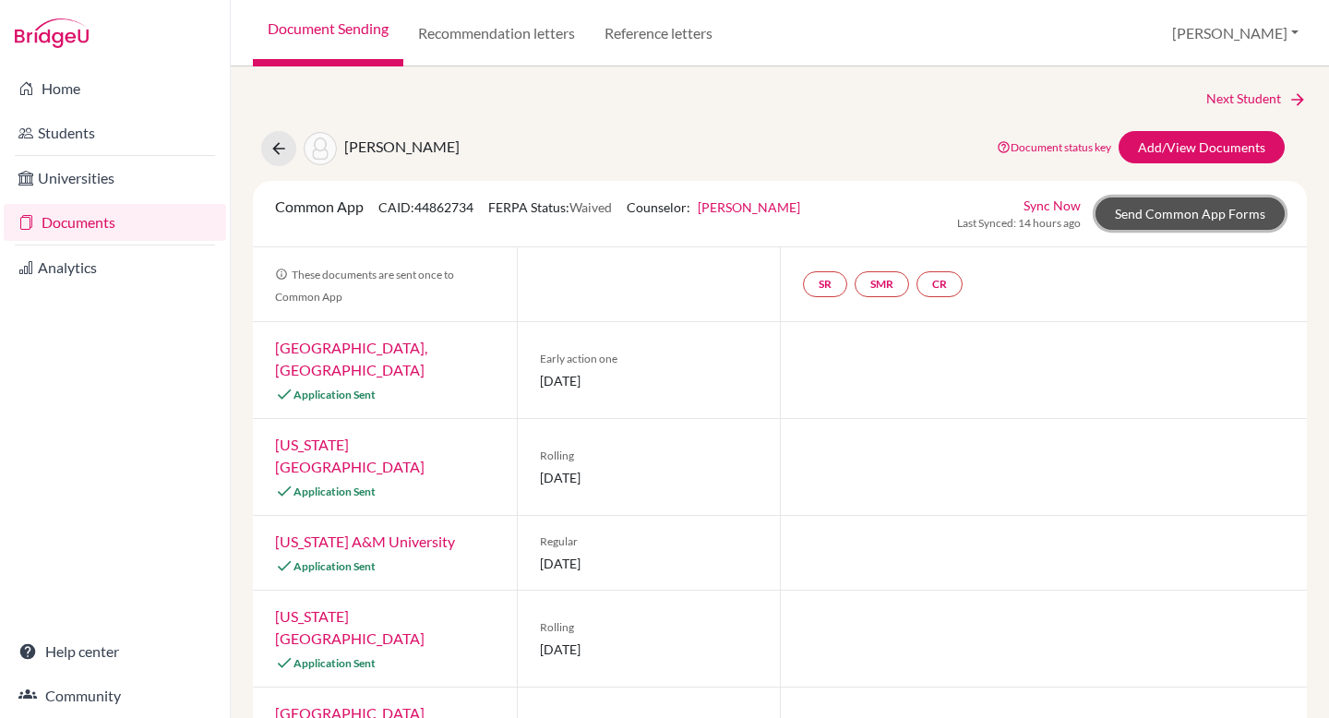
click at [1165, 210] on link "Send Common App Forms" at bounding box center [1190, 214] width 189 height 32
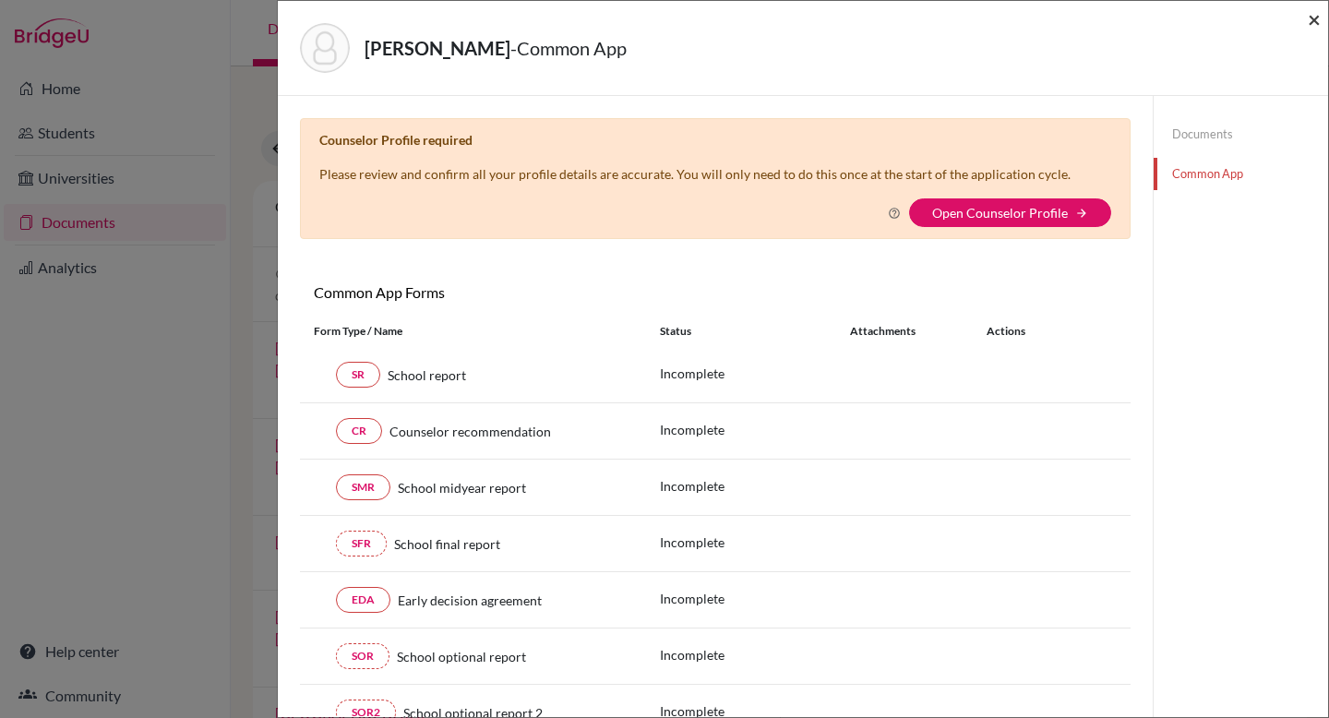
click at [1314, 16] on span "×" at bounding box center [1314, 19] width 13 height 27
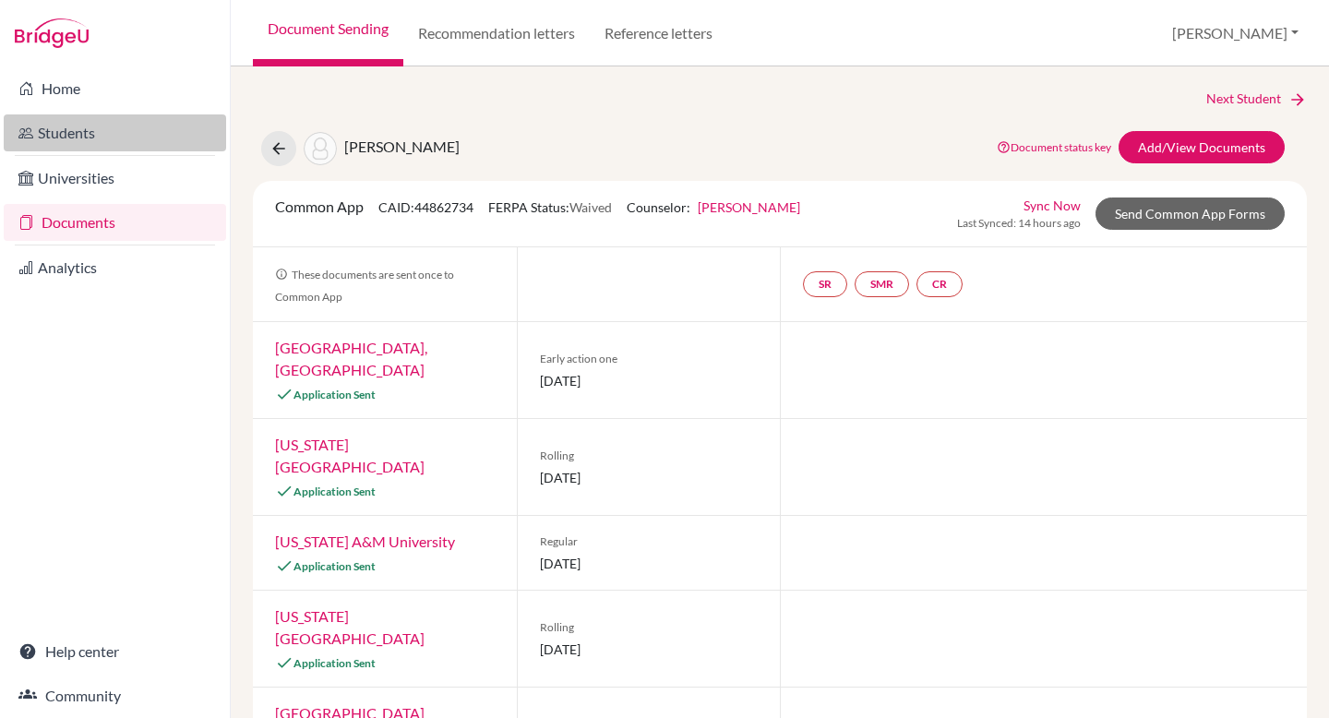
click at [97, 120] on link "Students" at bounding box center [115, 132] width 222 height 37
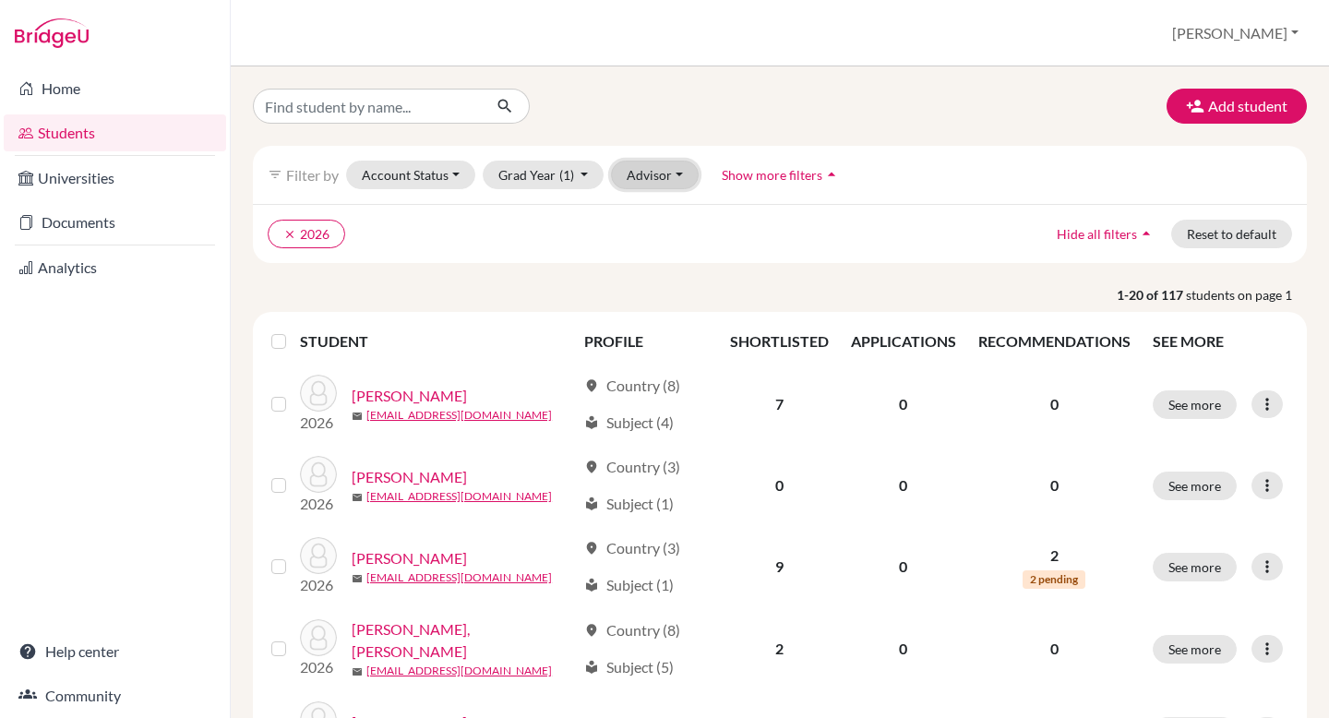
click at [631, 169] on button "Advisor" at bounding box center [655, 175] width 88 height 29
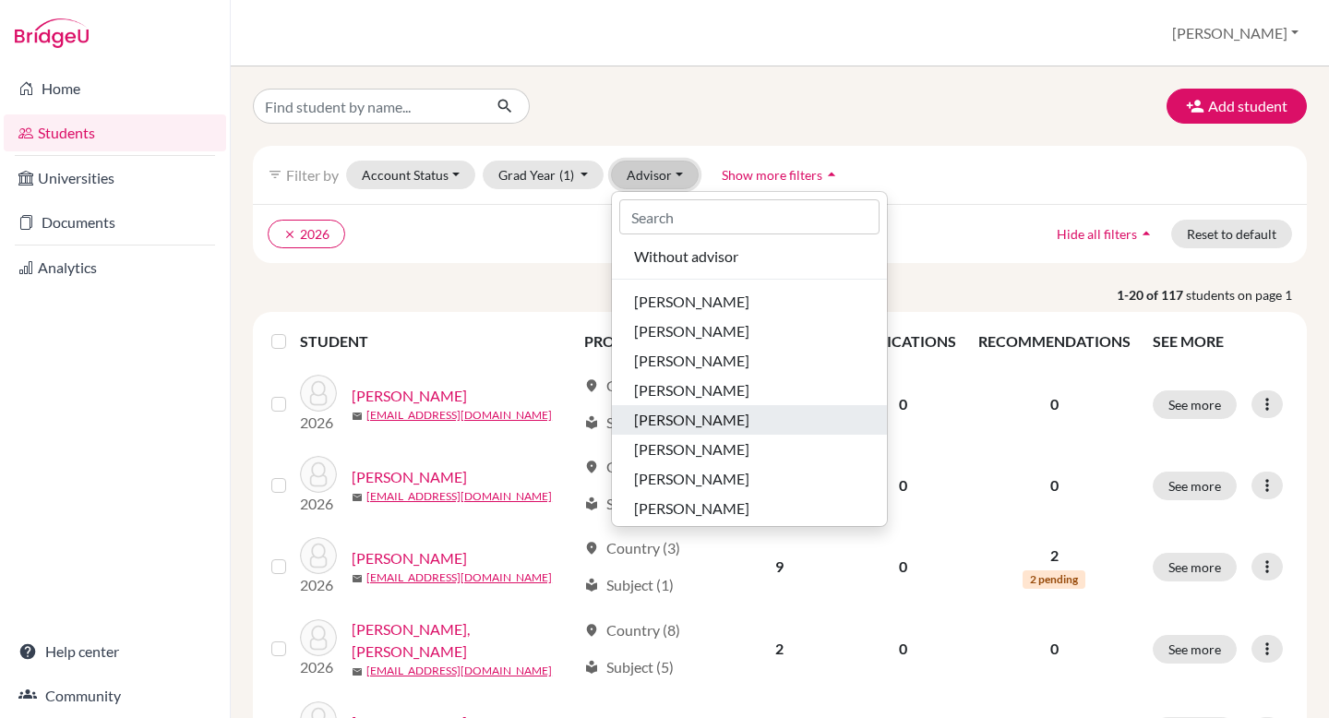
scroll to position [18, 0]
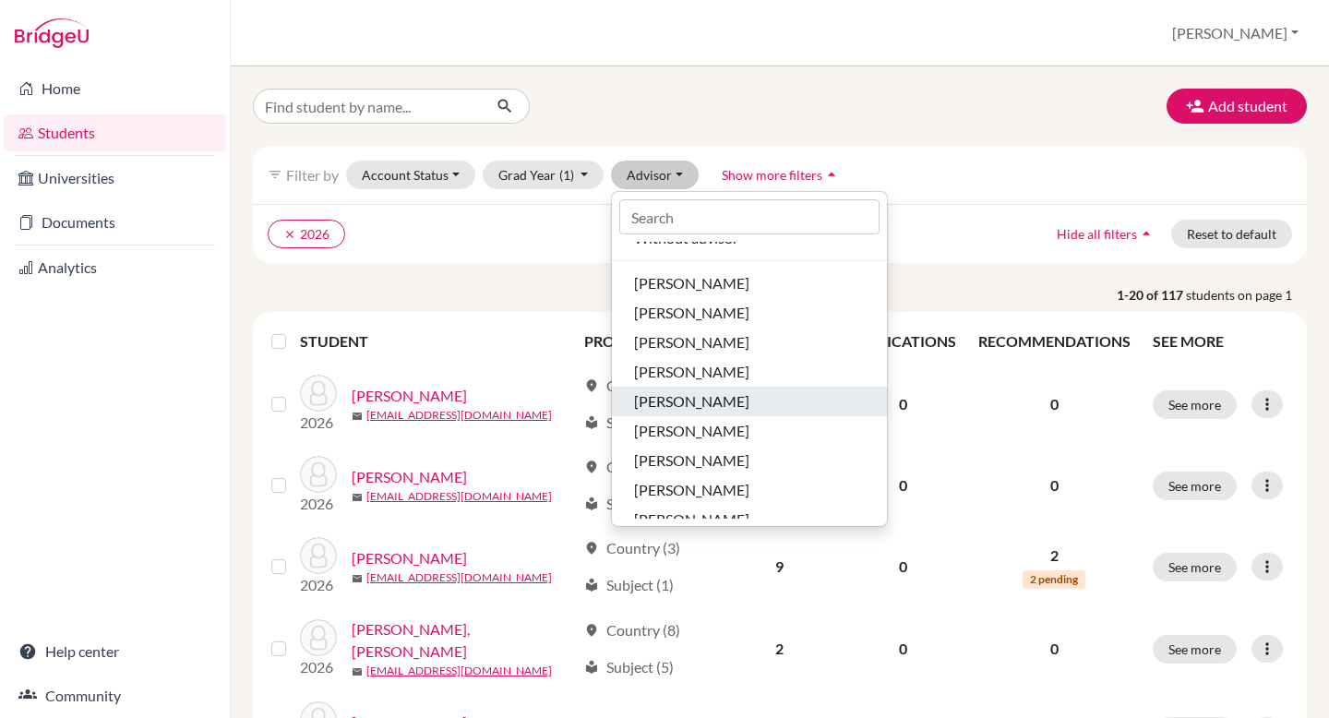
click at [697, 406] on span "[PERSON_NAME]" at bounding box center [691, 401] width 115 height 22
